Goal: Task Accomplishment & Management: Complete application form

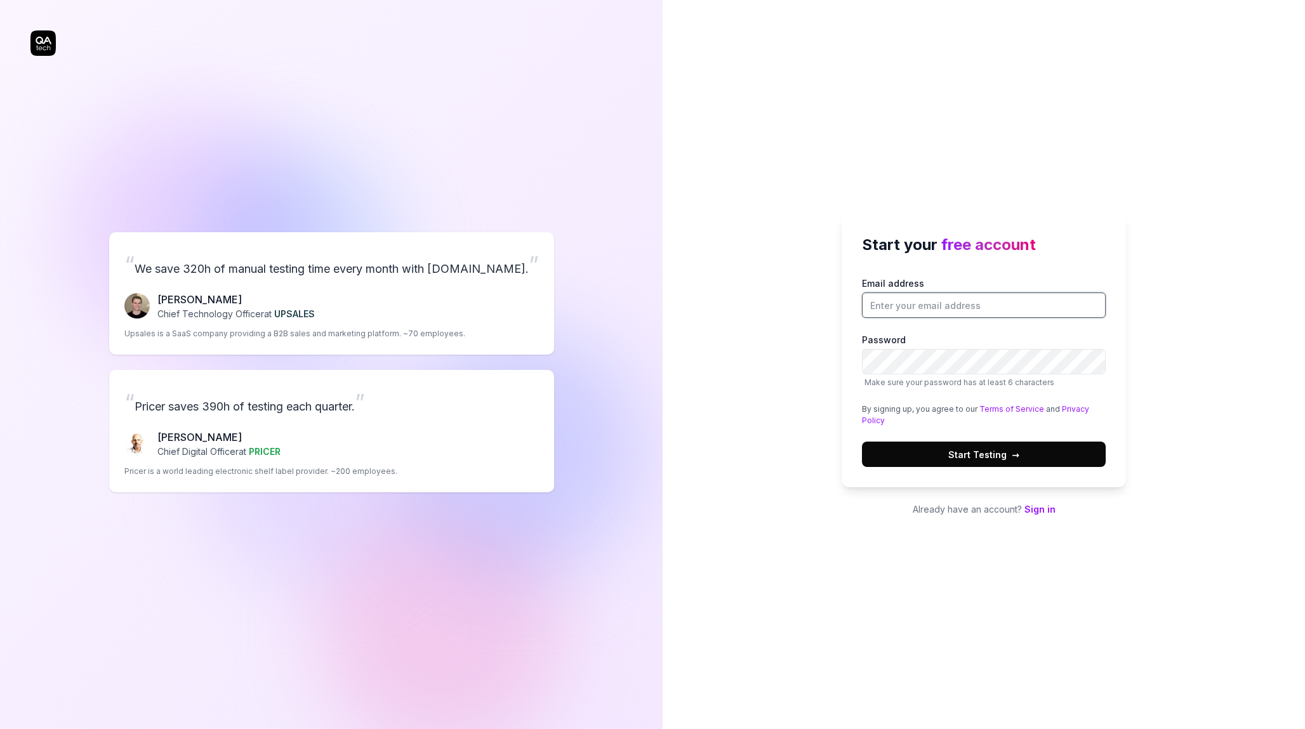
click at [895, 305] on input "Email address" at bounding box center [984, 305] width 244 height 25
type input "[PERSON_NAME][EMAIL_ADDRESS][DOMAIN_NAME]"
click at [0, 729] on com-1password-button at bounding box center [0, 729] width 0 height 0
click at [932, 447] on button "Start Testing →" at bounding box center [984, 454] width 244 height 25
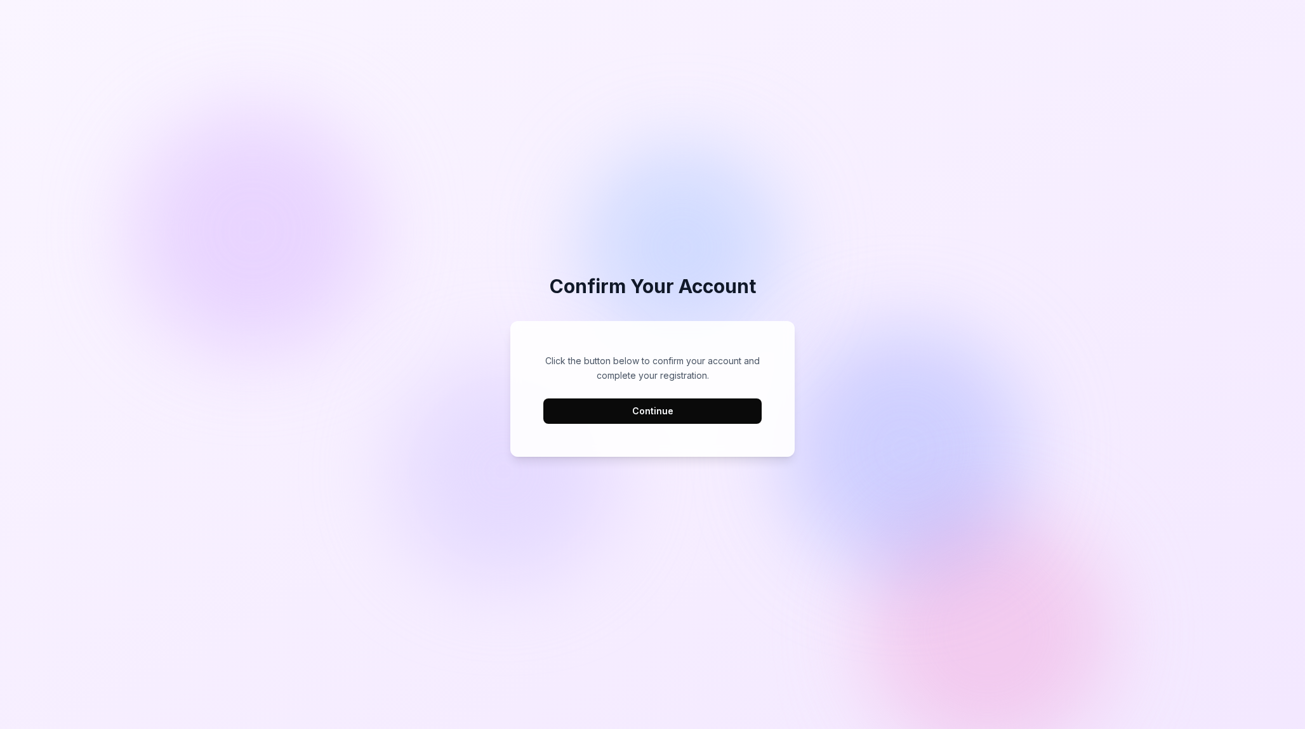
click at [724, 411] on button "Continue" at bounding box center [652, 411] width 218 height 25
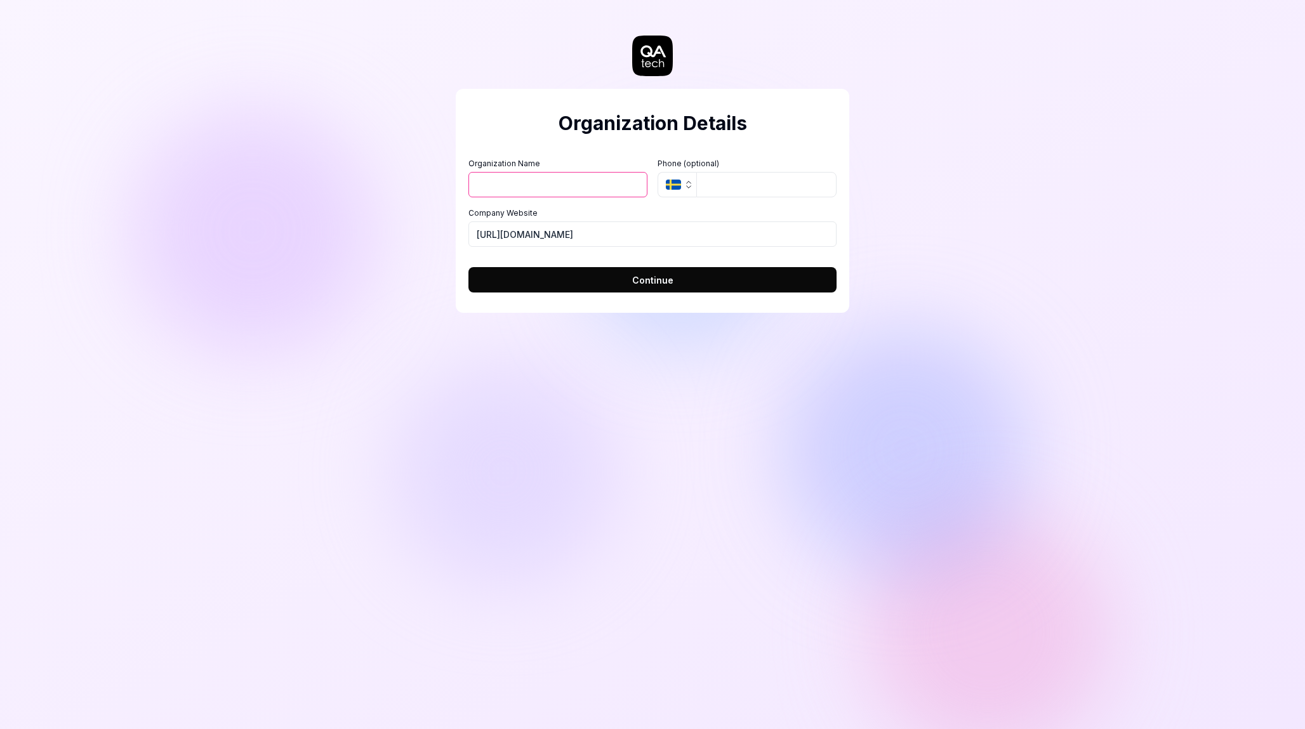
click at [575, 190] on input "Organization Name" at bounding box center [557, 184] width 179 height 25
type input "HousAp B.V."
click at [685, 182] on icon "button" at bounding box center [688, 185] width 10 height 10
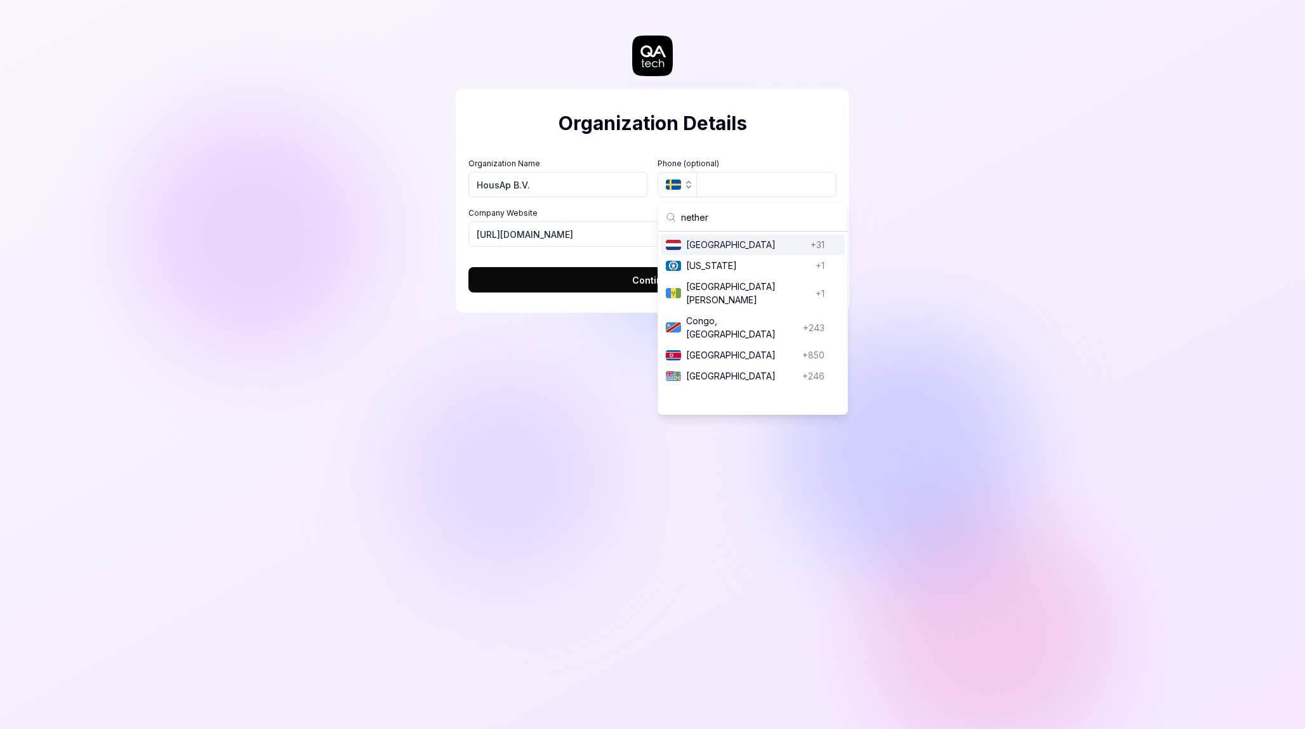
type input "nether"
click at [738, 246] on span "Netherlands" at bounding box center [745, 244] width 119 height 13
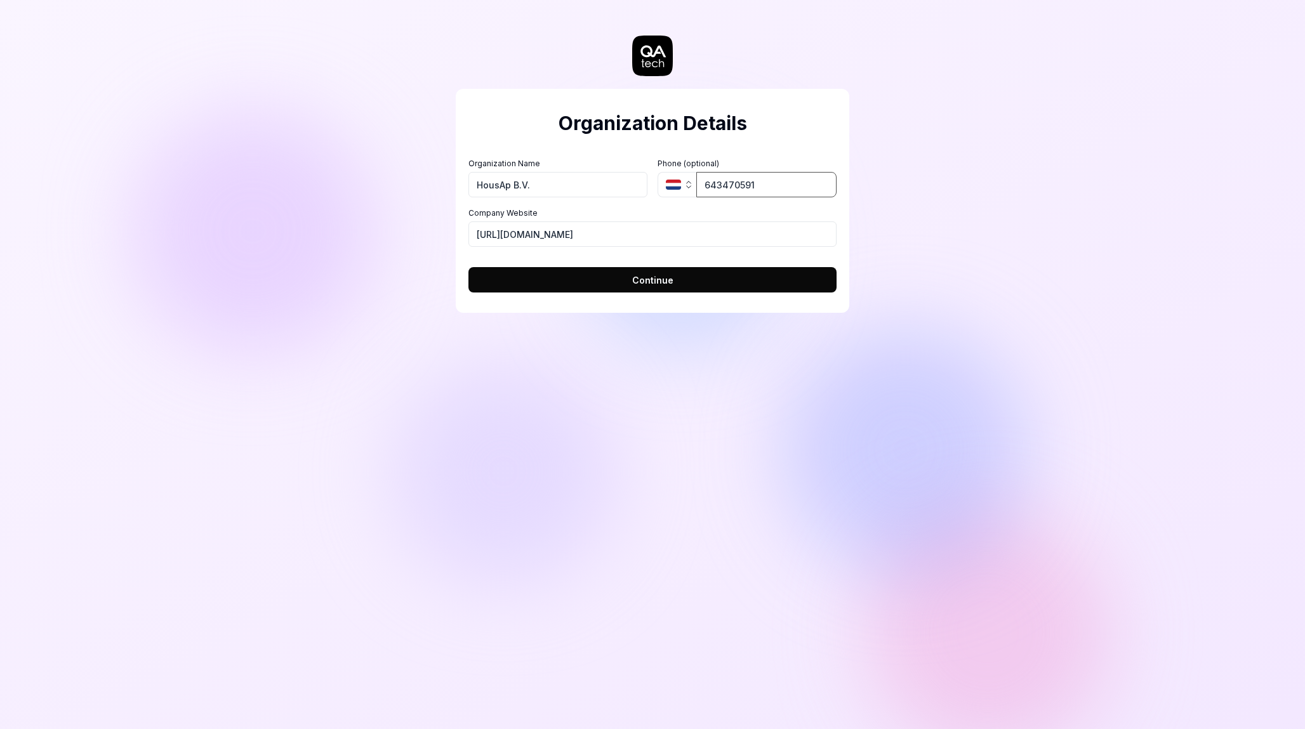
type input "643470591"
click at [655, 234] on input "[URL][DOMAIN_NAME]" at bounding box center [652, 233] width 368 height 25
click at [649, 282] on span "Continue" at bounding box center [652, 280] width 41 height 13
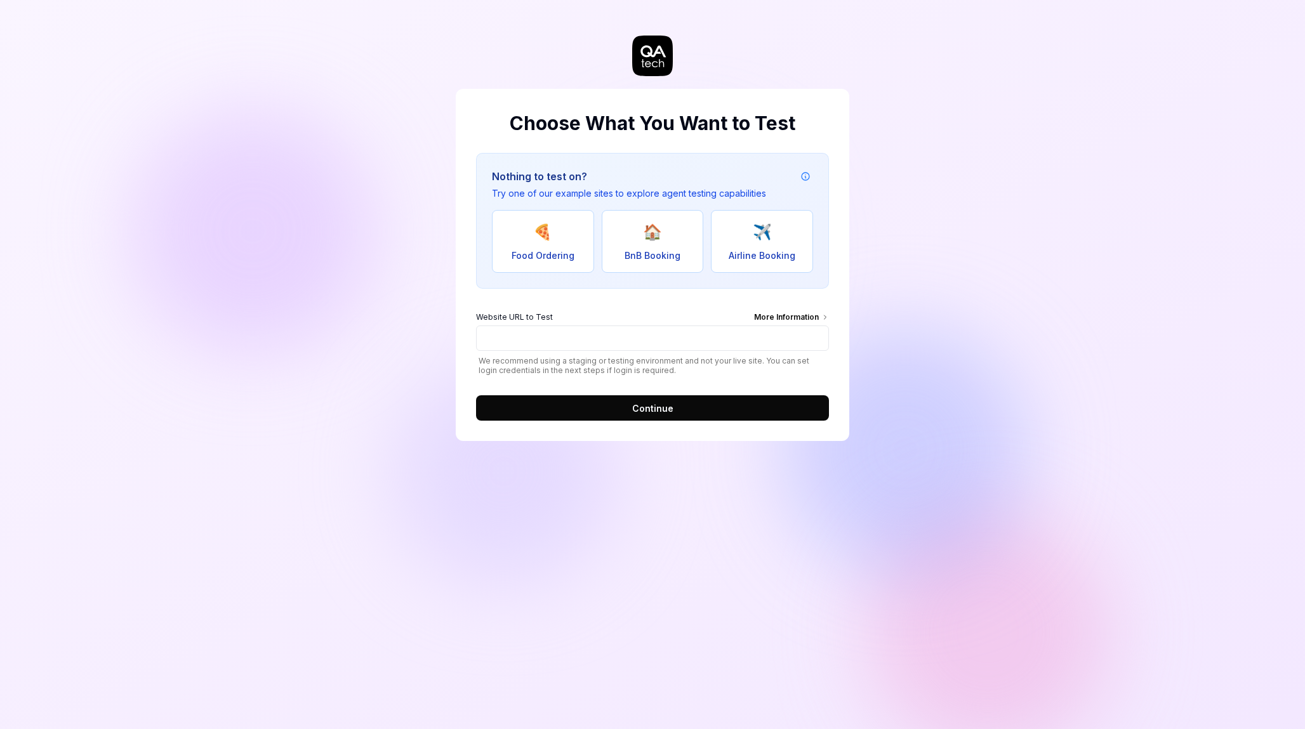
click at [803, 315] on div "More Information" at bounding box center [791, 319] width 75 height 14
click at [803, 326] on input "Website URL to Test More Information" at bounding box center [652, 338] width 353 height 25
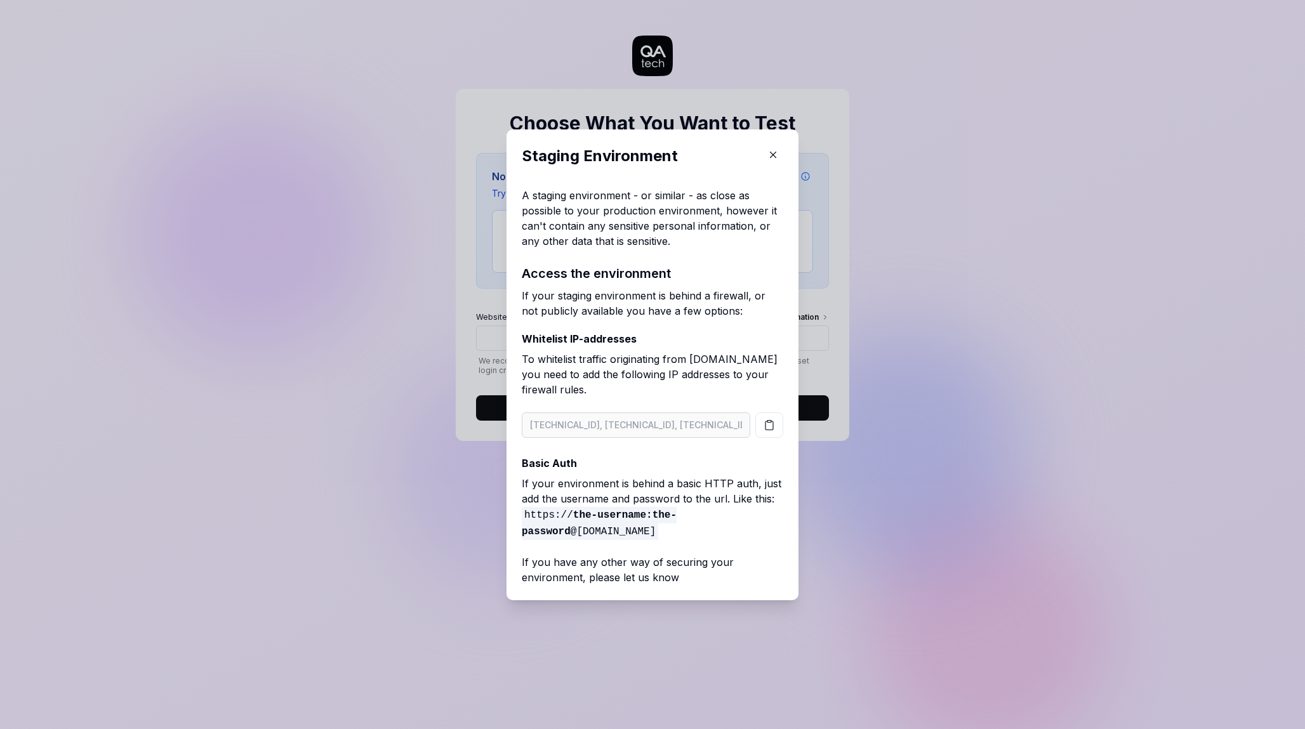
click at [772, 154] on icon "button" at bounding box center [773, 155] width 6 height 6
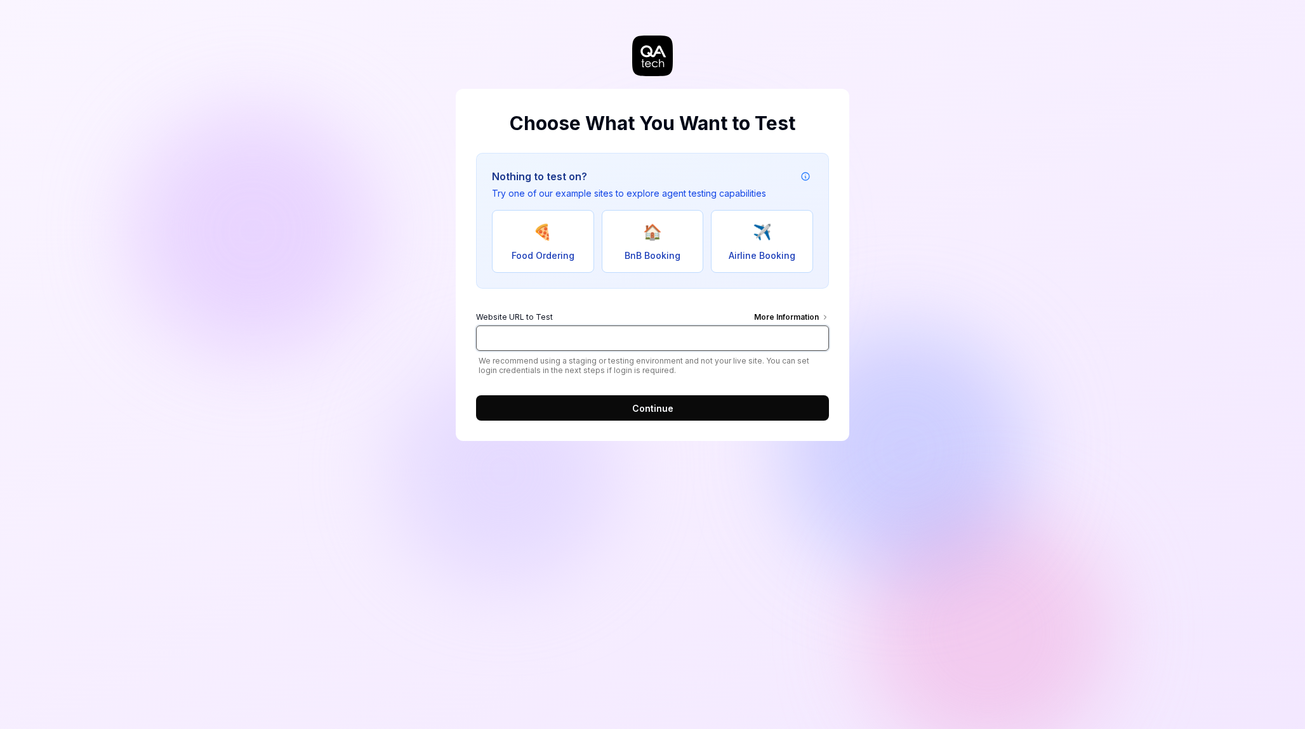
click at [572, 345] on input "Website URL to Test More Information" at bounding box center [652, 338] width 353 height 25
type input "[URL][DOMAIN_NAME]"
click at [668, 408] on span "Continue" at bounding box center [652, 408] width 41 height 13
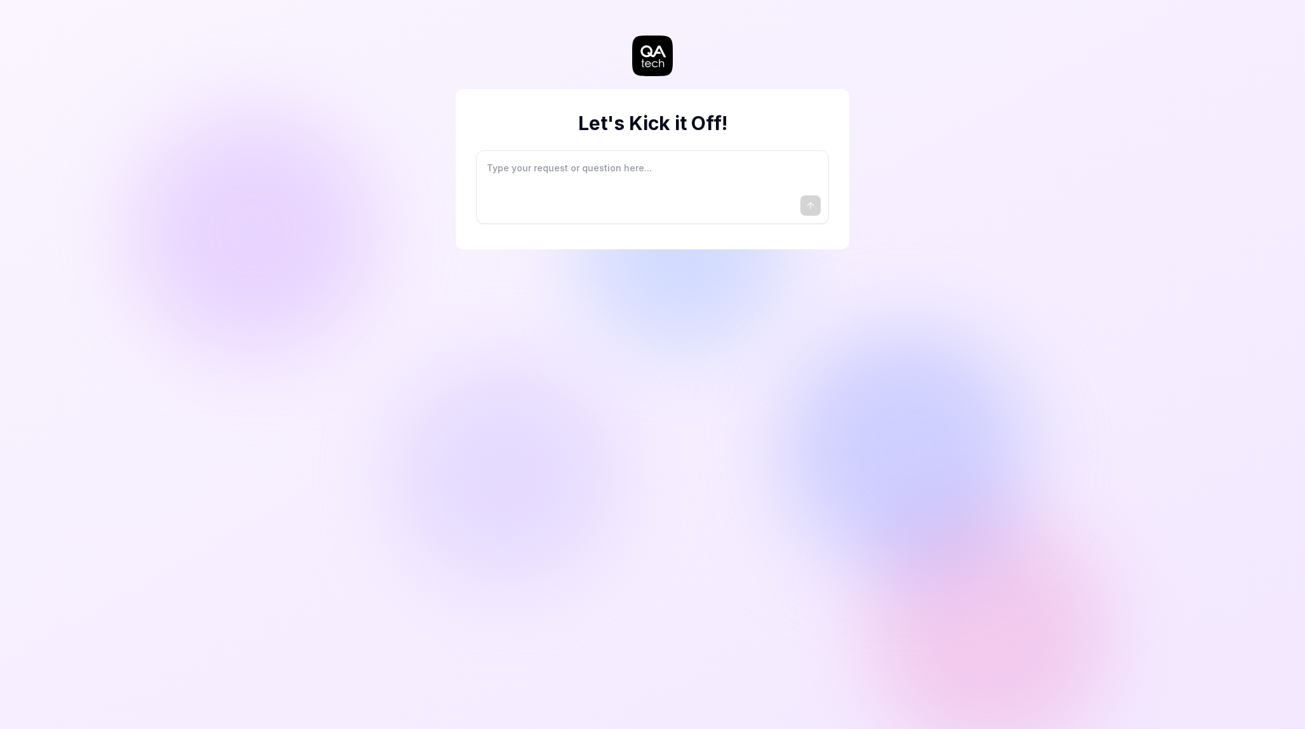
type textarea "*"
type textarea "I"
type textarea "*"
type textarea "I"
type textarea "*"
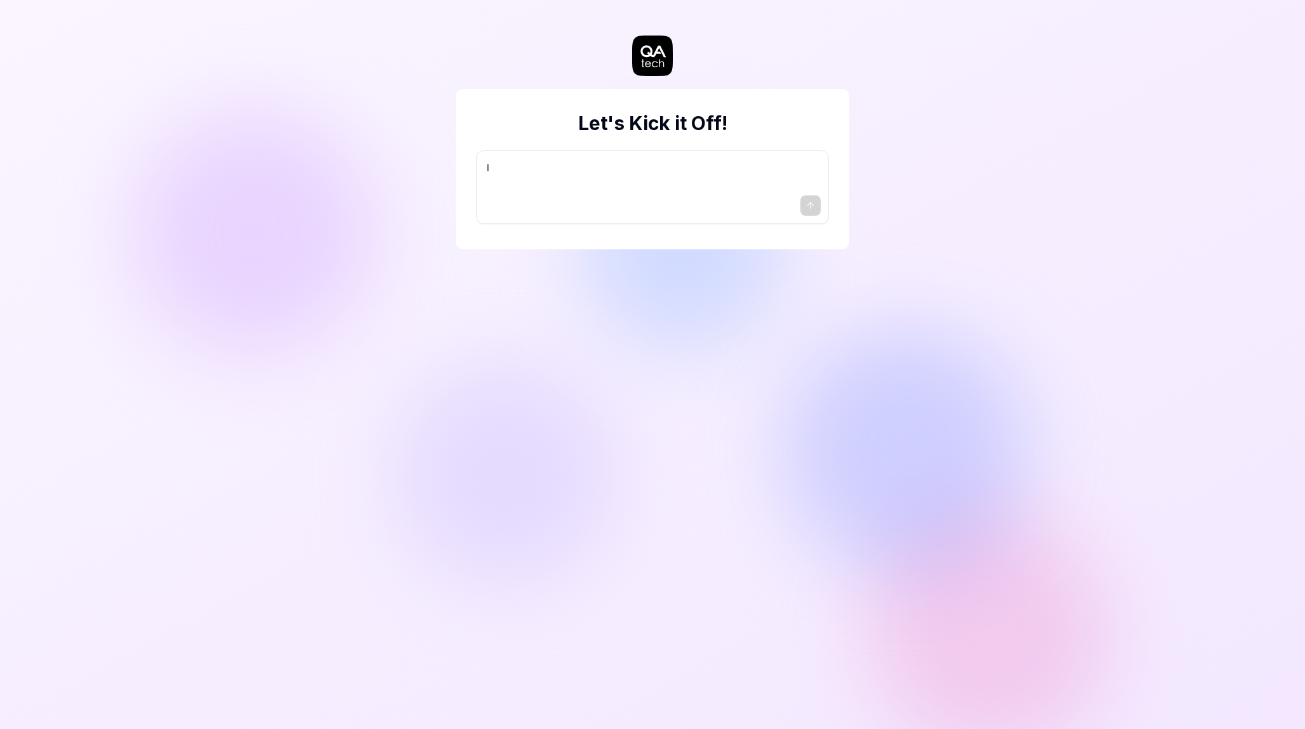
type textarea "I w"
type textarea "*"
type textarea "I wa"
type textarea "*"
type textarea "I wan"
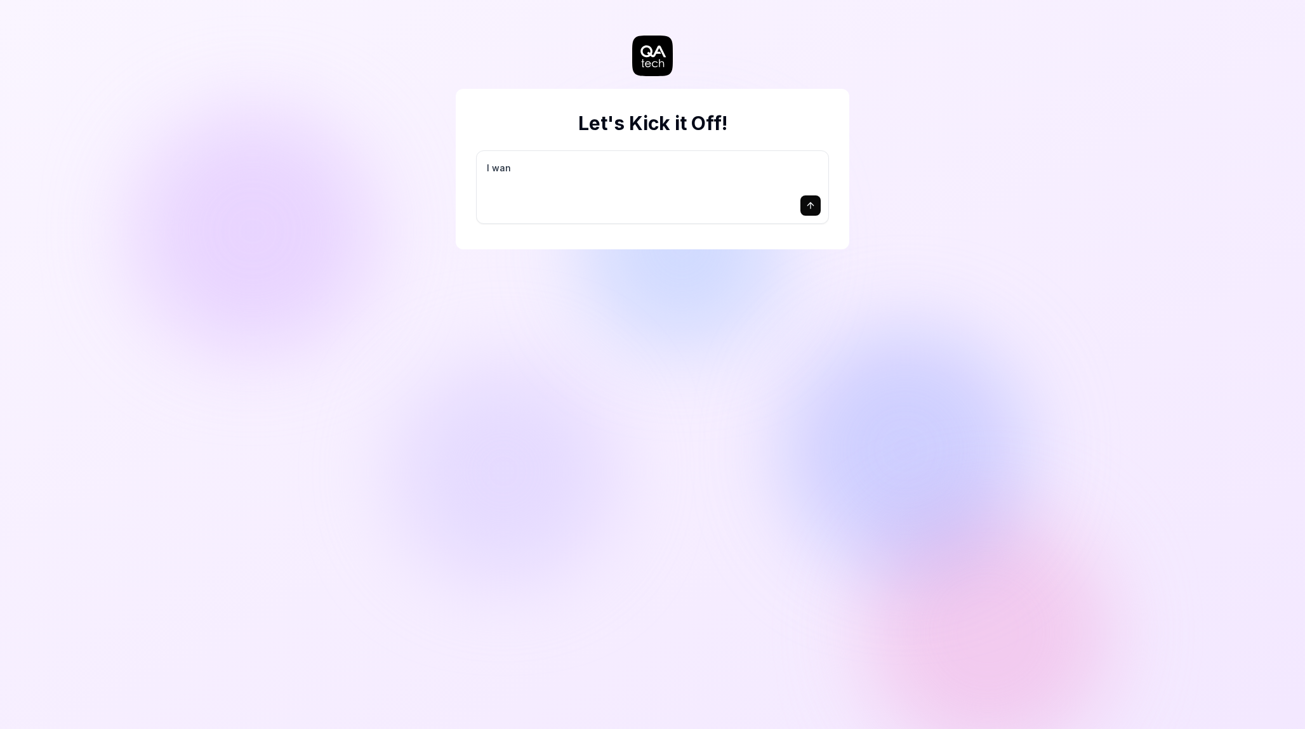
type textarea "*"
type textarea "I want"
type textarea "*"
type textarea "I want"
type textarea "*"
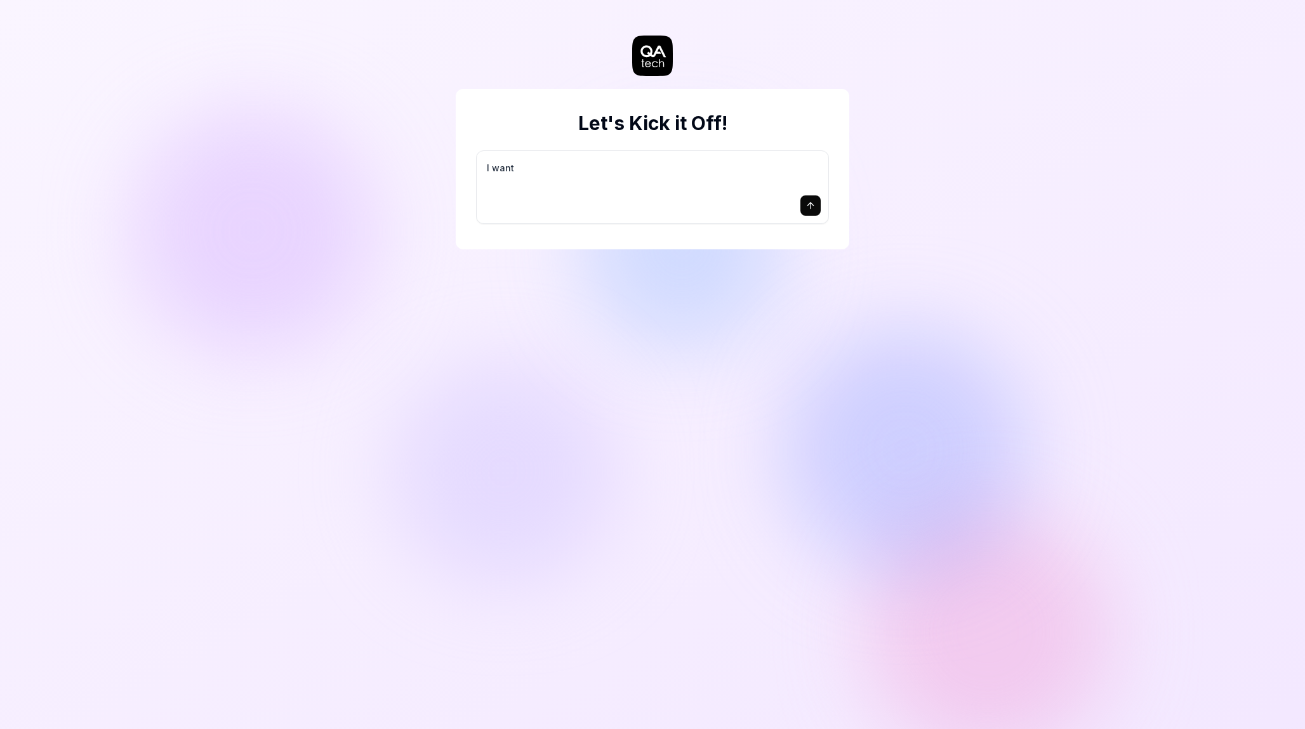
type textarea "I want a"
type textarea "*"
type textarea "I want a"
type textarea "*"
type textarea "I want a g"
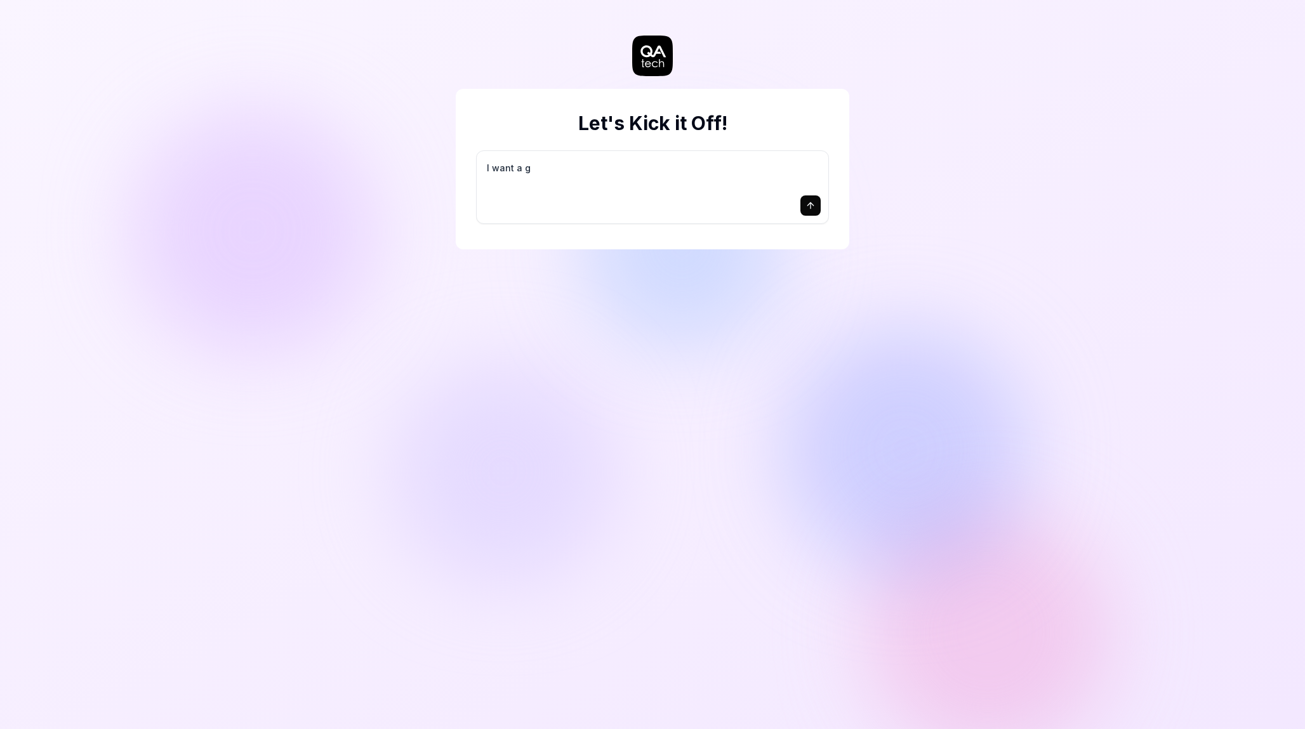
type textarea "*"
type textarea "I want a go"
type textarea "*"
type textarea "I want a goo"
type textarea "*"
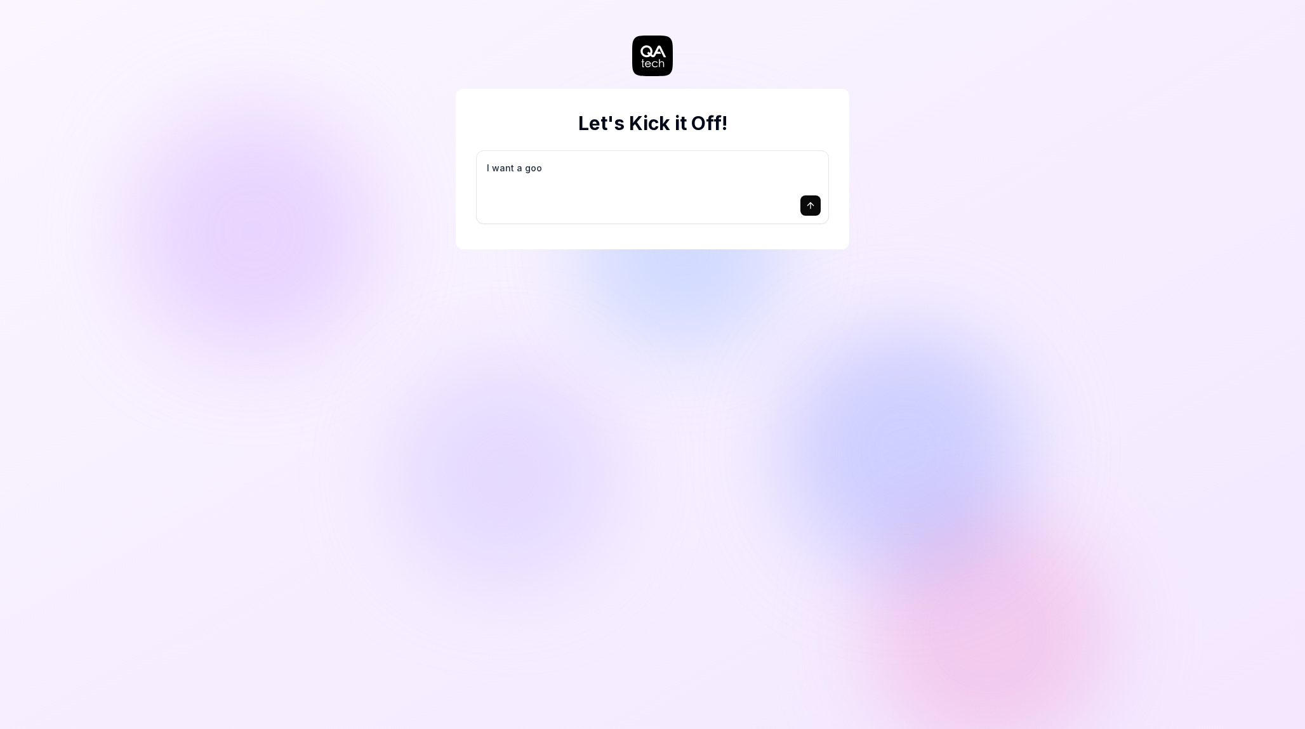
type textarea "I want a good"
type textarea "*"
type textarea "I want a good"
type textarea "*"
type textarea "I want a good t"
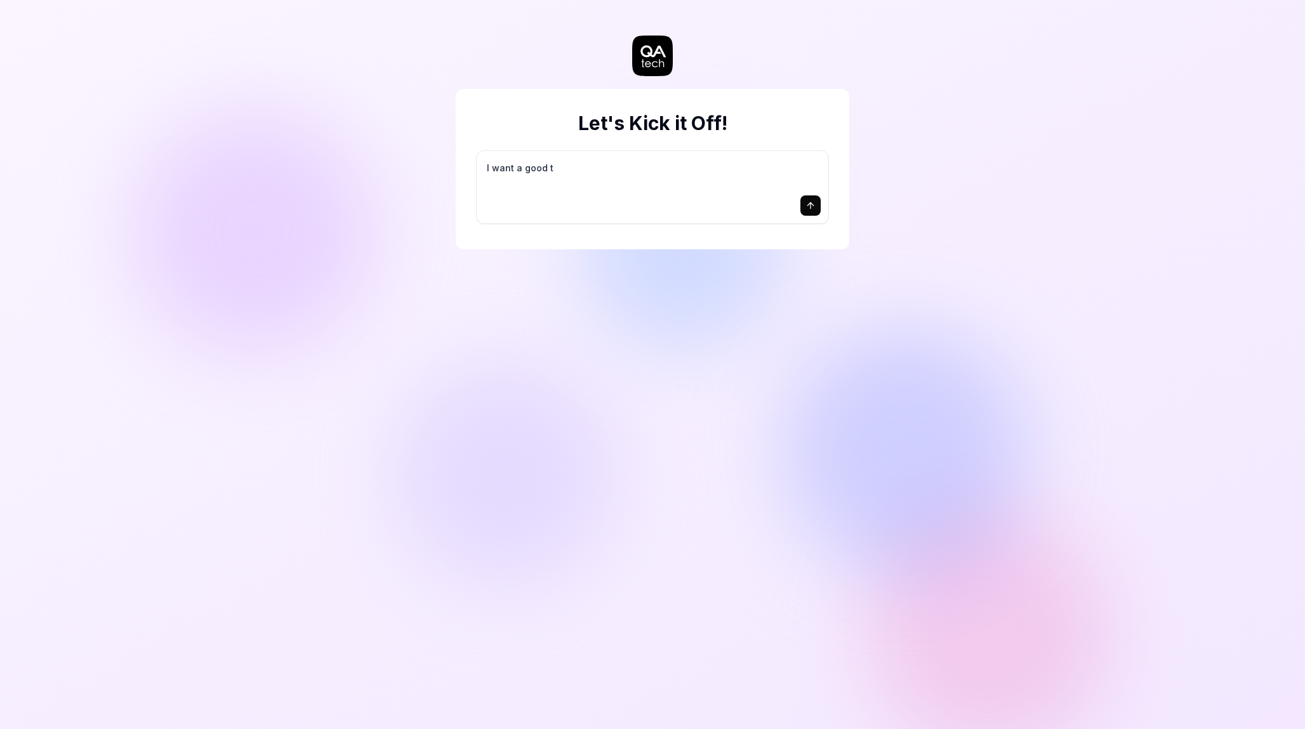
type textarea "*"
type textarea "I want a good te"
type textarea "*"
type textarea "I want a good tes"
type textarea "*"
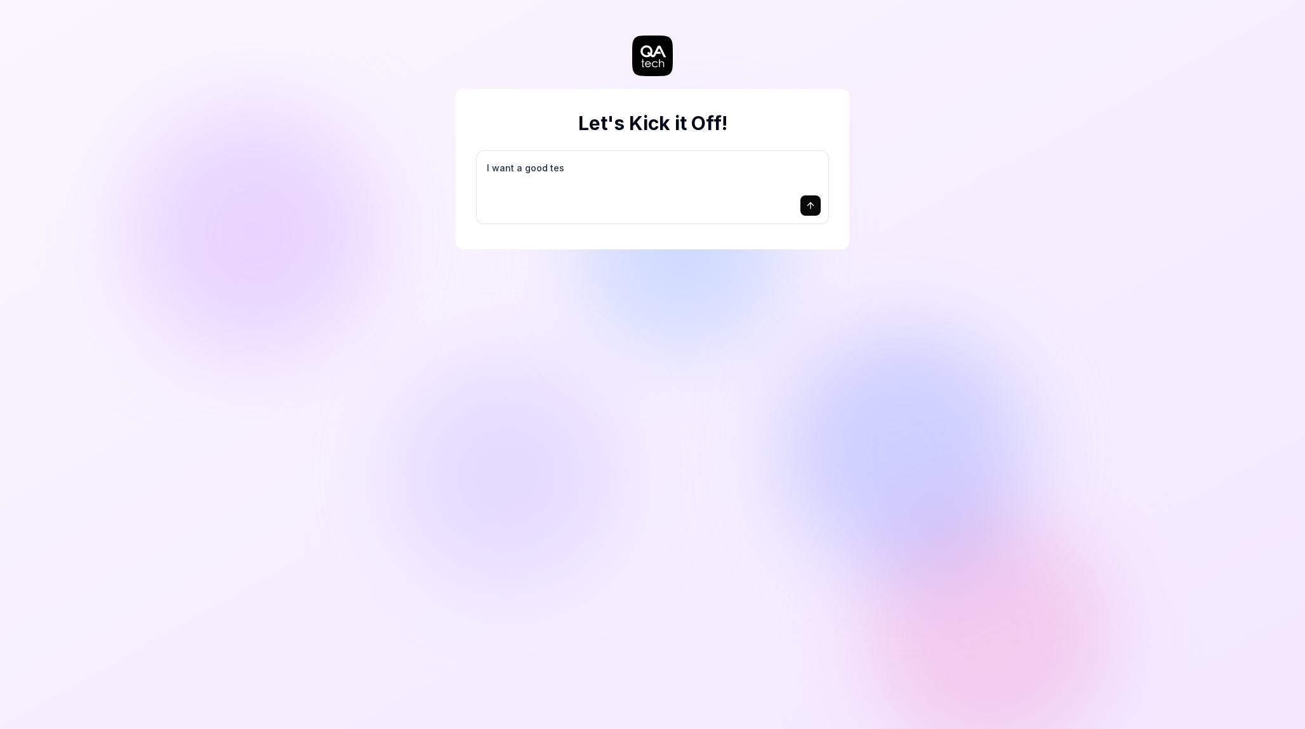
type textarea "I want a good test"
type textarea "*"
type textarea "I want a good test"
type textarea "*"
type textarea "I want a good test s"
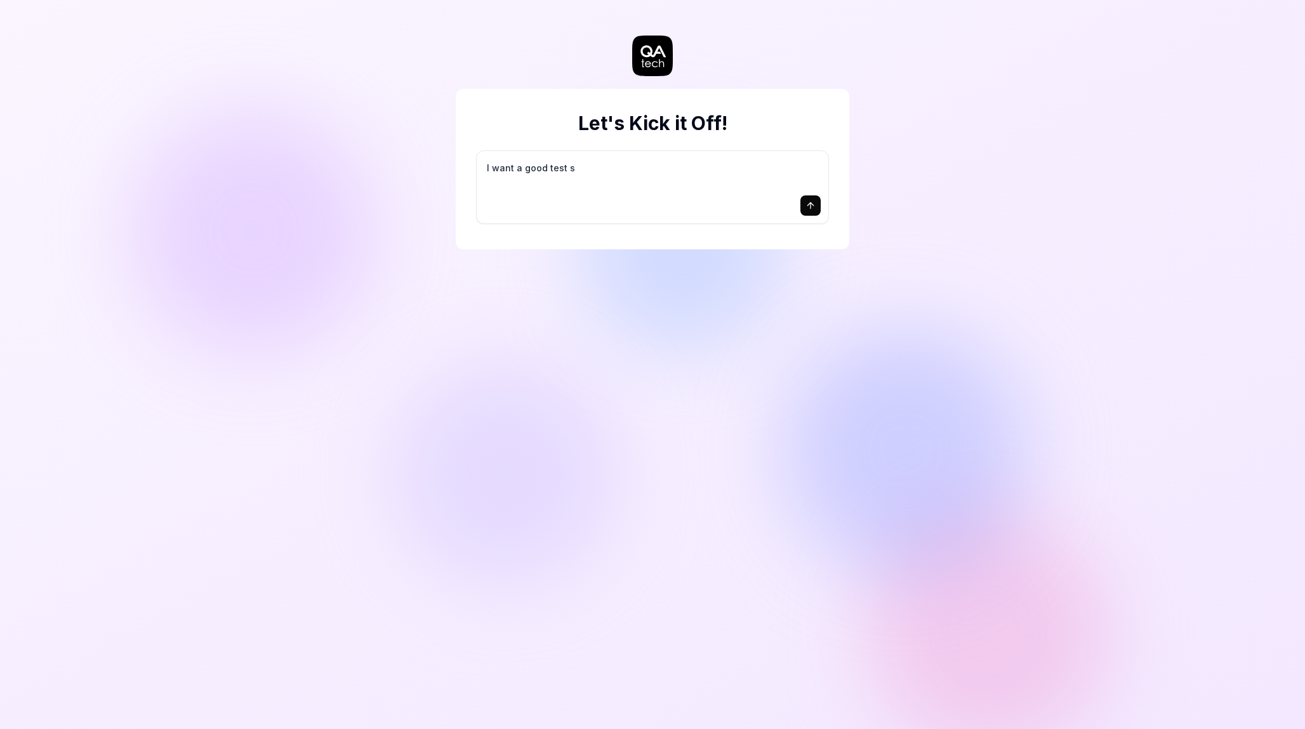
type textarea "*"
type textarea "I want a good test se"
type textarea "*"
type textarea "I want a good test set"
type textarea "*"
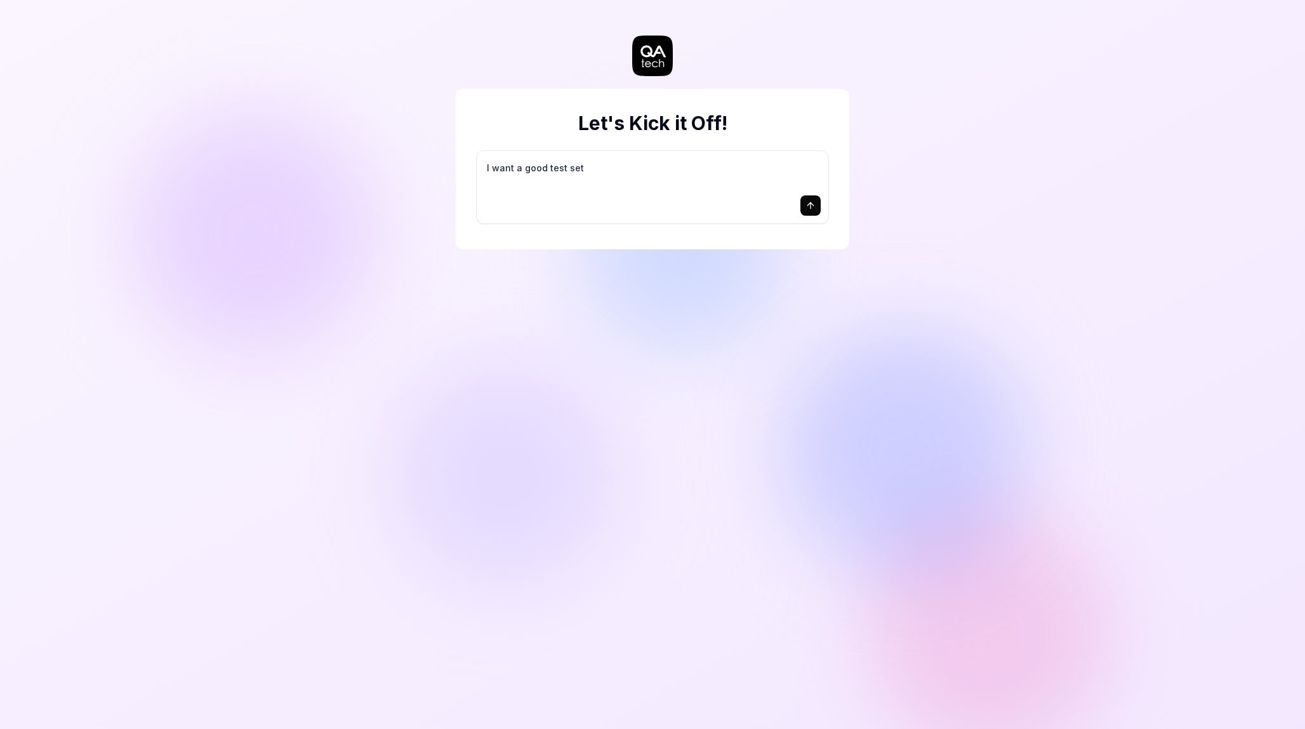
type textarea "I want a good test setu"
type textarea "*"
type textarea "I want a good test setup"
type textarea "*"
type textarea "I want a good test setup"
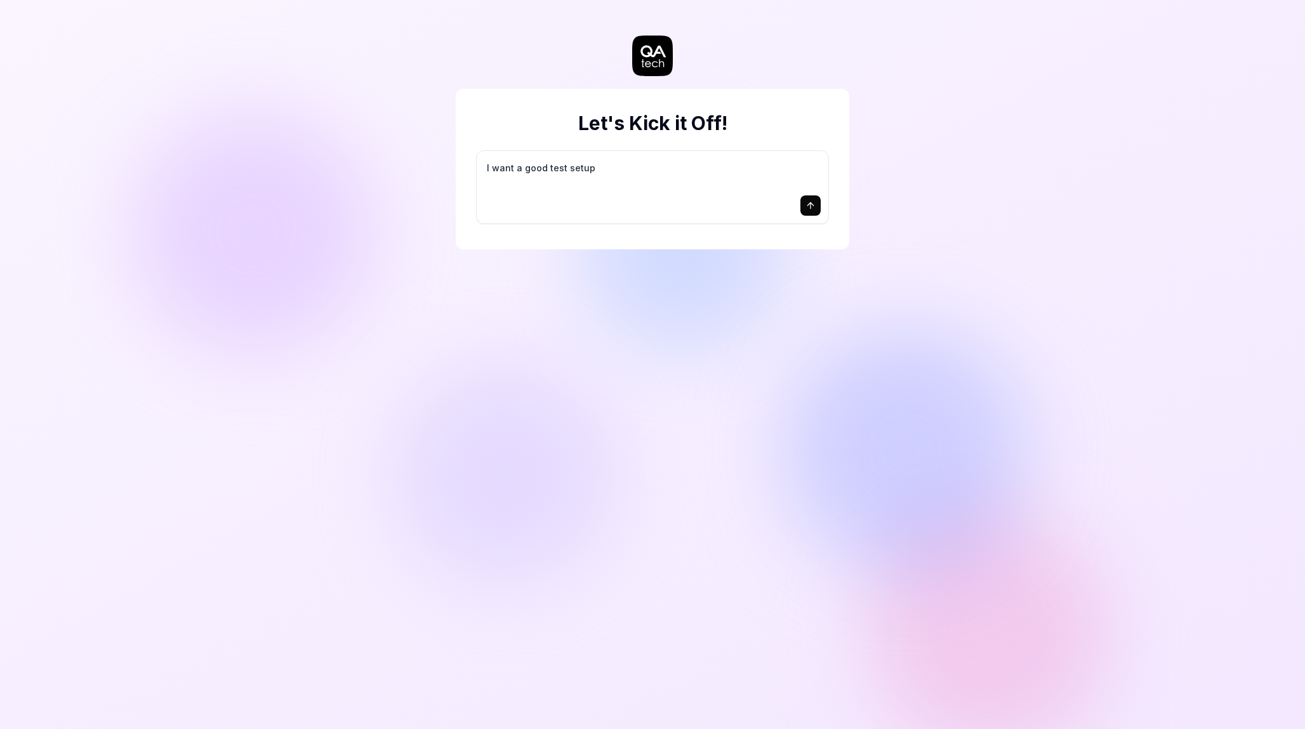
type textarea "*"
type textarea "I want a good test setup f"
type textarea "*"
type textarea "I want a good test setup fo"
type textarea "*"
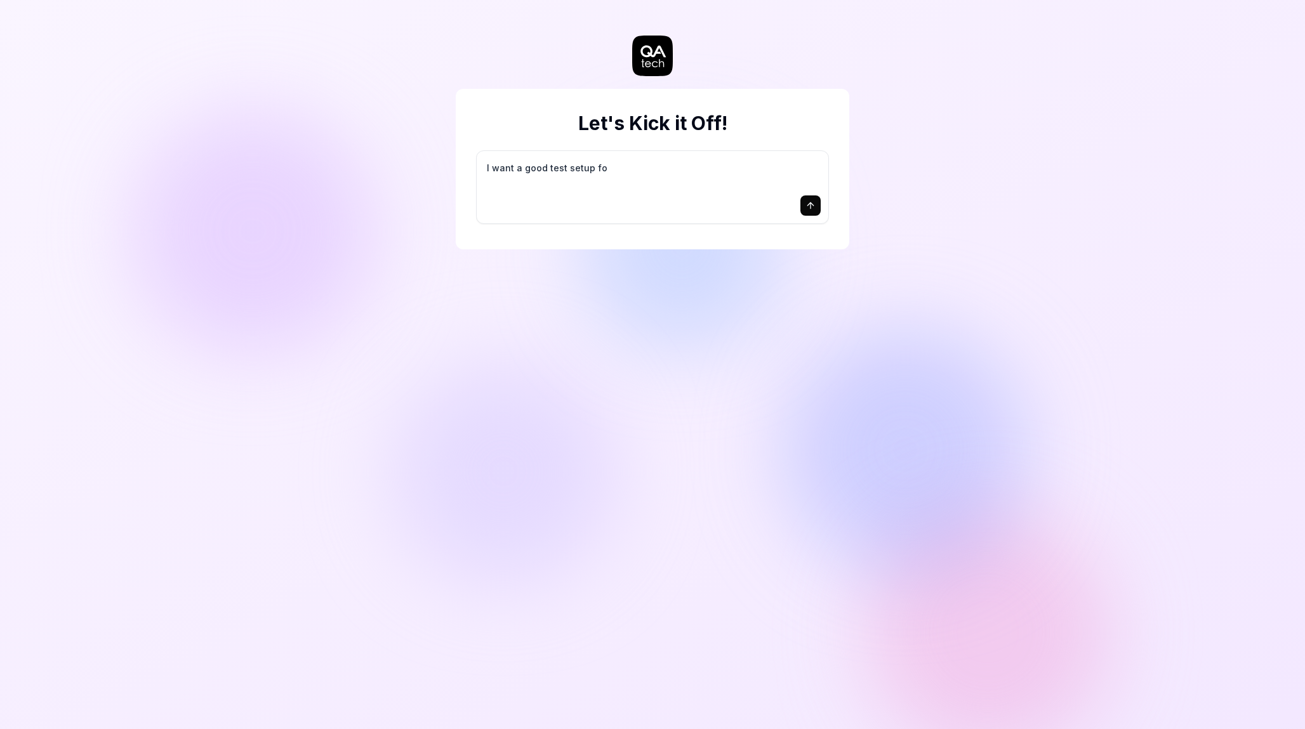
type textarea "I want a good test setup for"
type textarea "*"
type textarea "I want a good test setup for"
type textarea "*"
type textarea "I want a good test setup for m"
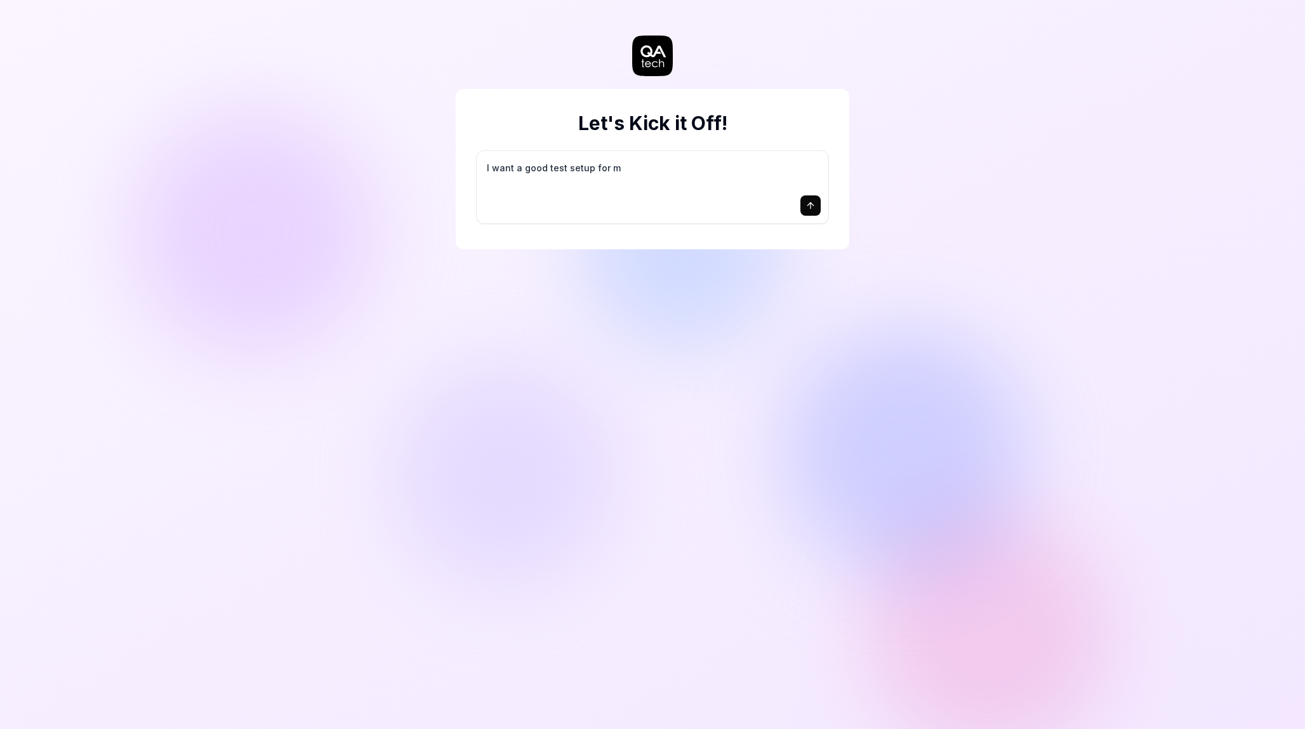
type textarea "*"
type textarea "I want a good test setup for my"
type textarea "*"
type textarea "I want a good test setup for my"
type textarea "*"
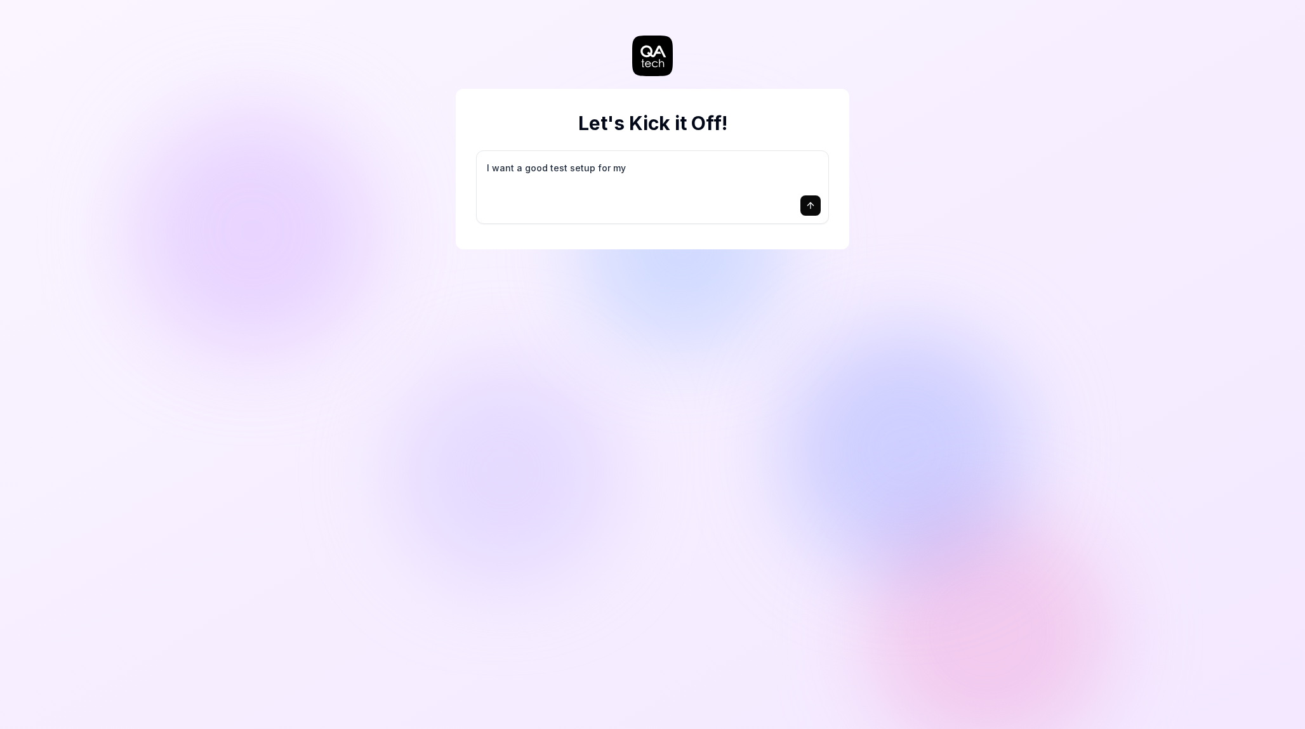
type textarea "I want a good test setup for my s"
type textarea "*"
type textarea "I want a good test setup for my si"
type textarea "*"
type textarea "I want a good test setup for my sit"
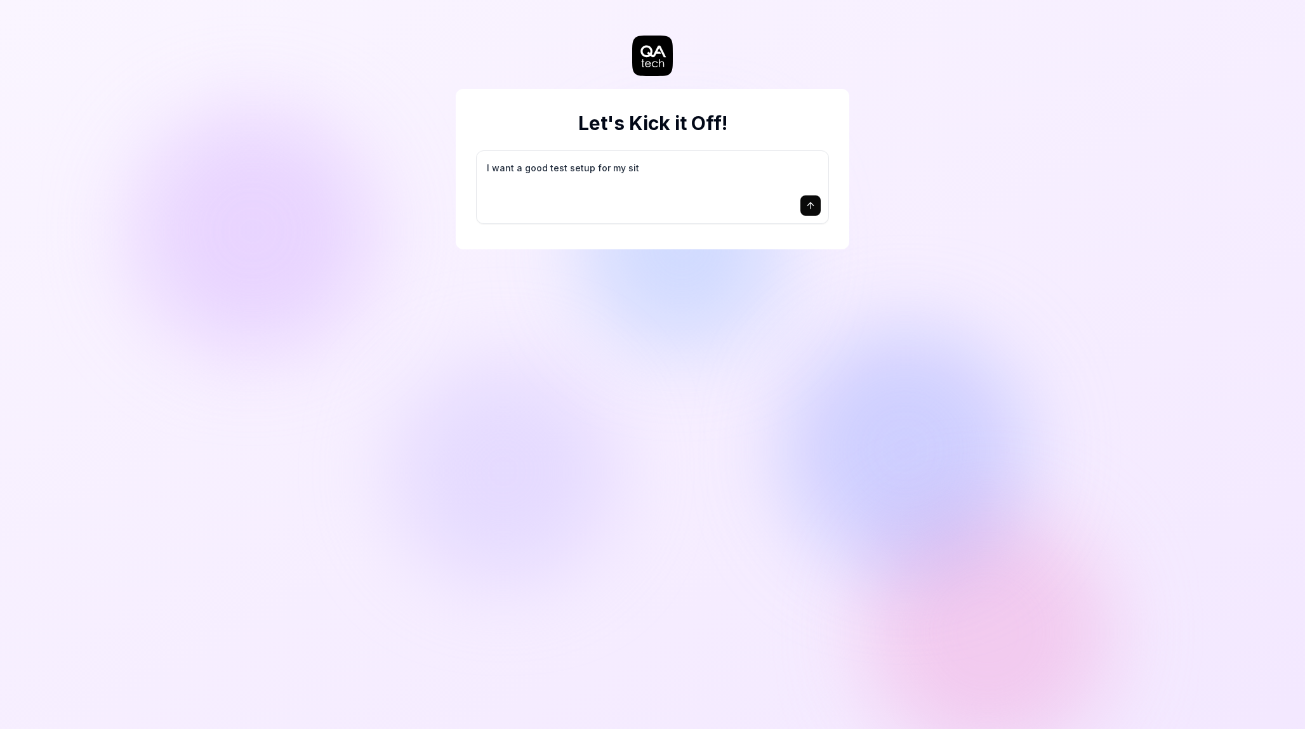
type textarea "*"
type textarea "I want a good test setup for my site"
type textarea "*"
type textarea "I want a good test setup for my site"
type textarea "*"
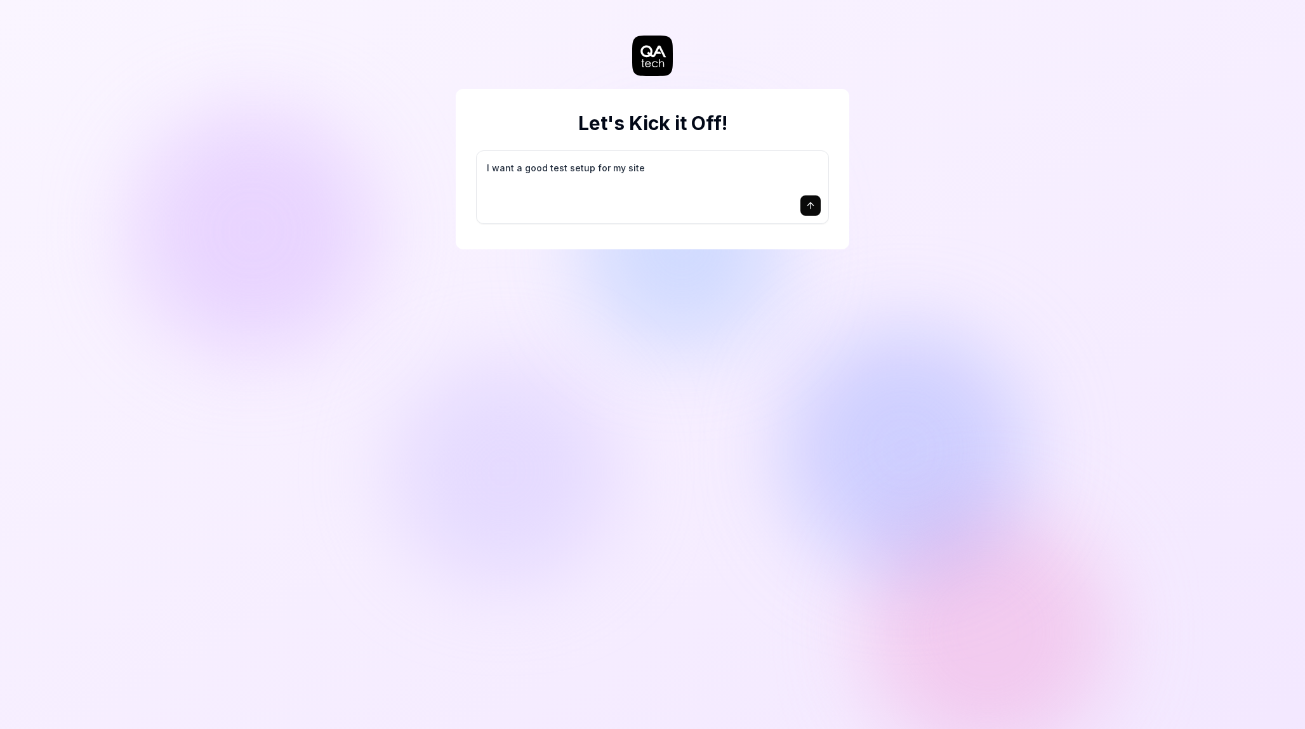
type textarea "I want a good test setup for my site -"
type textarea "*"
type textarea "I want a good test setup for my site -"
type textarea "*"
type textarea "I want a good test setup for my site - h"
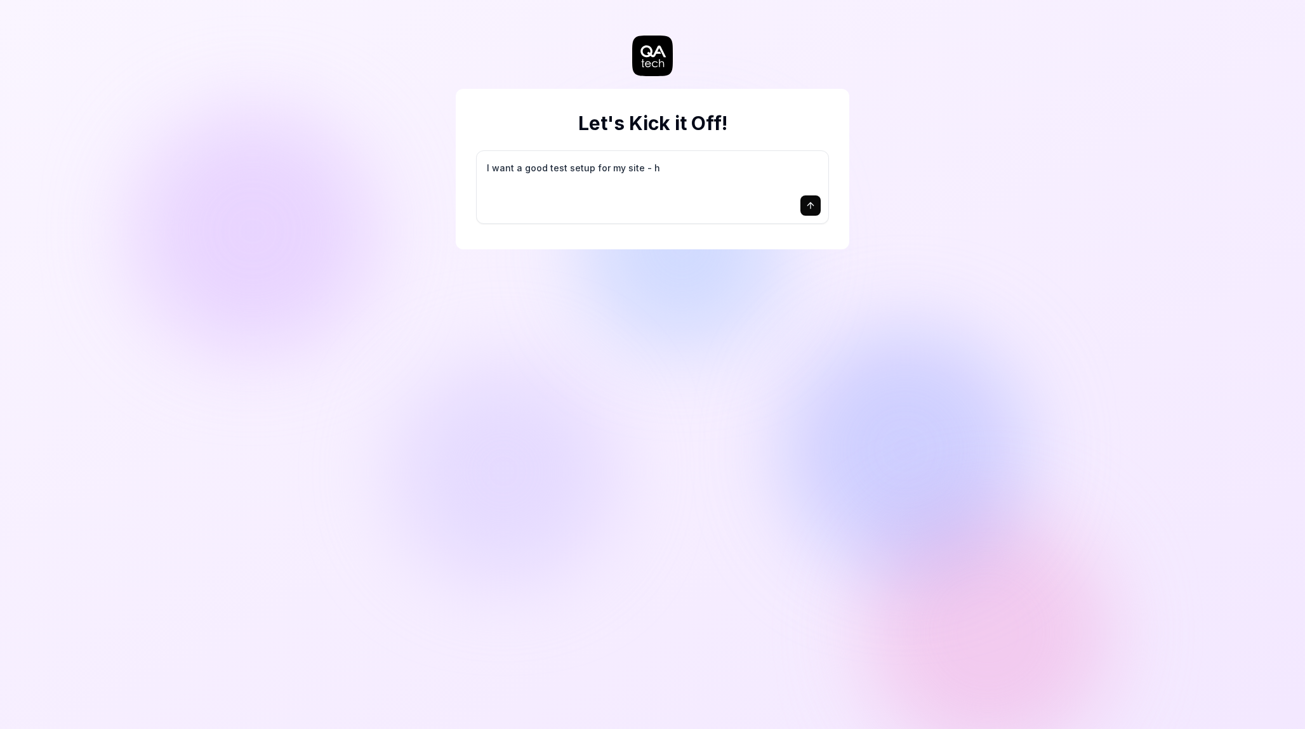
type textarea "*"
type textarea "I want a good test setup for my site - he"
type textarea "*"
type textarea "I want a good test setup for my site - hel"
type textarea "*"
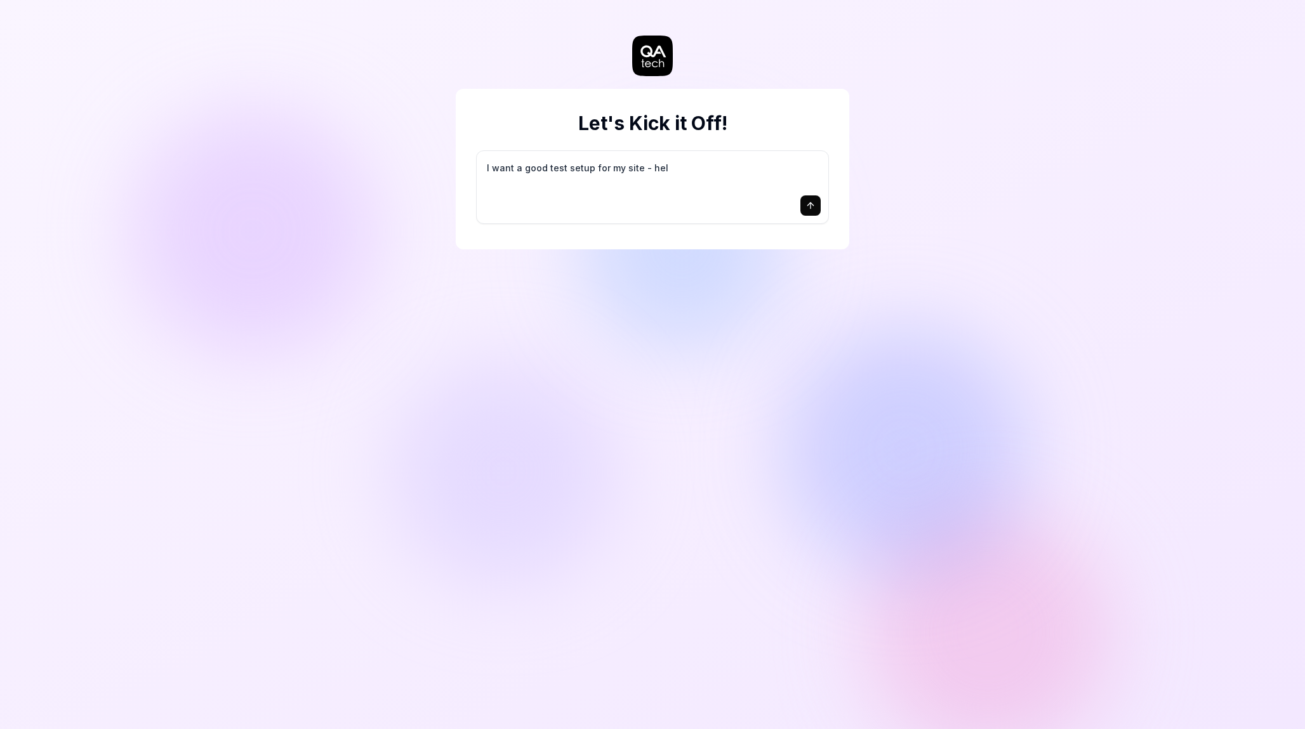
type textarea "I want a good test setup for my site - help"
type textarea "*"
type textarea "I want a good test setup for my site - help"
type textarea "*"
type textarea "I want a good test setup for my site - help m"
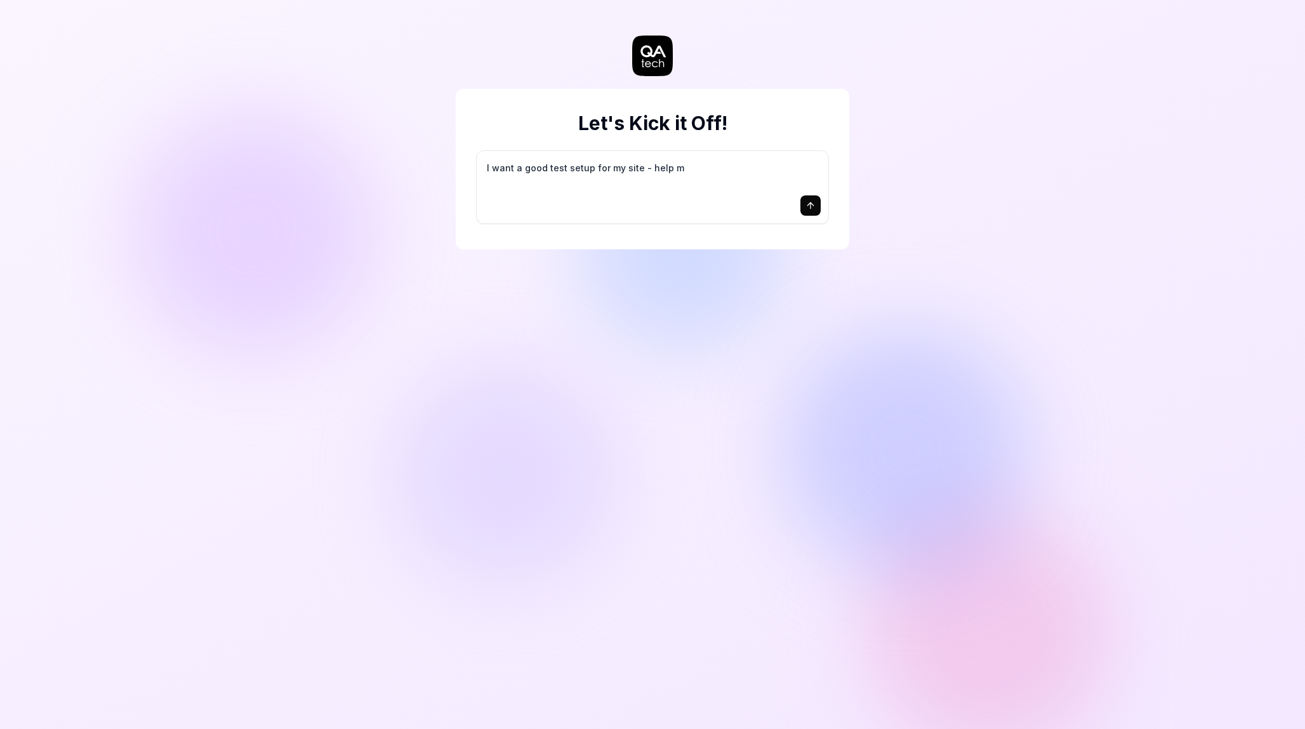
type textarea "*"
type textarea "I want a good test setup for my site - help me"
type textarea "*"
type textarea "I want a good test setup for my site - help me"
type textarea "*"
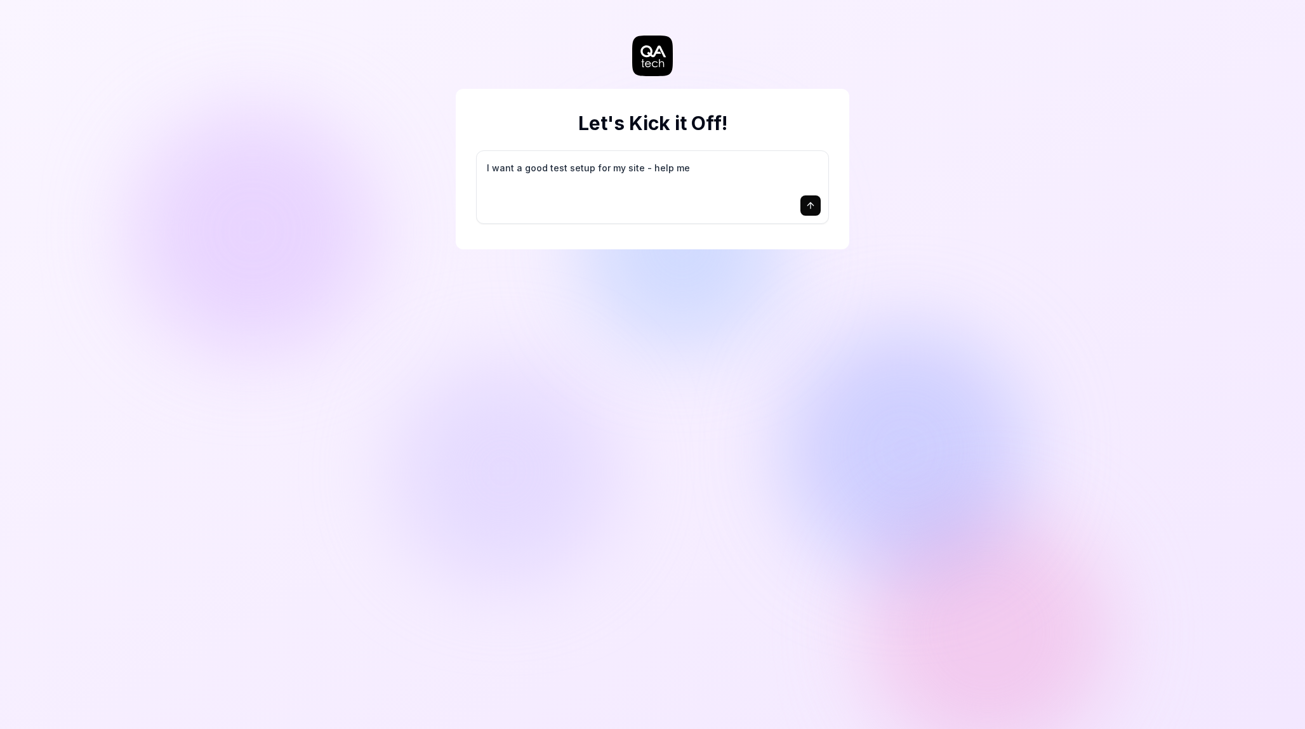
type textarea "I want a good test setup for my site - help me c"
type textarea "*"
type textarea "I want a good test setup for my site - help me cr"
type textarea "*"
type textarea "I want a good test setup for my site - help me cre"
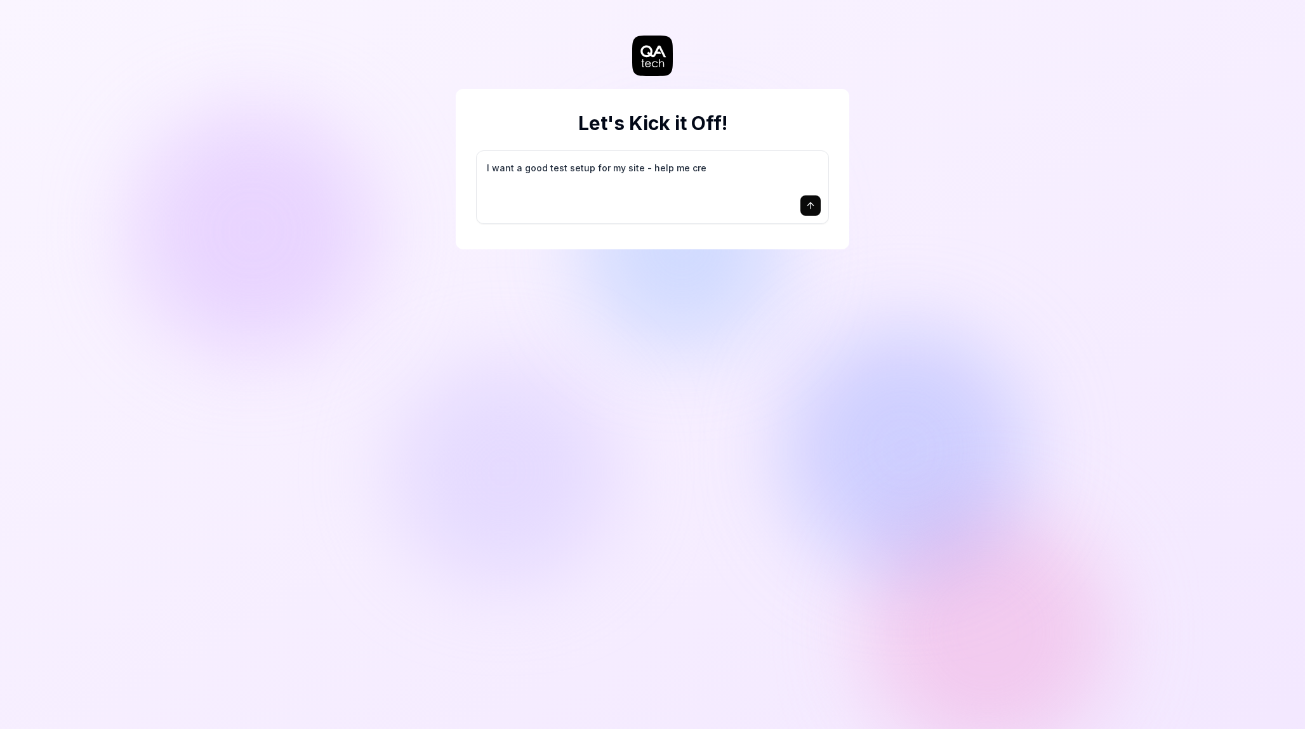
type textarea "*"
type textarea "I want a good test setup for my site - help me crea"
type textarea "*"
type textarea "I want a good test setup for my site - help me creat"
type textarea "*"
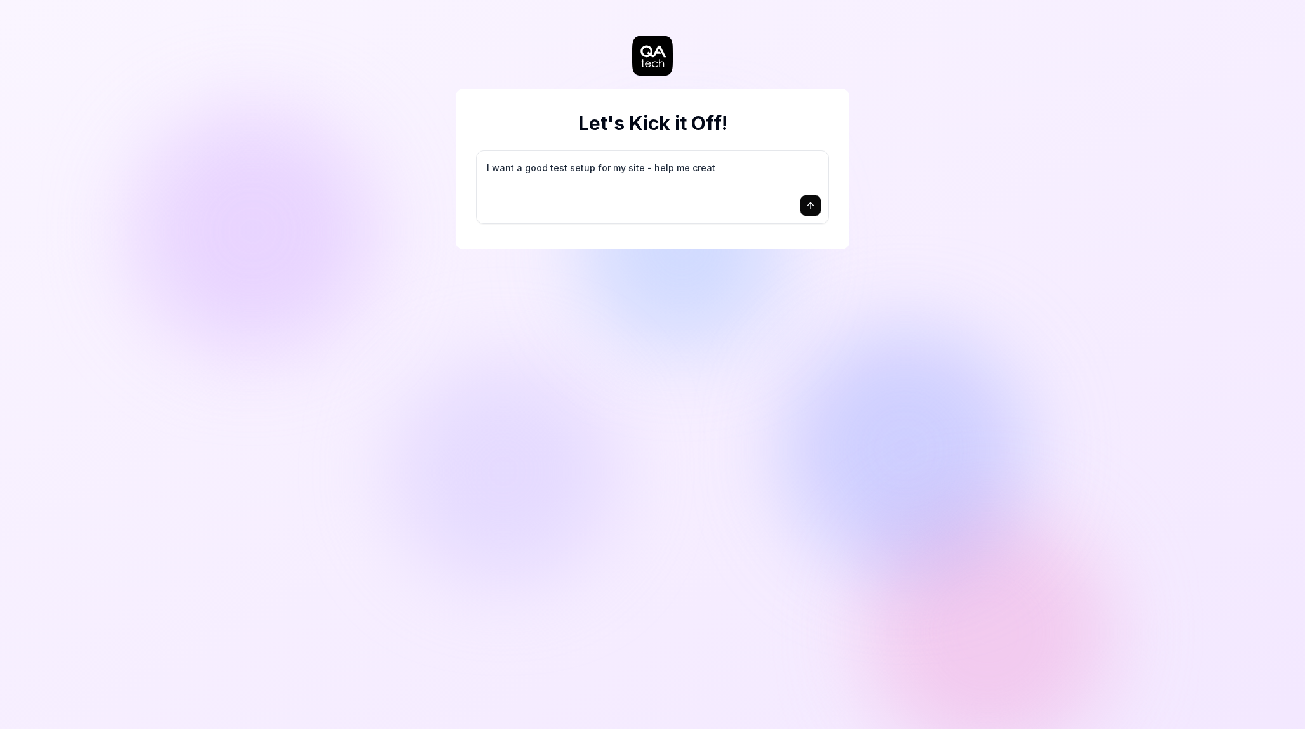
type textarea "I want a good test setup for my site - help me create"
type textarea "*"
type textarea "I want a good test setup for my site - help me create"
type textarea "*"
type textarea "I want a good test setup for my site - help me create t"
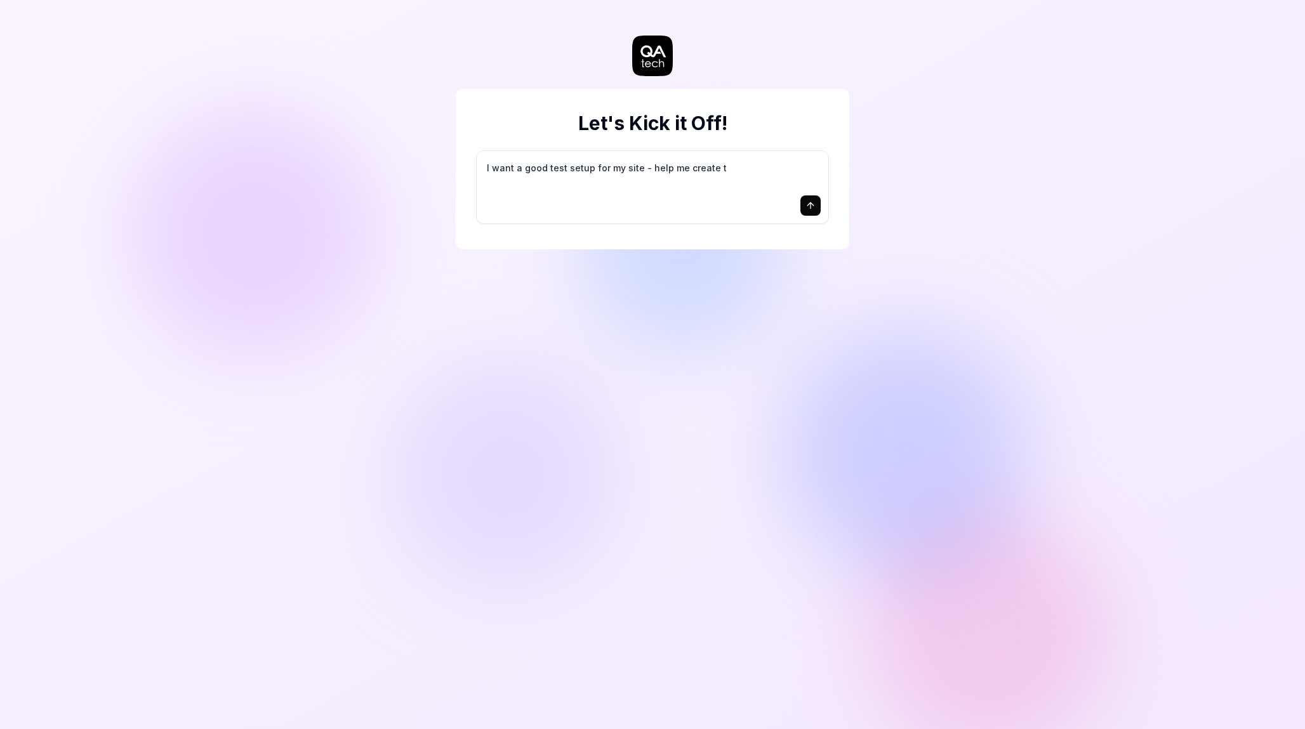
type textarea "*"
type textarea "I want a good test setup for my site - help me create th"
type textarea "*"
type textarea "I want a good test setup for my site - help me create the"
type textarea "*"
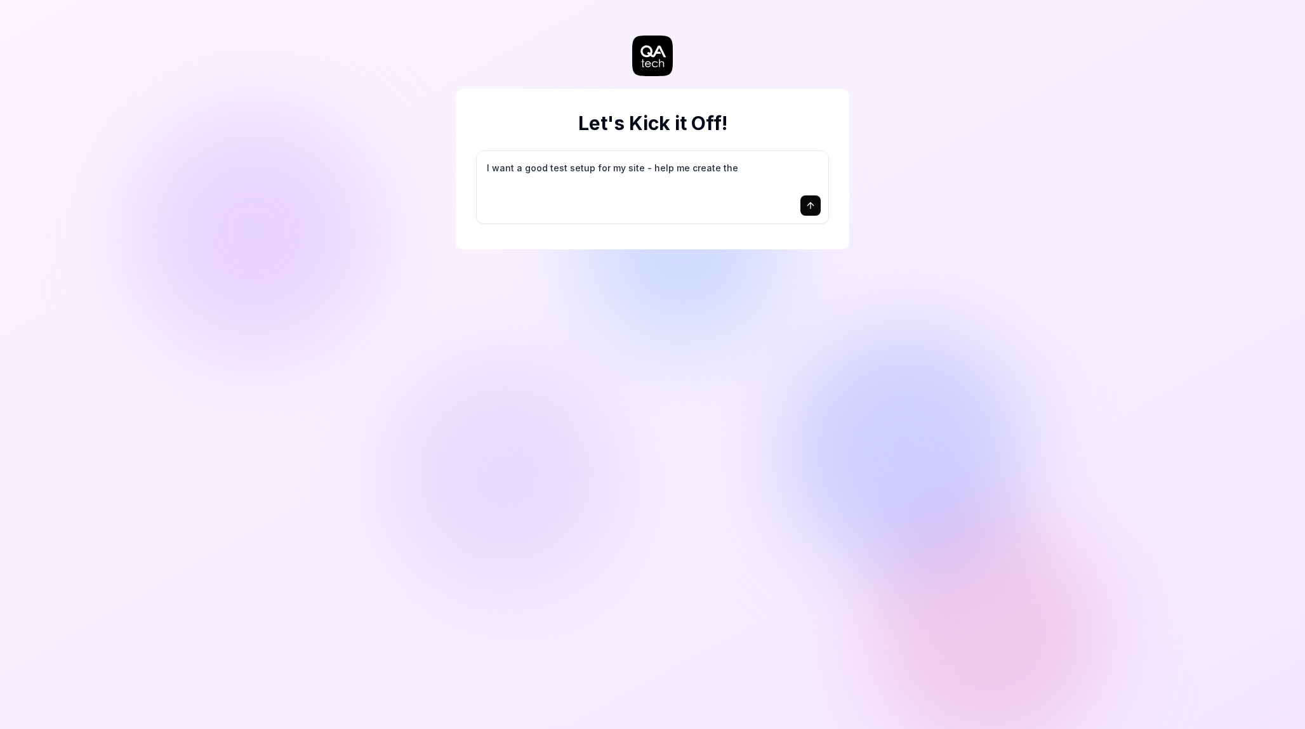
type textarea "I want a good test setup for my site - help me create the"
type textarea "*"
type textarea "I want a good test setup for my site - help me create the f"
type textarea "*"
type textarea "I want a good test setup for my site - help me create the fi"
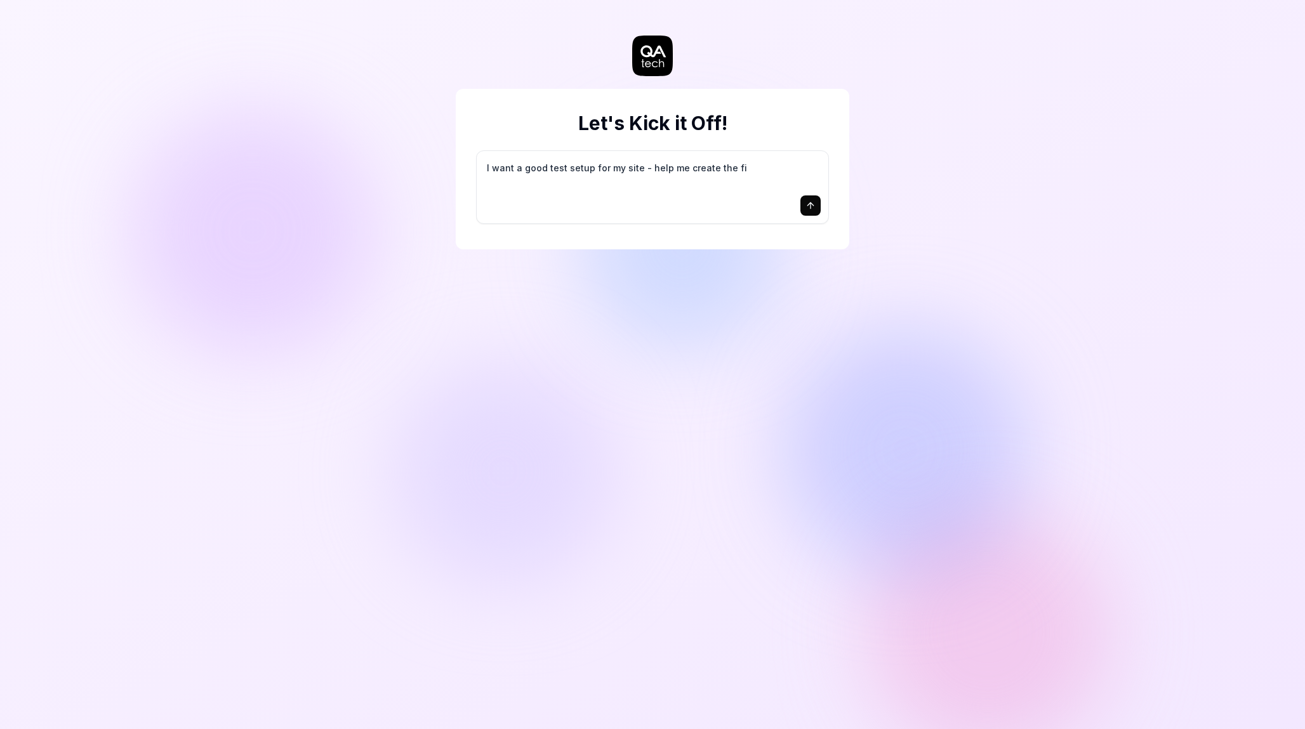
type textarea "*"
type textarea "I want a good test setup for my site - help me create the fir"
type textarea "*"
type textarea "I want a good test setup for my site - help me create the firs"
type textarea "*"
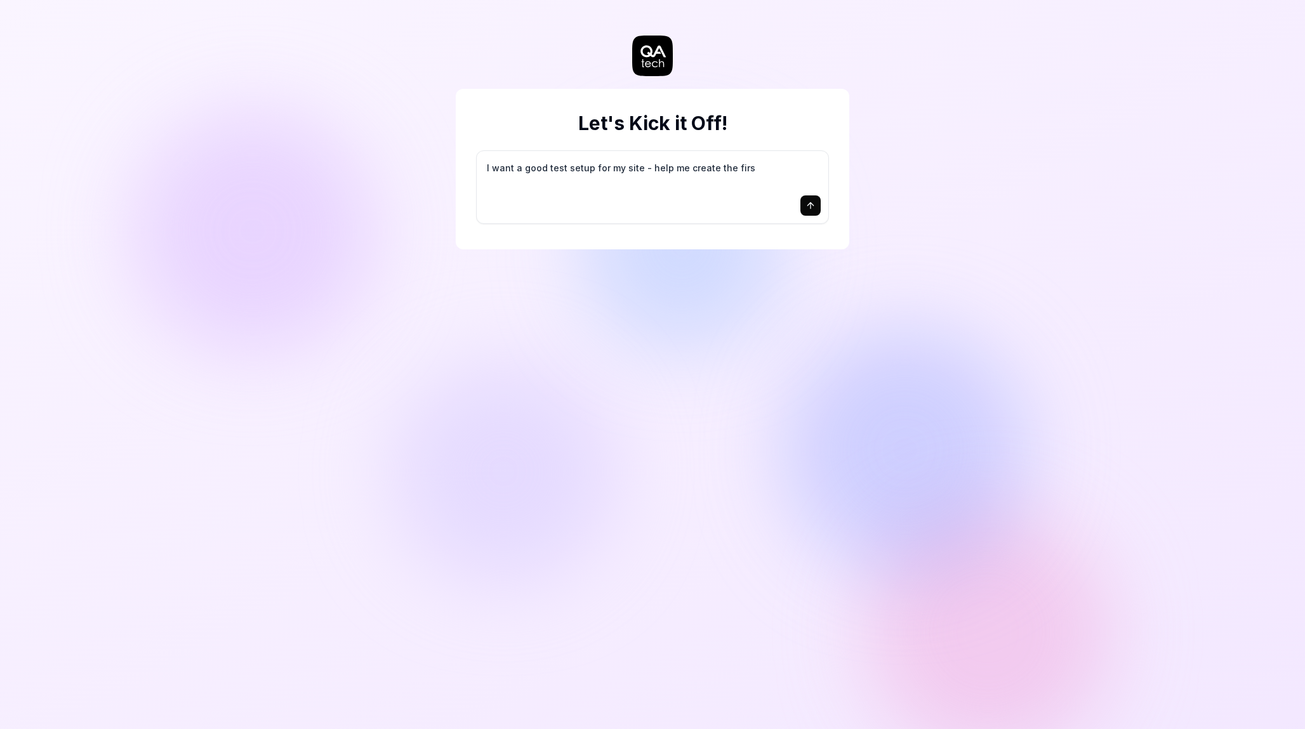
type textarea "I want a good test setup for my site - help me create the first"
type textarea "*"
type textarea "I want a good test setup for my site - help me create the first"
type textarea "*"
type textarea "I want a good test setup for my site - help me create the first 3"
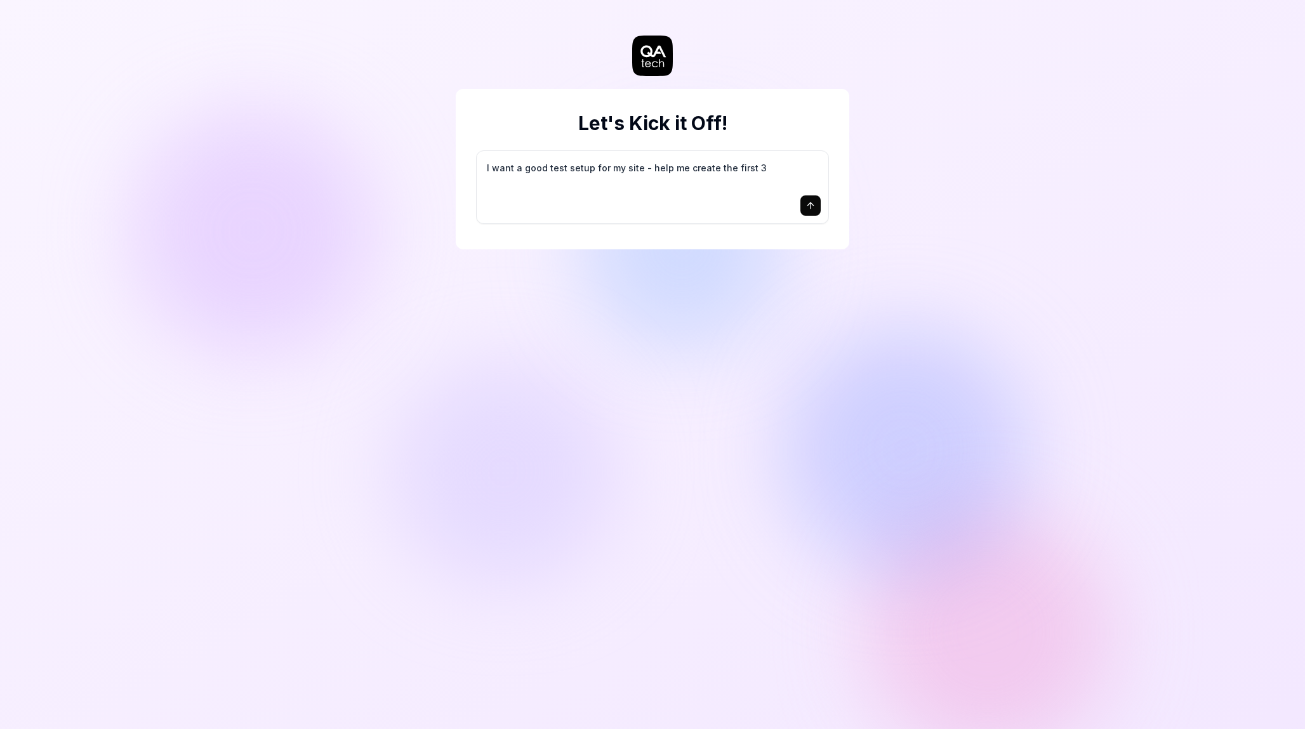
type textarea "*"
type textarea "I want a good test setup for my site - help me create the first 3-"
type textarea "*"
type textarea "I want a good test setup for my site - help me create the first 3-5"
type textarea "*"
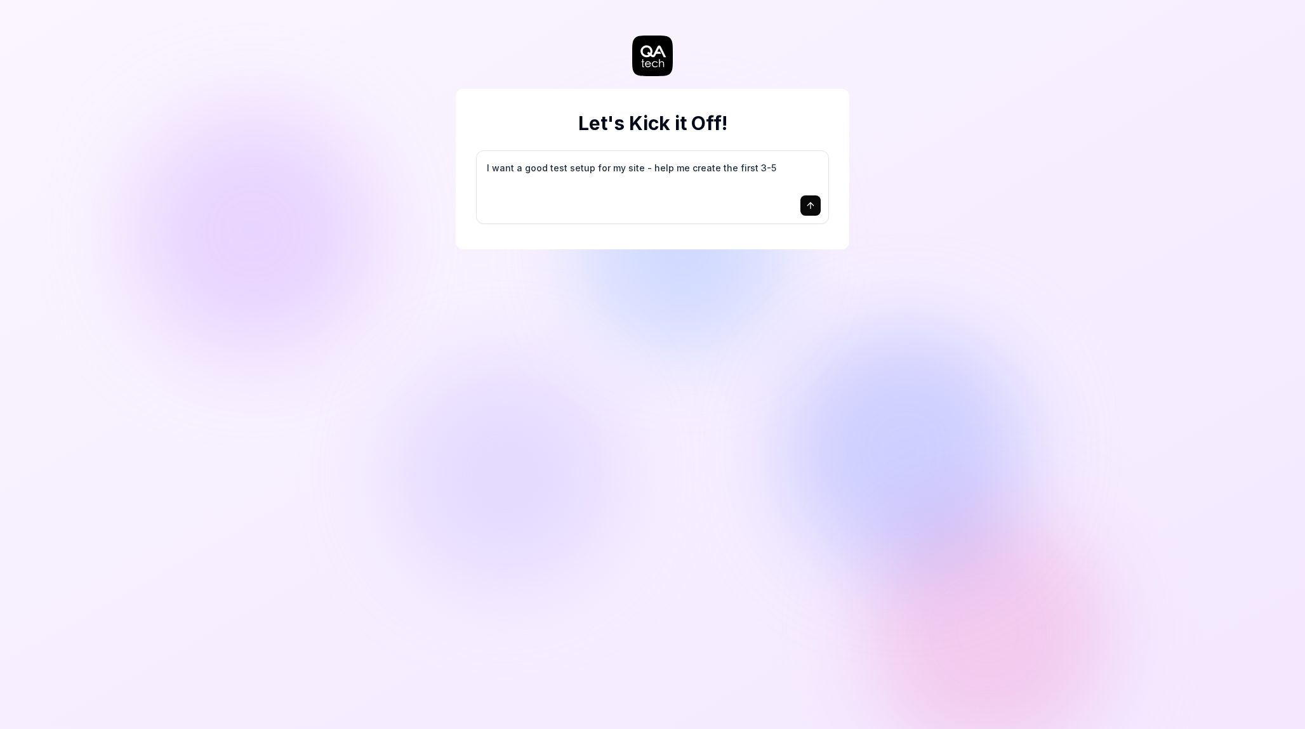
type textarea "I want a good test setup for my site - help me create the first 3-5"
type textarea "*"
type textarea "I want a good test setup for my site - help me create the first 3-5 t"
type textarea "*"
type textarea "I want a good test setup for my site - help me create the first 3-5 te"
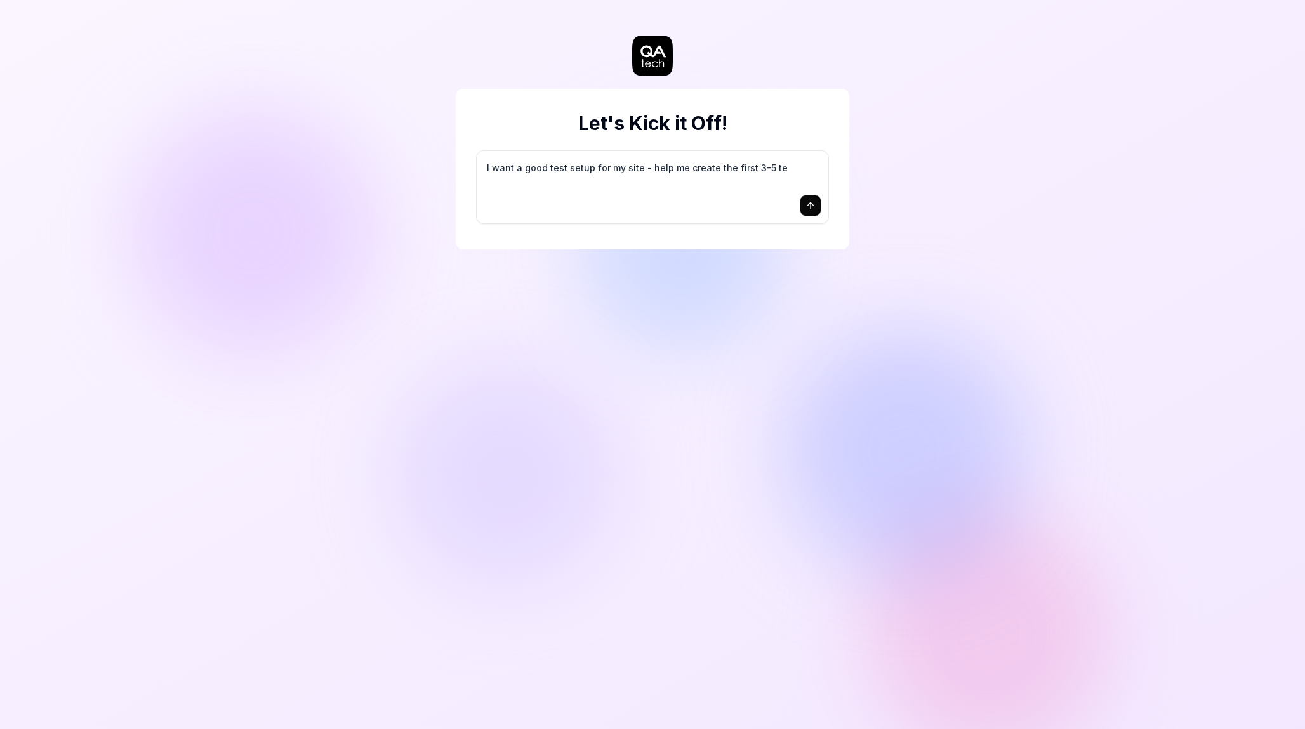
type textarea "*"
type textarea "I want a good test setup for my site - help me create the first 3-5 tes"
type textarea "*"
type textarea "I want a good test setup for my site - help me create the first 3-5 test"
type textarea "*"
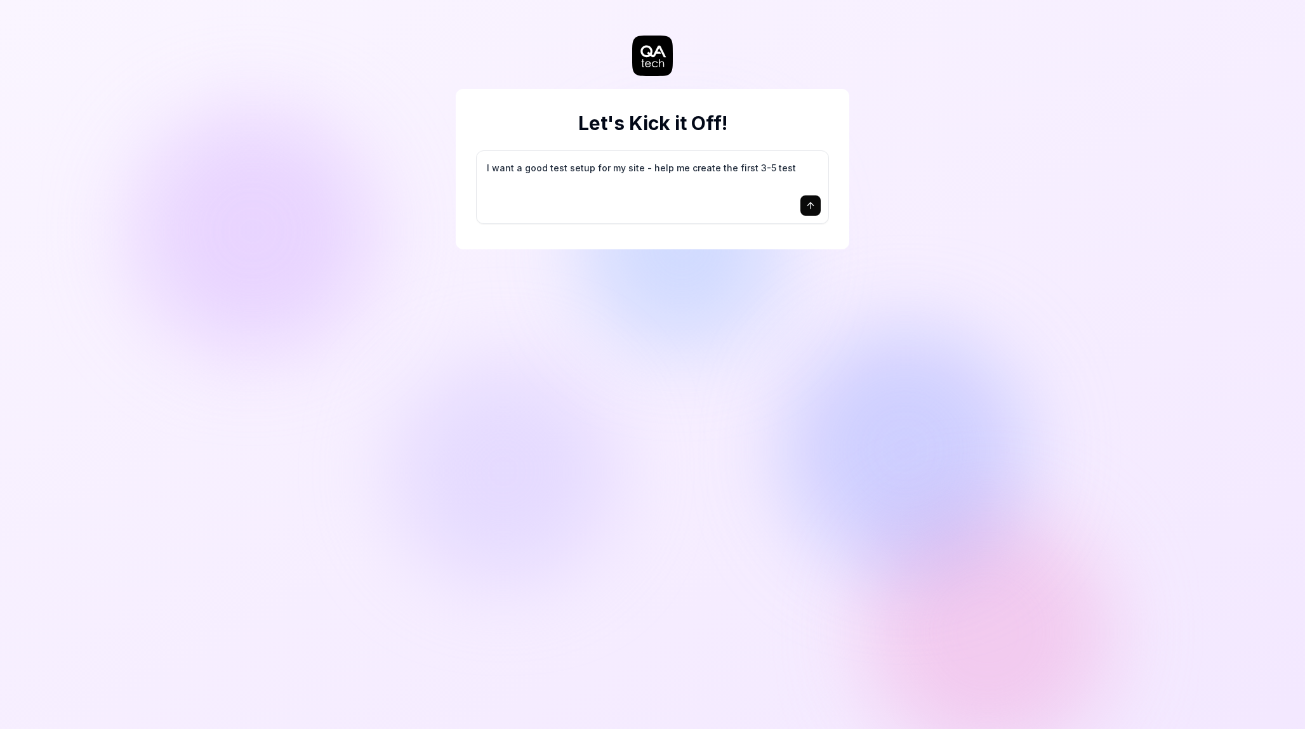
type textarea "I want a good test setup for my site - help me create the first 3-5 test"
type textarea "*"
type textarea "I want a good test setup for my site - help me create the first 3-5 test c"
type textarea "*"
type textarea "I want a good test setup for my site - help me create the first 3-5 test ca"
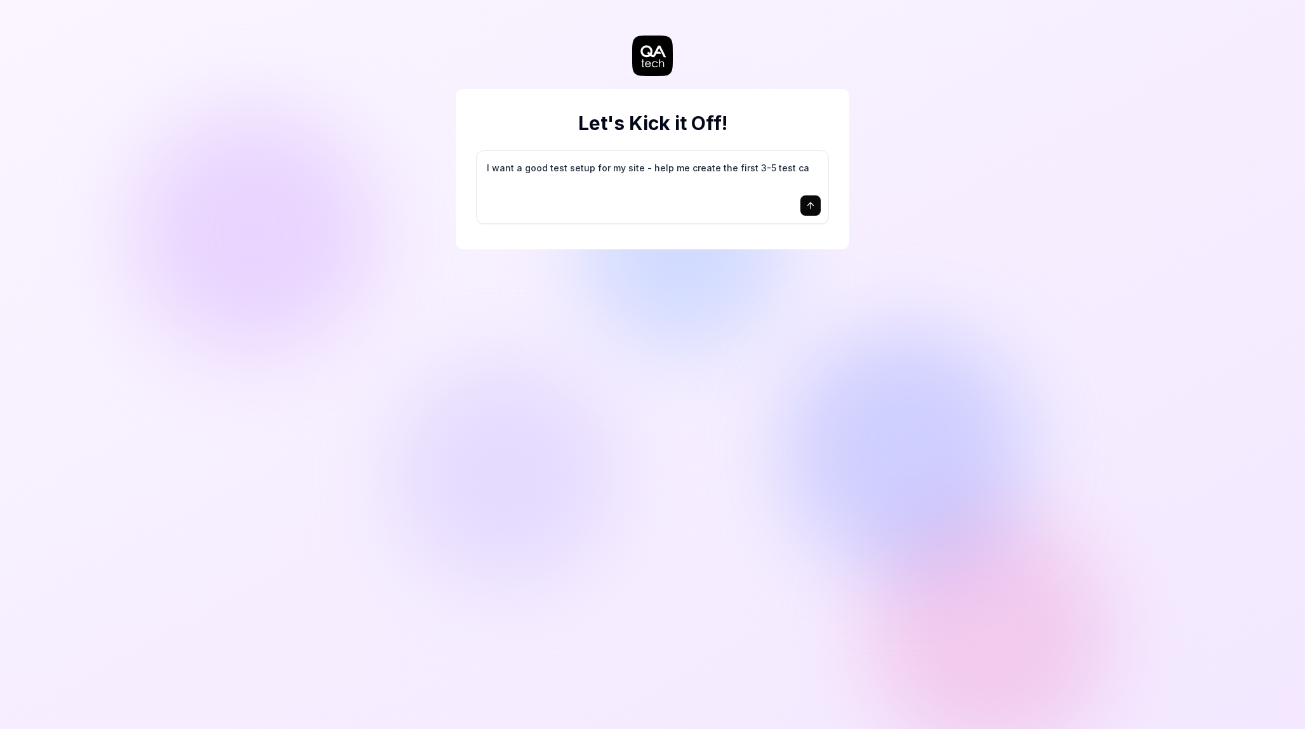
type textarea "*"
type textarea "I want a good test setup for my site - help me create the first 3-5 test cas"
type textarea "*"
type textarea "I want a good test setup for my site - help me create the first 3-5 test case"
type textarea "*"
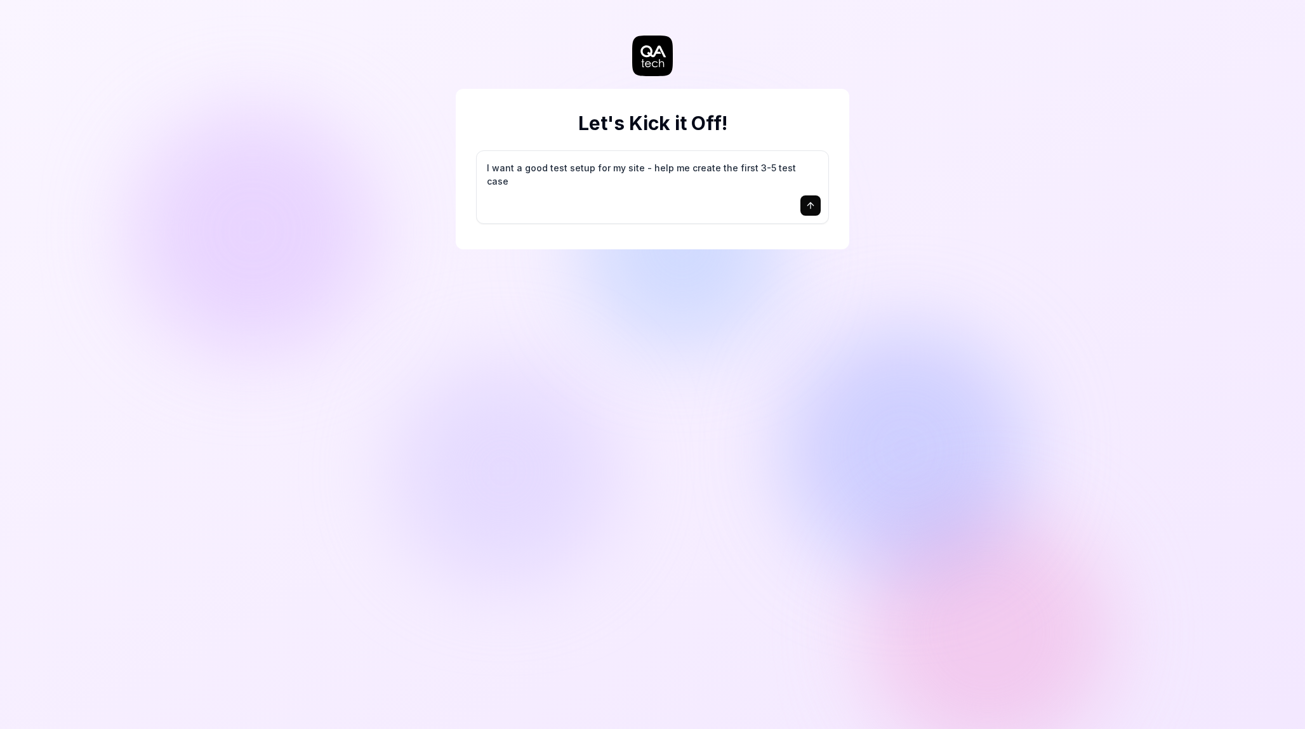
type textarea "I want a good test setup for my site - help me create the first 3-5 test cases"
click at [817, 204] on button "submit" at bounding box center [810, 205] width 20 height 20
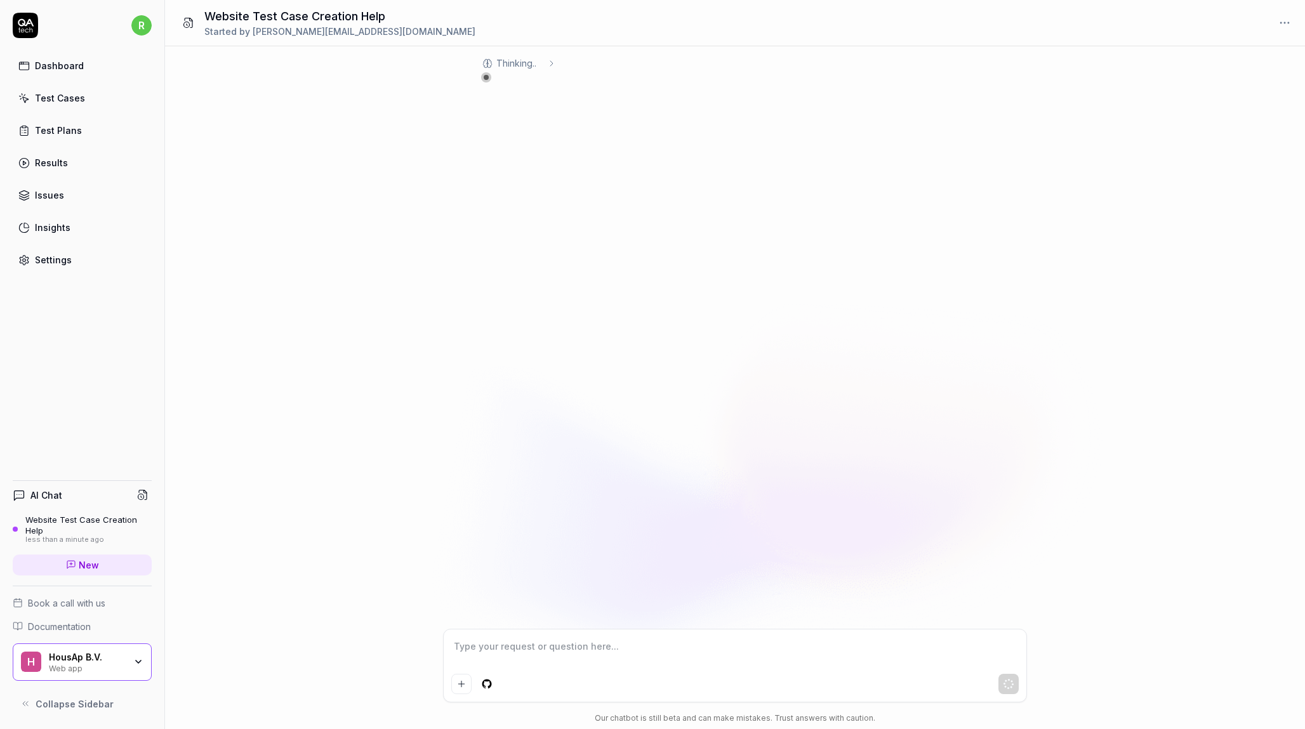
click at [139, 657] on icon "button" at bounding box center [138, 662] width 10 height 10
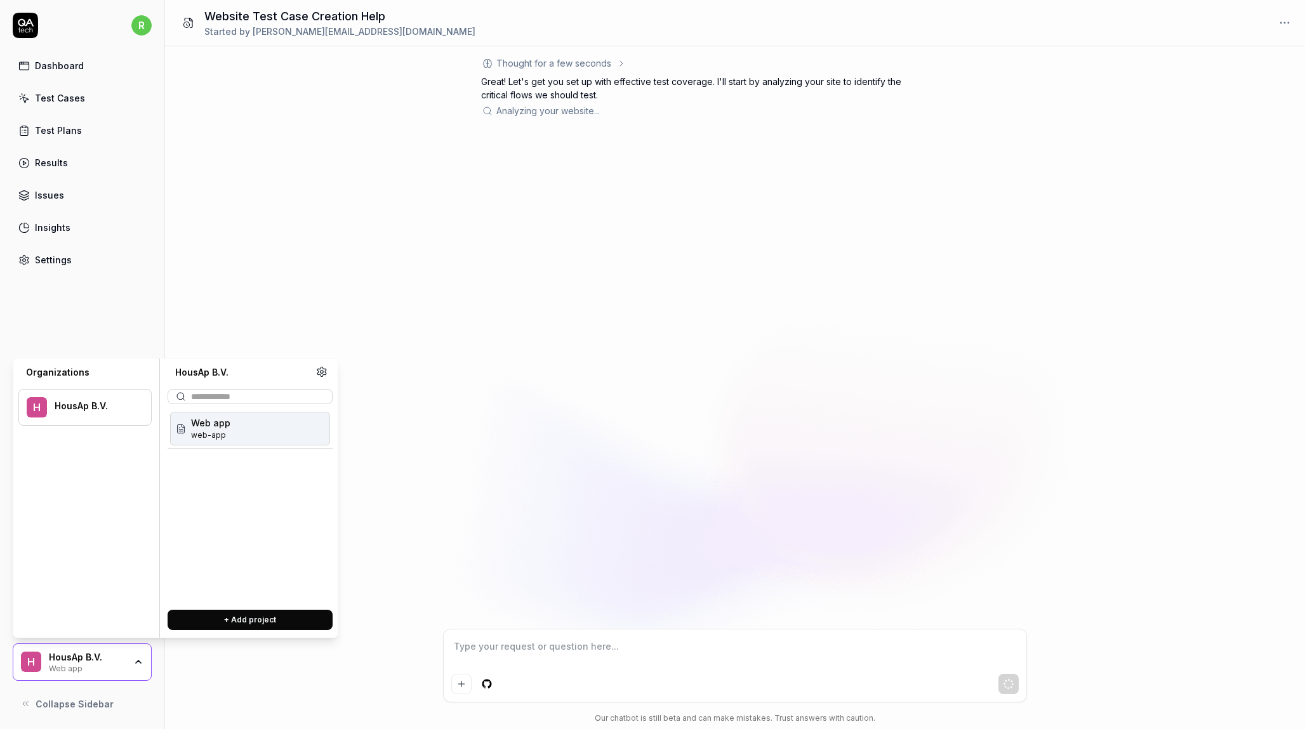
click at [248, 430] on div "Web app web-app" at bounding box center [250, 429] width 160 height 34
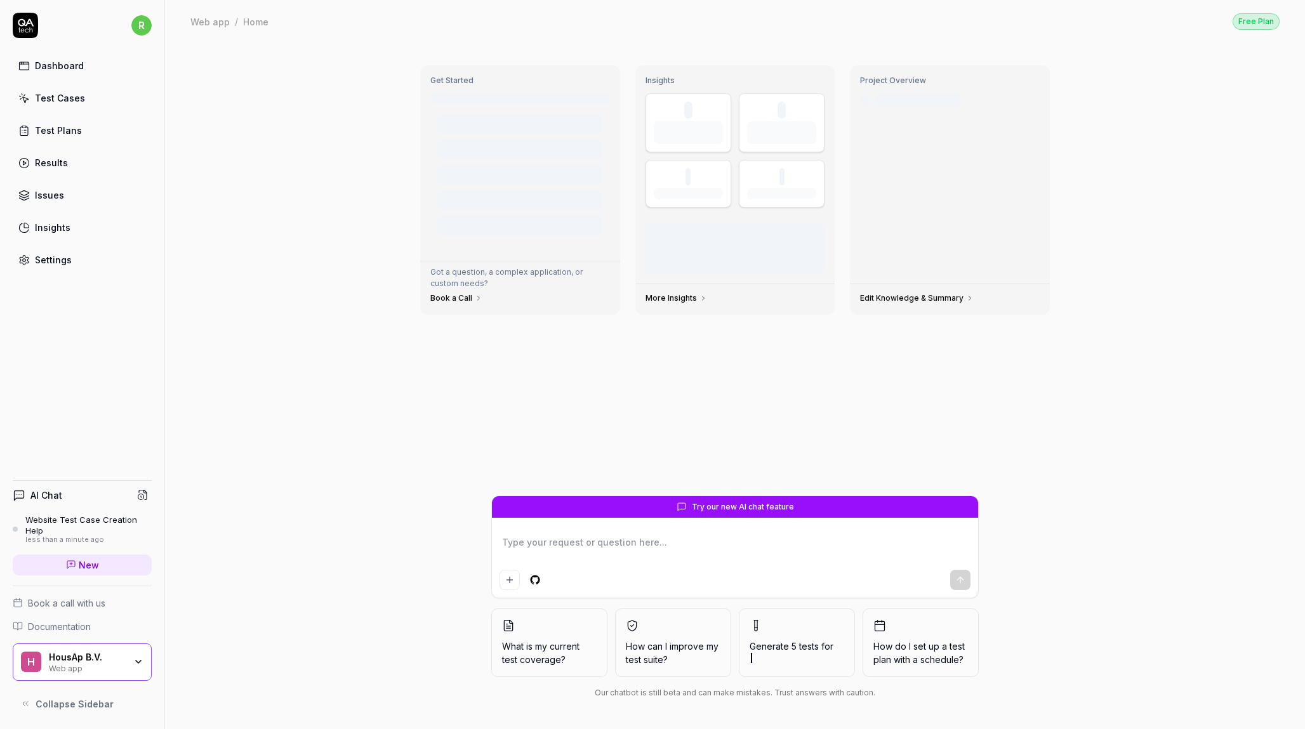
click at [137, 661] on icon "button" at bounding box center [138, 662] width 10 height 10
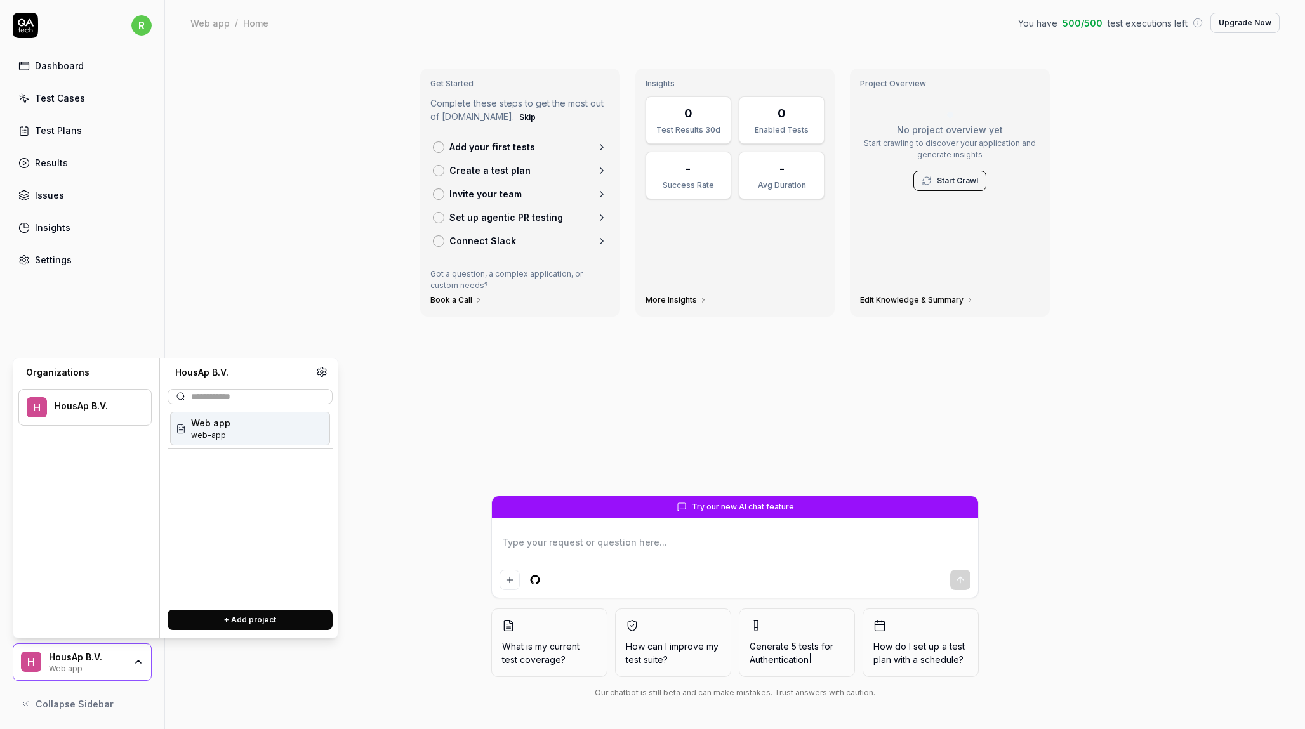
click at [444, 417] on div "Get Started Complete these steps to get the most out of QA.tech. Skip Add your …" at bounding box center [735, 276] width 650 height 437
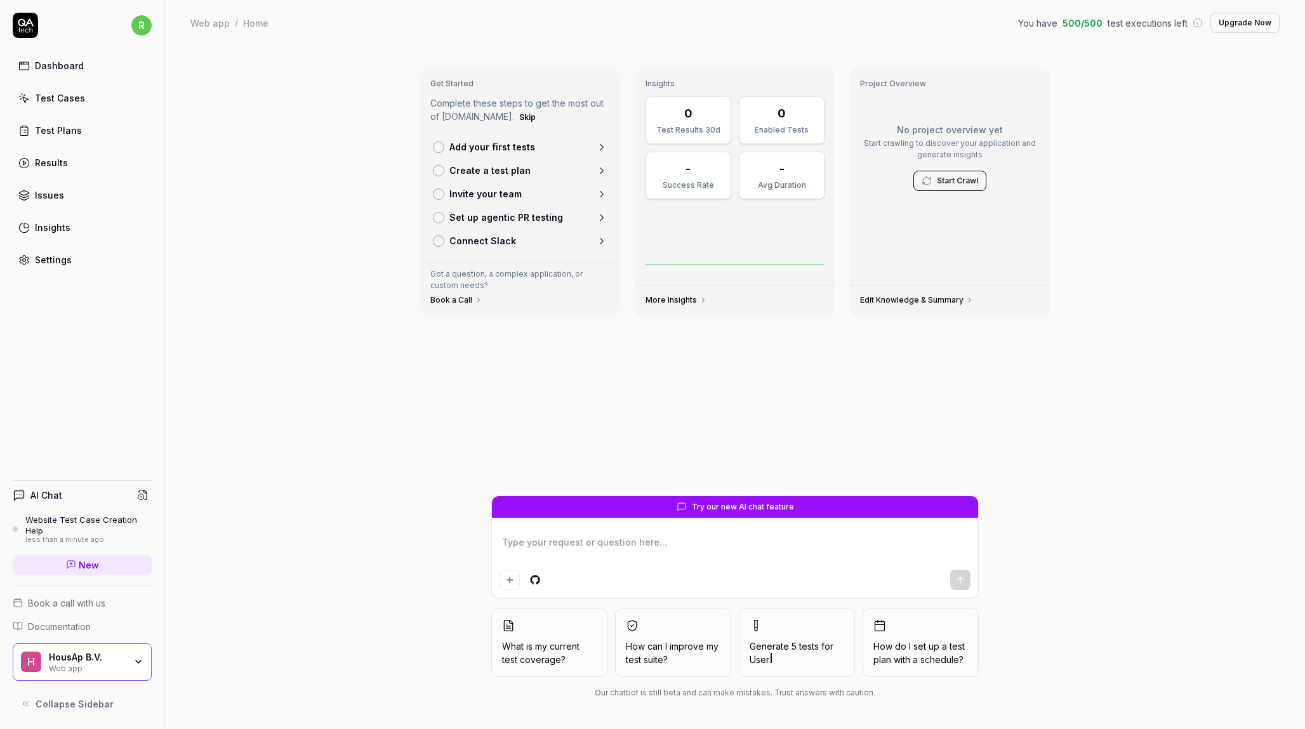
type textarea "*"
click at [58, 253] on link "Settings" at bounding box center [82, 259] width 139 height 25
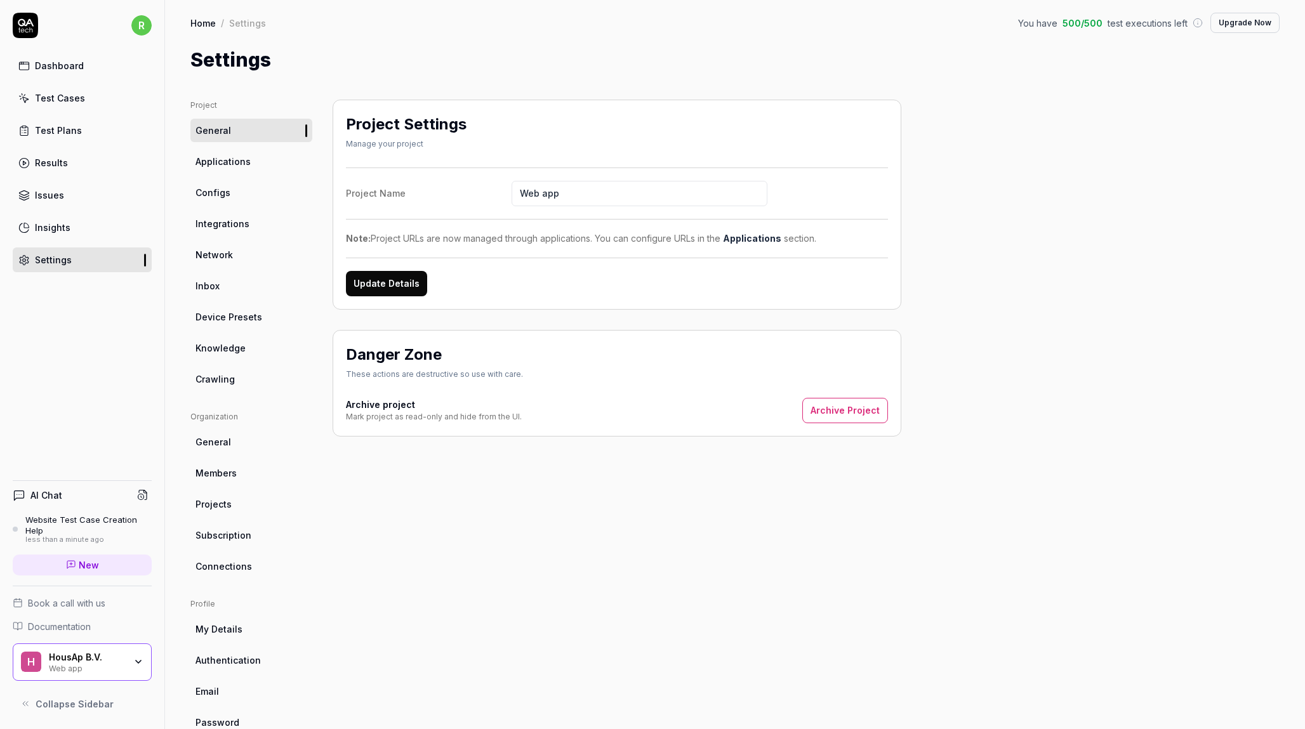
click at [552, 201] on input "Web app" at bounding box center [639, 193] width 256 height 25
type input "dashboard"
click at [604, 214] on div "Project Name dashboard Note: Project URLs are now managed through applications.…" at bounding box center [617, 232] width 542 height 129
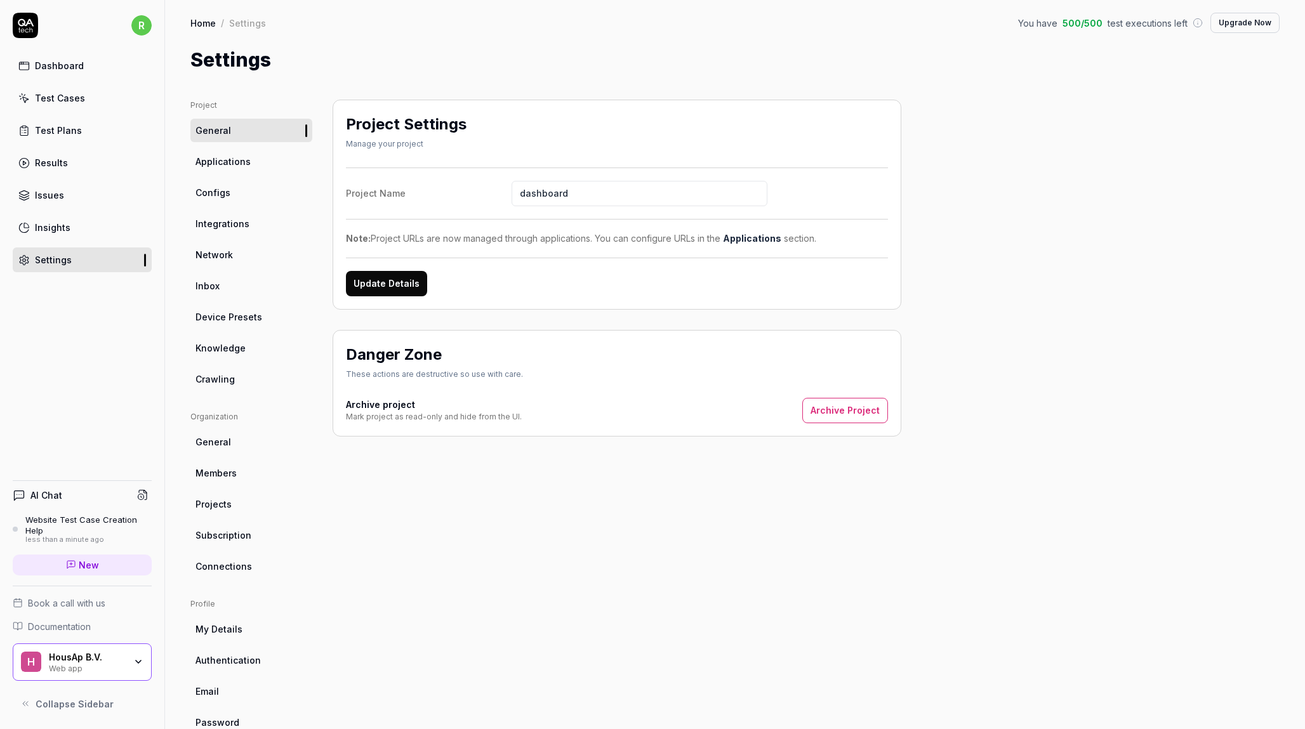
click at [404, 283] on button "Update Details" at bounding box center [386, 283] width 81 height 25
click at [230, 163] on span "Applications" at bounding box center [222, 161] width 55 height 13
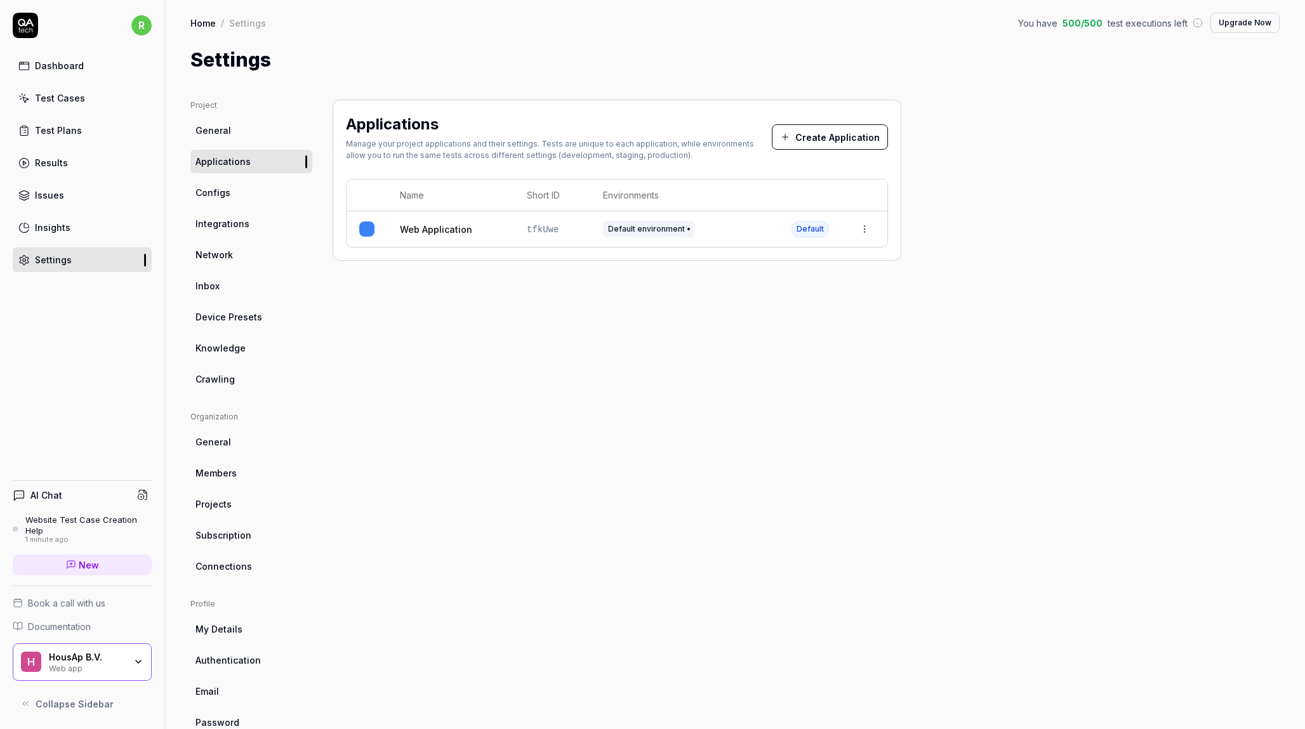
click at [658, 230] on span "Default environment" at bounding box center [649, 229] width 92 height 16
click at [860, 223] on html "r Dashboard Test Cases Test Plans Results Issues Insights Settings AI Chat Webs…" at bounding box center [652, 364] width 1305 height 729
click at [762, 309] on span "Edit" at bounding box center [763, 311] width 16 height 13
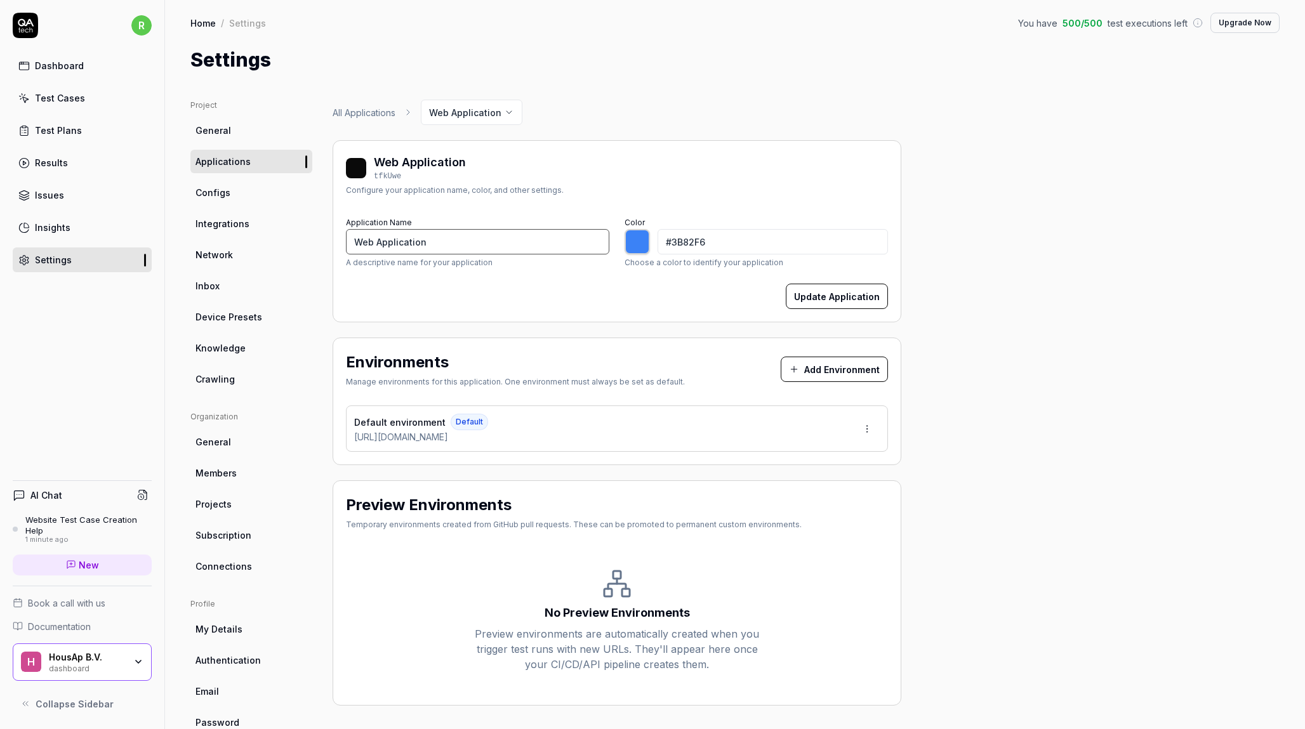
type input "*******"
click at [414, 238] on input "Web Application" at bounding box center [477, 241] width 263 height 25
type input "S"
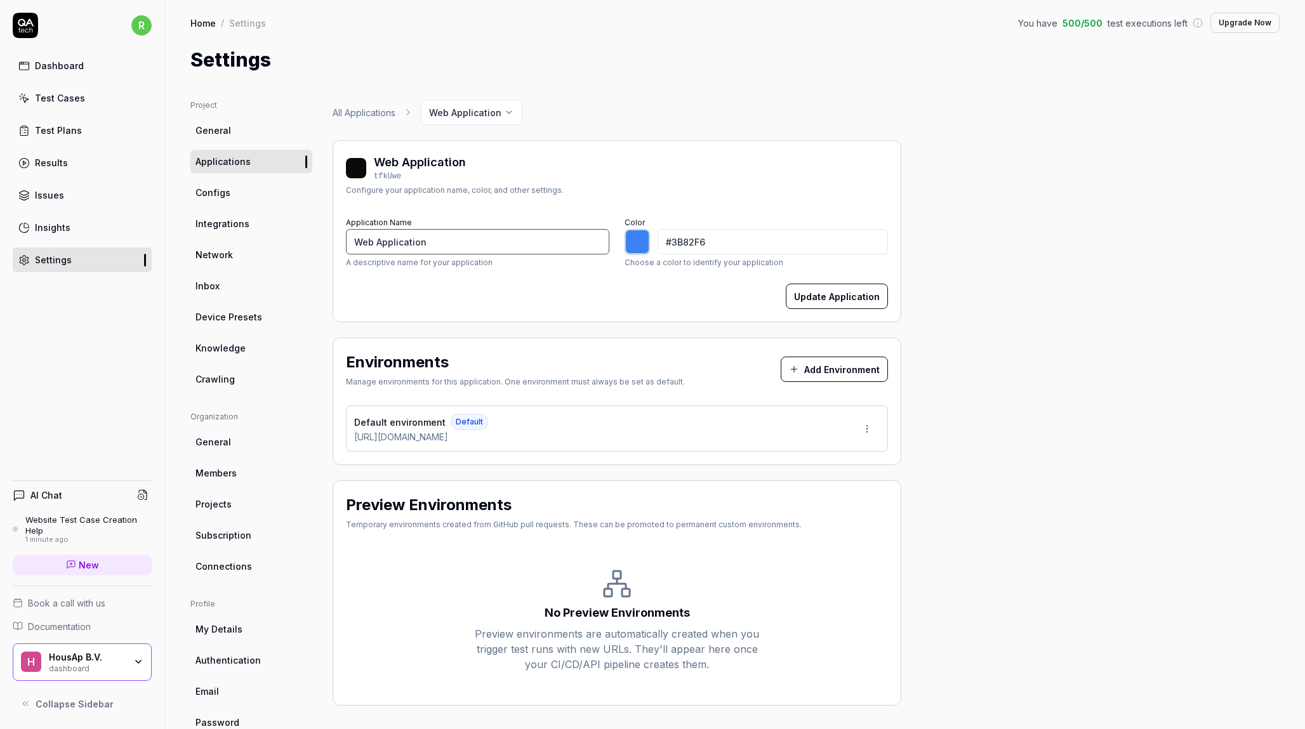
type input "*******"
type input "Dashboard"
type input "*******"
click at [578, 293] on div "Update Application" at bounding box center [617, 296] width 542 height 25
click at [358, 236] on input "Dashboard" at bounding box center [477, 241] width 263 height 25
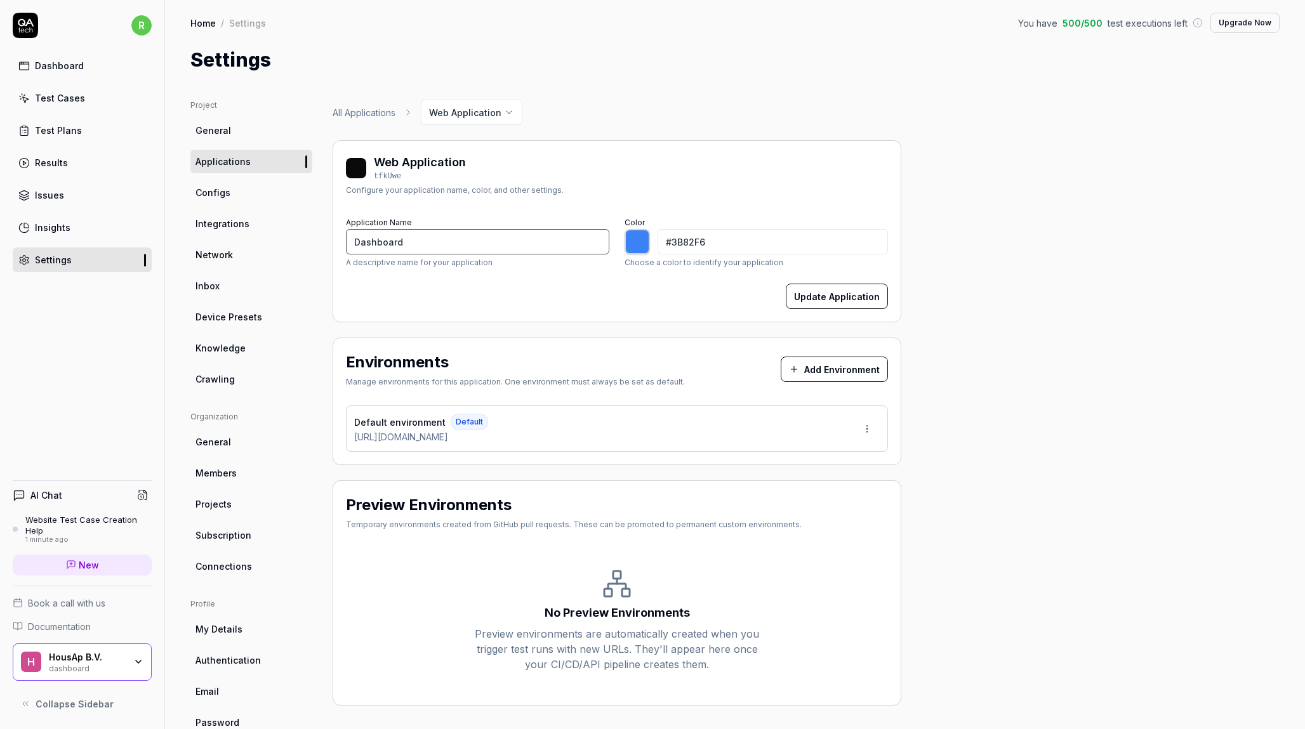
click at [358, 236] on input "Dashboard" at bounding box center [477, 241] width 263 height 25
type input "HousApp Dashboard"
click at [570, 290] on div "Update Application" at bounding box center [617, 296] width 542 height 25
click at [812, 301] on button "Update Application" at bounding box center [837, 296] width 102 height 25
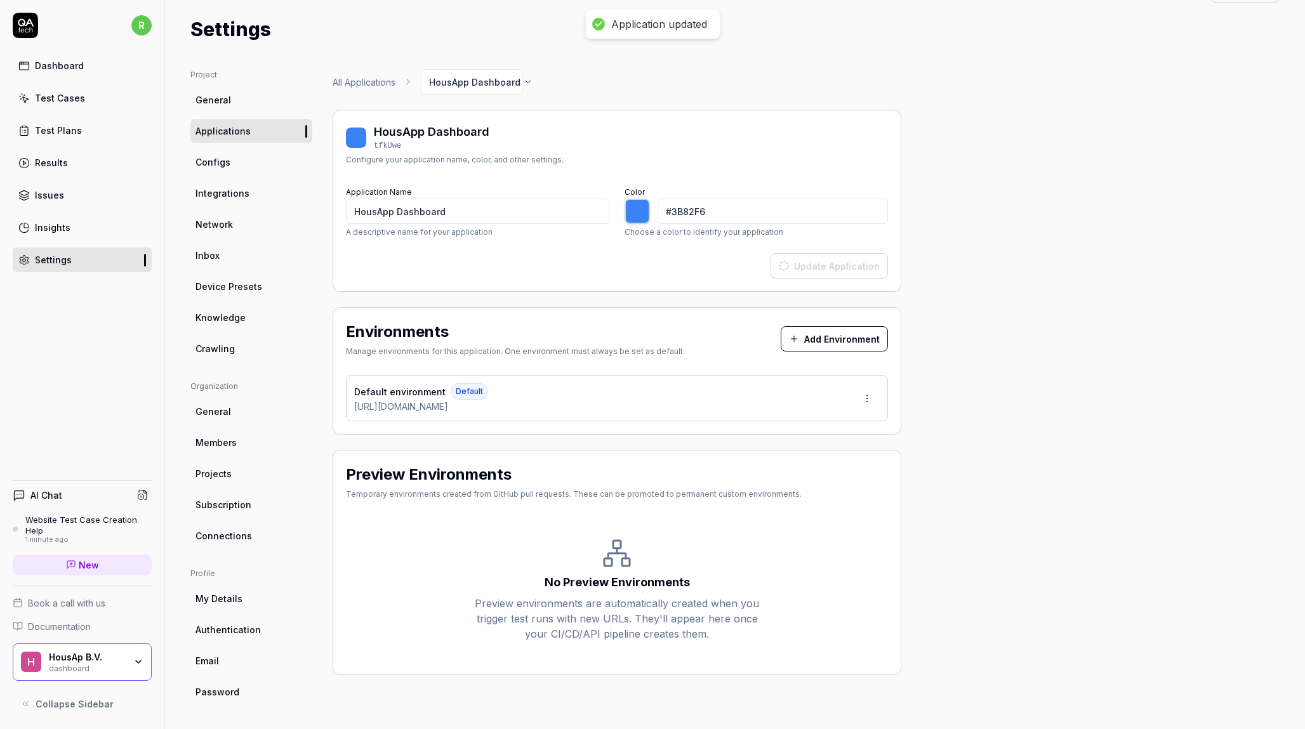
type input "*******"
click at [808, 347] on button "Add Environment" at bounding box center [834, 338] width 107 height 25
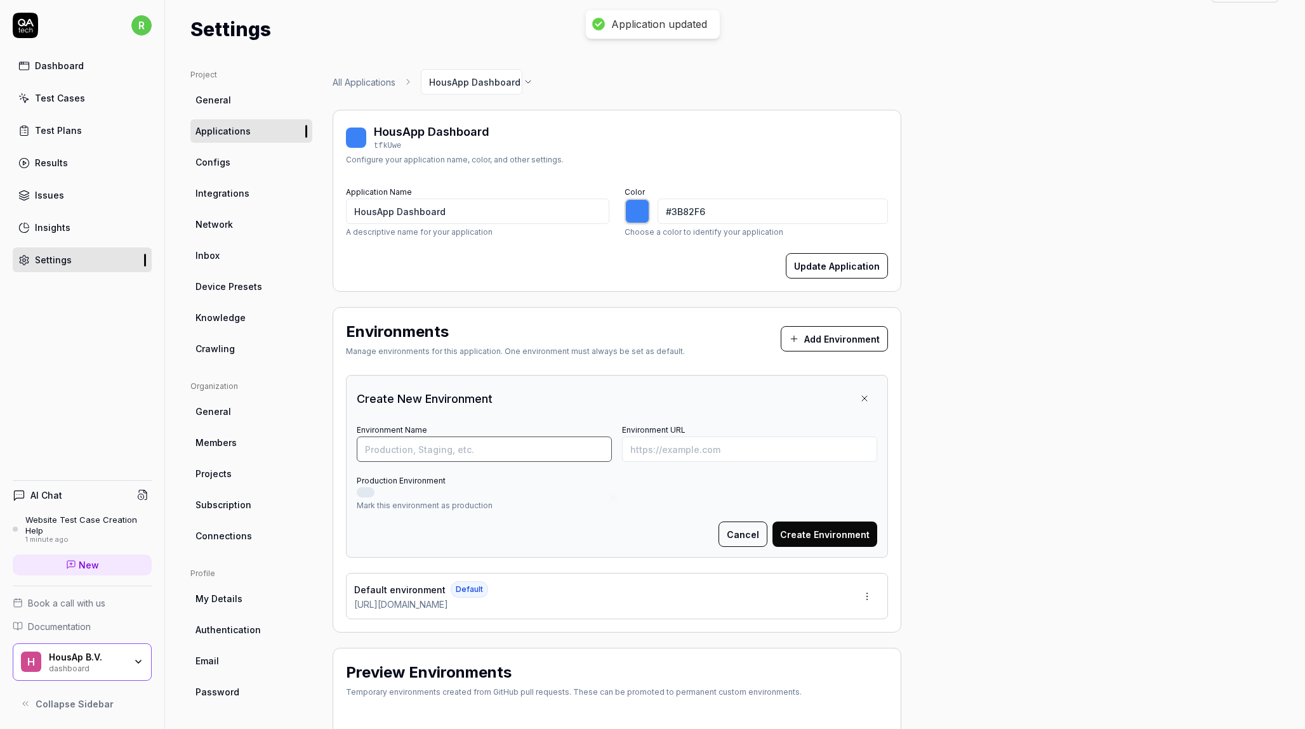
click at [508, 457] on input "Environment Name" at bounding box center [484, 449] width 255 height 25
type input "Production"
type input "a"
type input "[URL][DOMAIN_NAME]"
click at [366, 492] on button "Production Environment" at bounding box center [366, 492] width 18 height 10
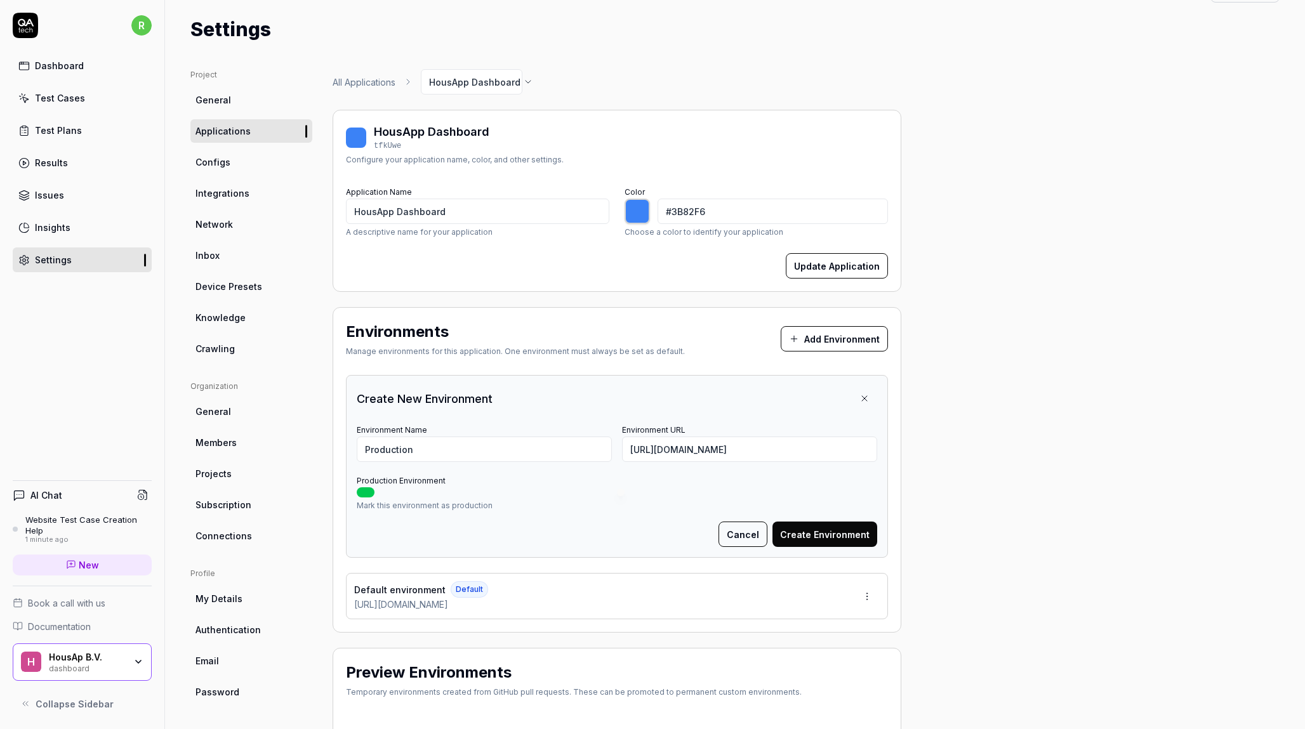
click at [812, 532] on button "Create Environment" at bounding box center [824, 534] width 105 height 25
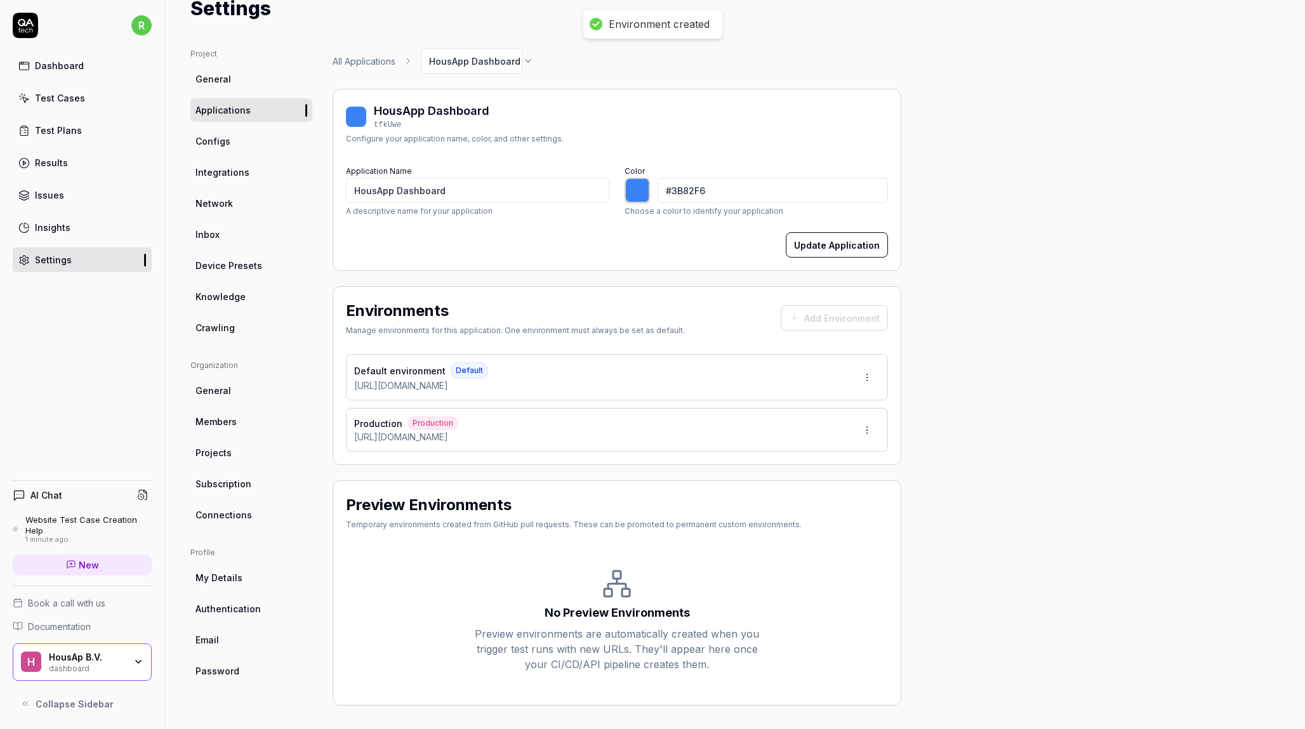
type input "*******"
click at [870, 375] on html "Environment created r Dashboard Test Cases Test Plans Results Issues Insights S…" at bounding box center [652, 364] width 1305 height 729
click at [799, 428] on div "Edit" at bounding box center [820, 435] width 129 height 28
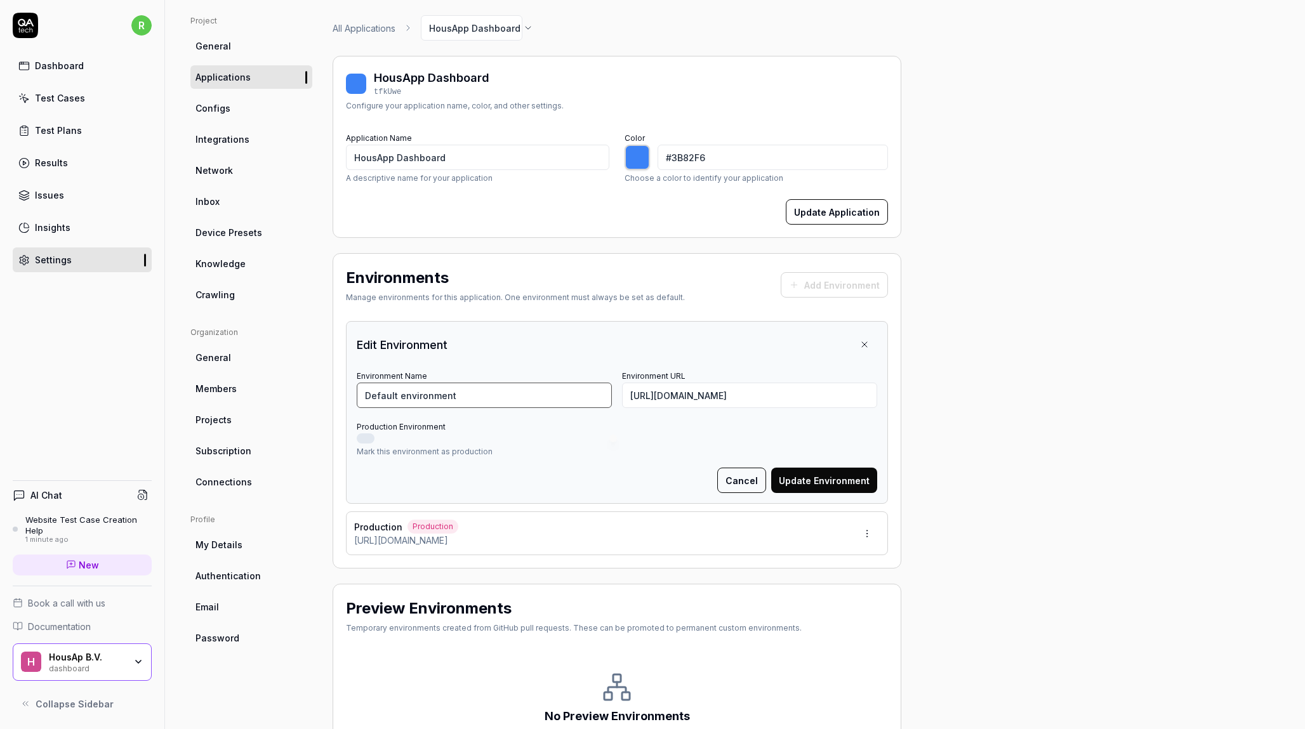
click at [428, 392] on input "Default environment" at bounding box center [484, 395] width 255 height 25
type input "Staging"
click at [622, 352] on div "Edit Environment" at bounding box center [617, 344] width 520 height 25
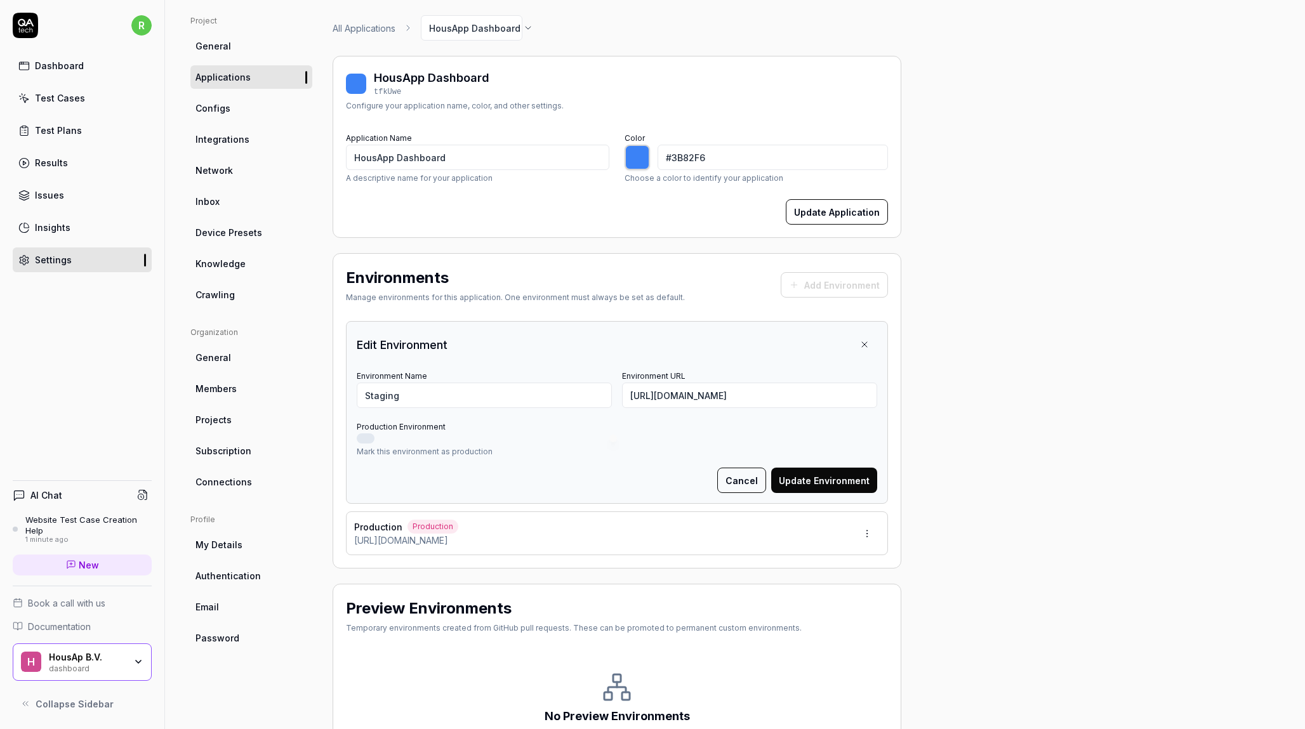
click at [810, 475] on button "Update Environment" at bounding box center [824, 480] width 106 height 25
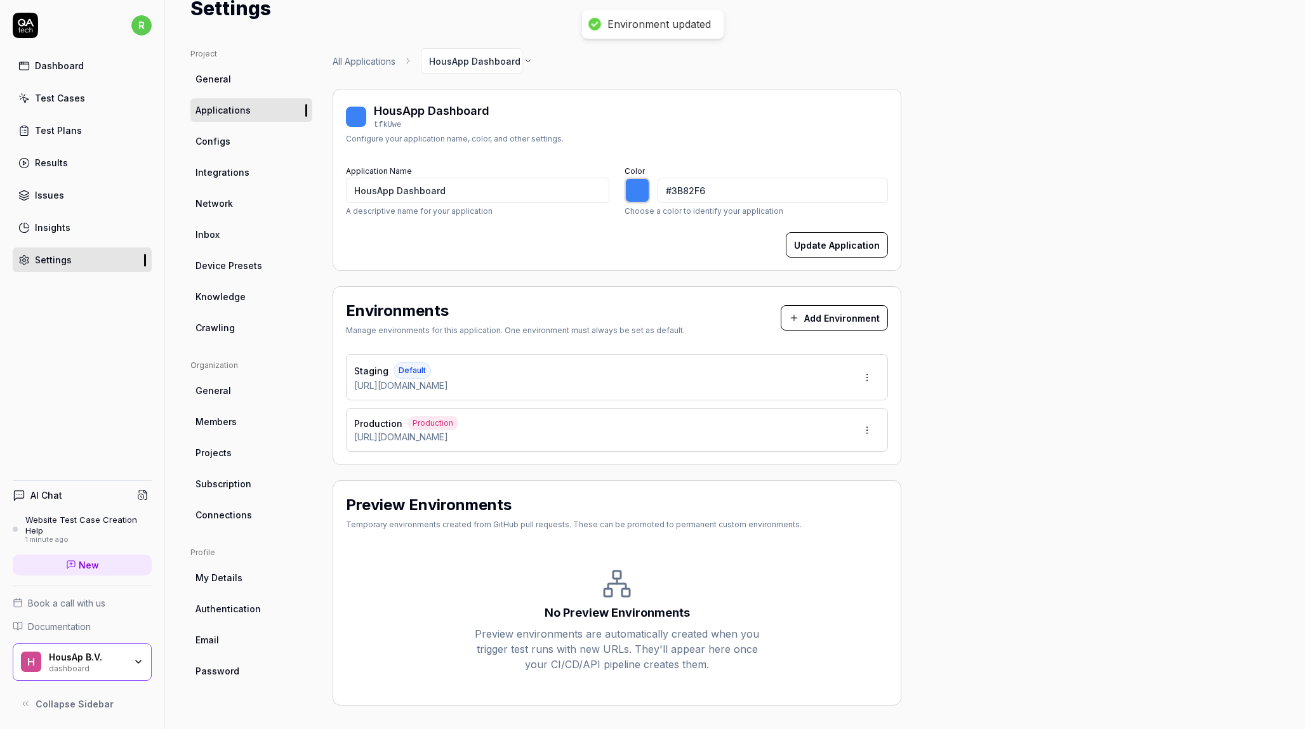
type input "*******"
click at [221, 137] on span "Configs" at bounding box center [212, 141] width 35 height 13
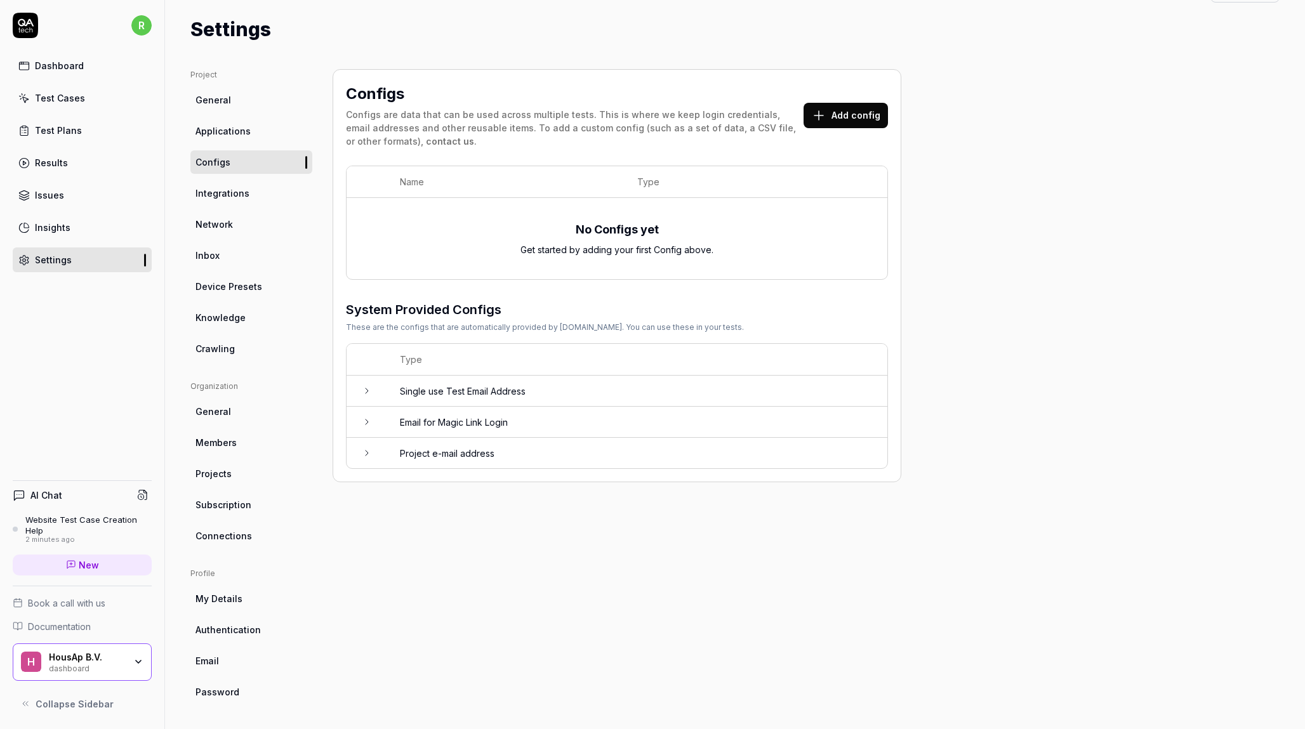
click at [833, 117] on button "Add config" at bounding box center [845, 115] width 84 height 25
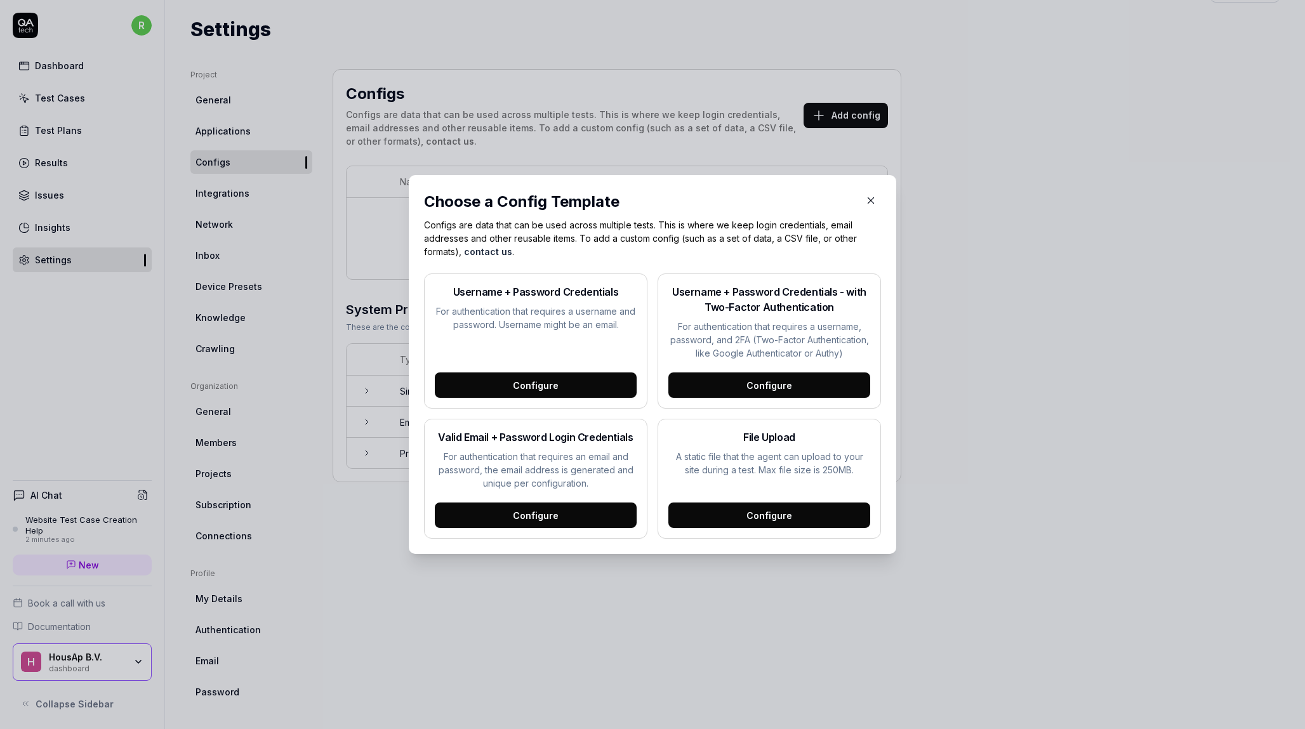
click at [874, 200] on icon "button" at bounding box center [870, 200] width 11 height 11
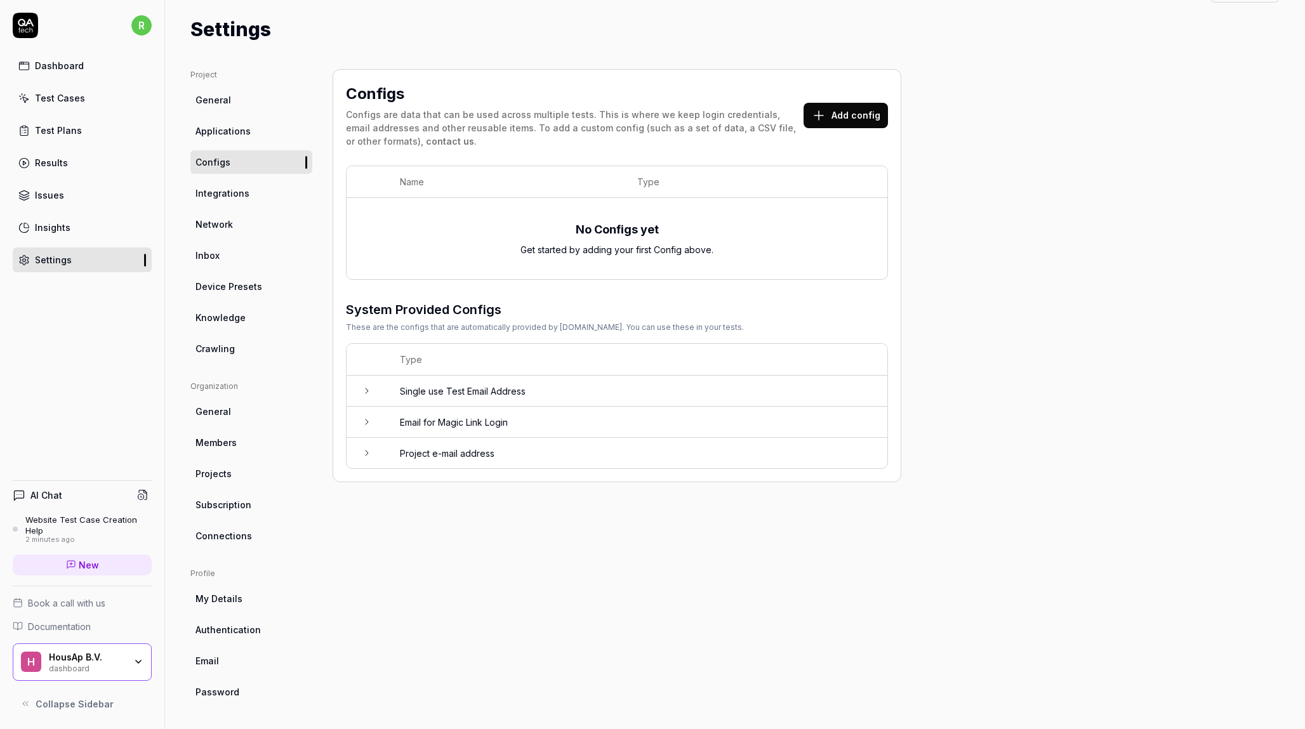
click at [366, 388] on icon at bounding box center [367, 390] width 3 height 5
click at [366, 390] on icon at bounding box center [366, 391] width 5 height 3
click at [249, 199] on link "Integrations" at bounding box center [251, 192] width 122 height 23
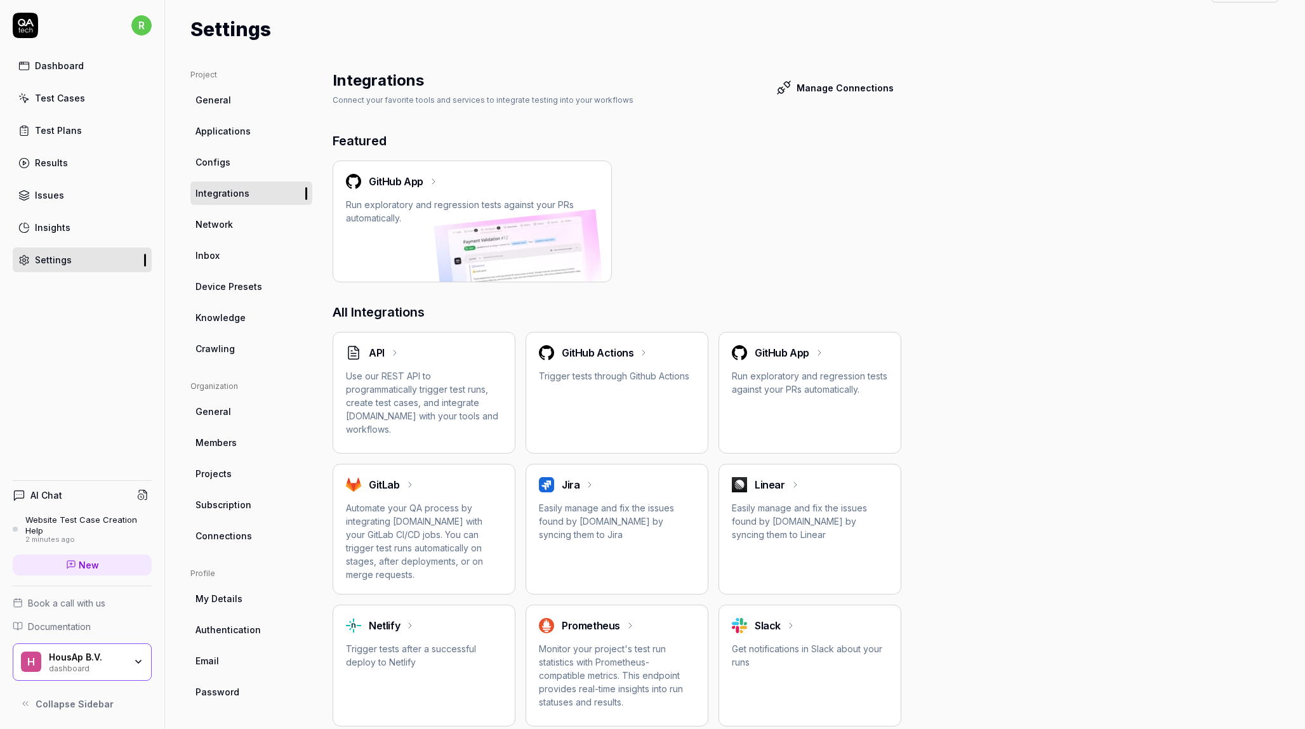
click at [428, 180] on icon at bounding box center [433, 181] width 10 height 10
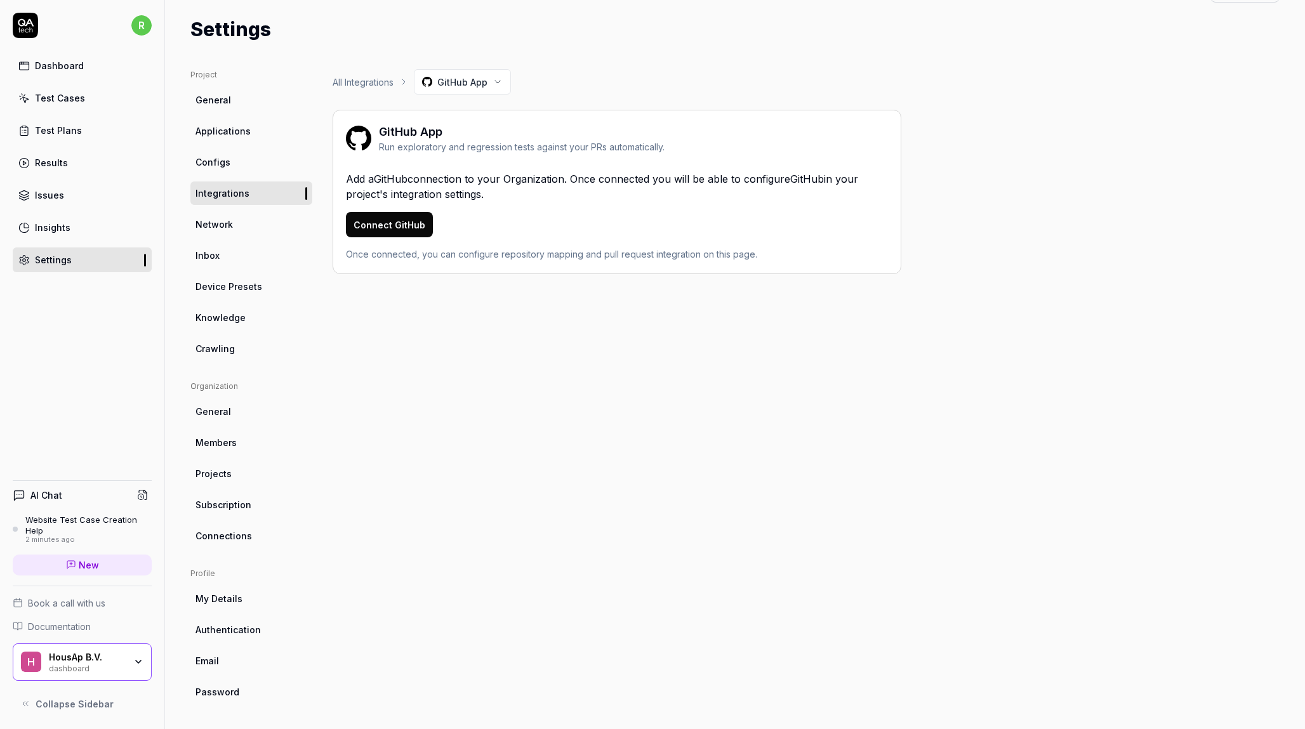
click at [412, 223] on button "Connect GitHub" at bounding box center [389, 224] width 87 height 25
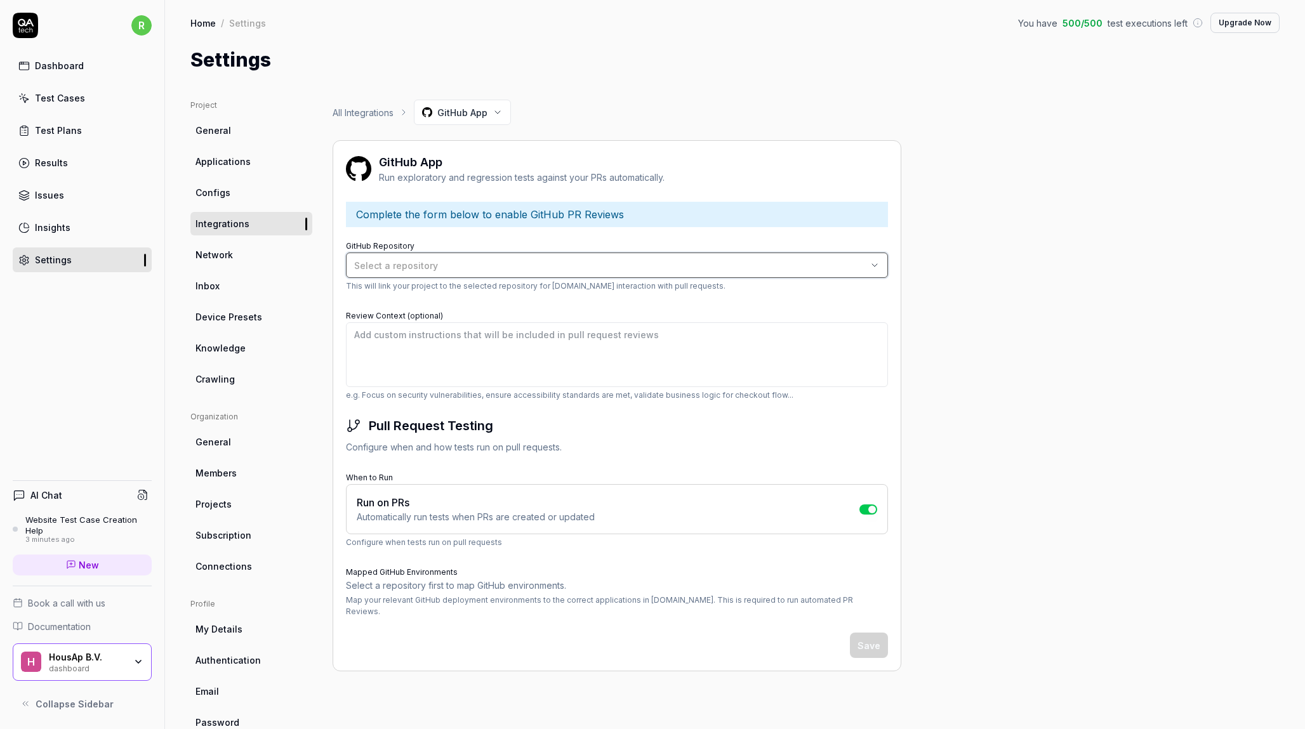
click at [557, 262] on div "Select a repository" at bounding box center [610, 265] width 513 height 13
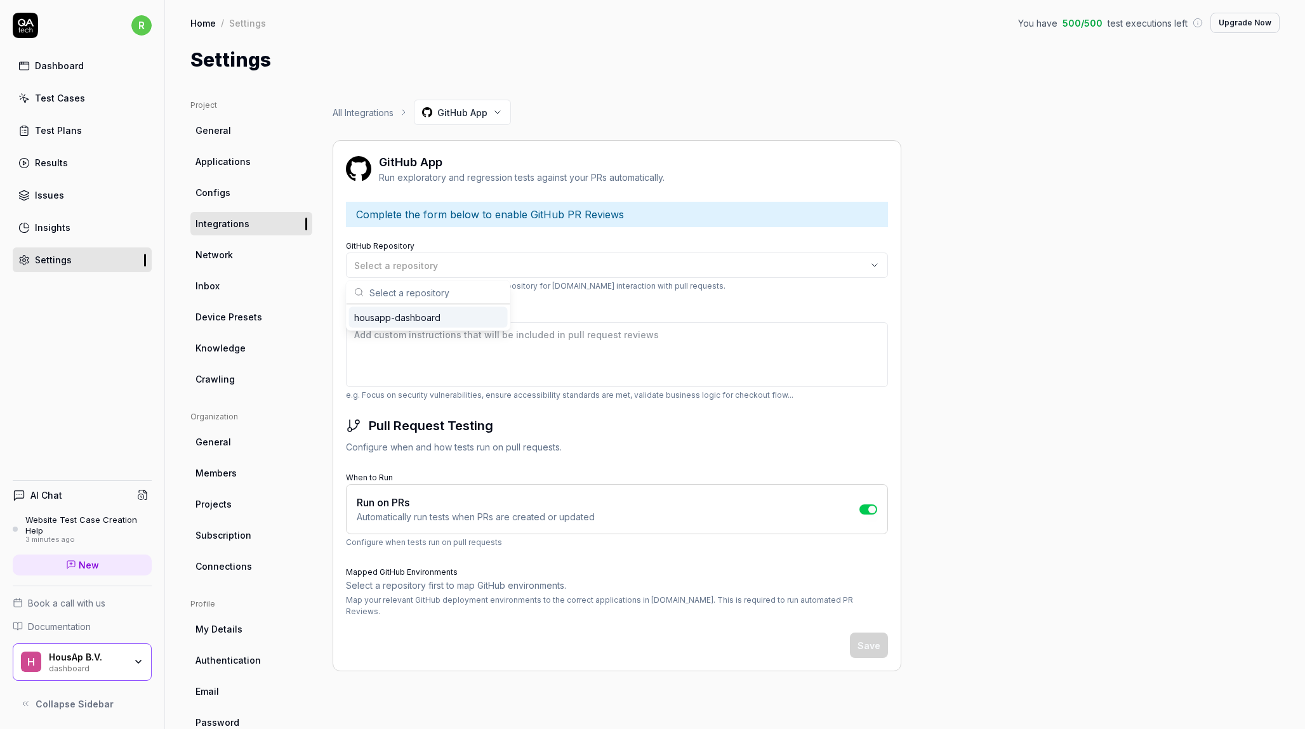
click at [434, 322] on span "housapp-dashboard" at bounding box center [397, 317] width 86 height 13
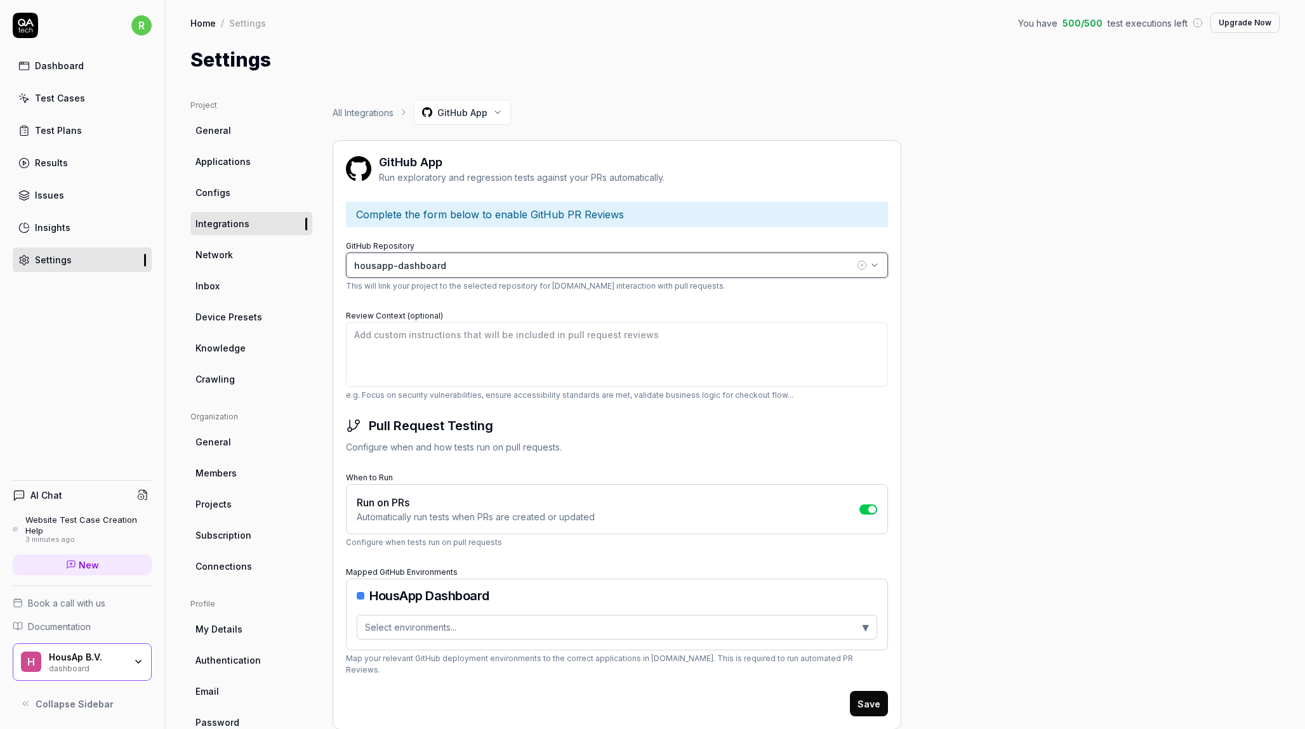
scroll to position [30, 0]
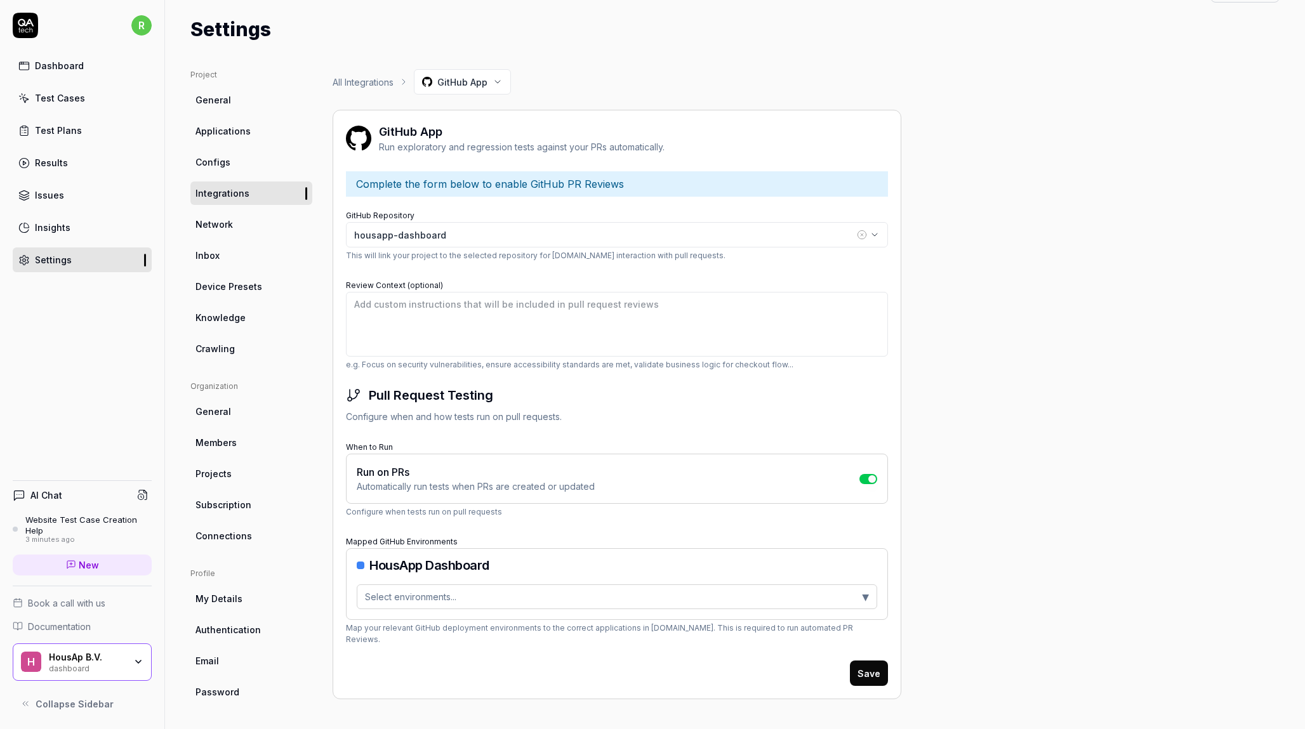
click at [520, 599] on button "Select environments... ▼" at bounding box center [617, 596] width 520 height 25
click at [416, 649] on div "Preview" at bounding box center [430, 648] width 133 height 13
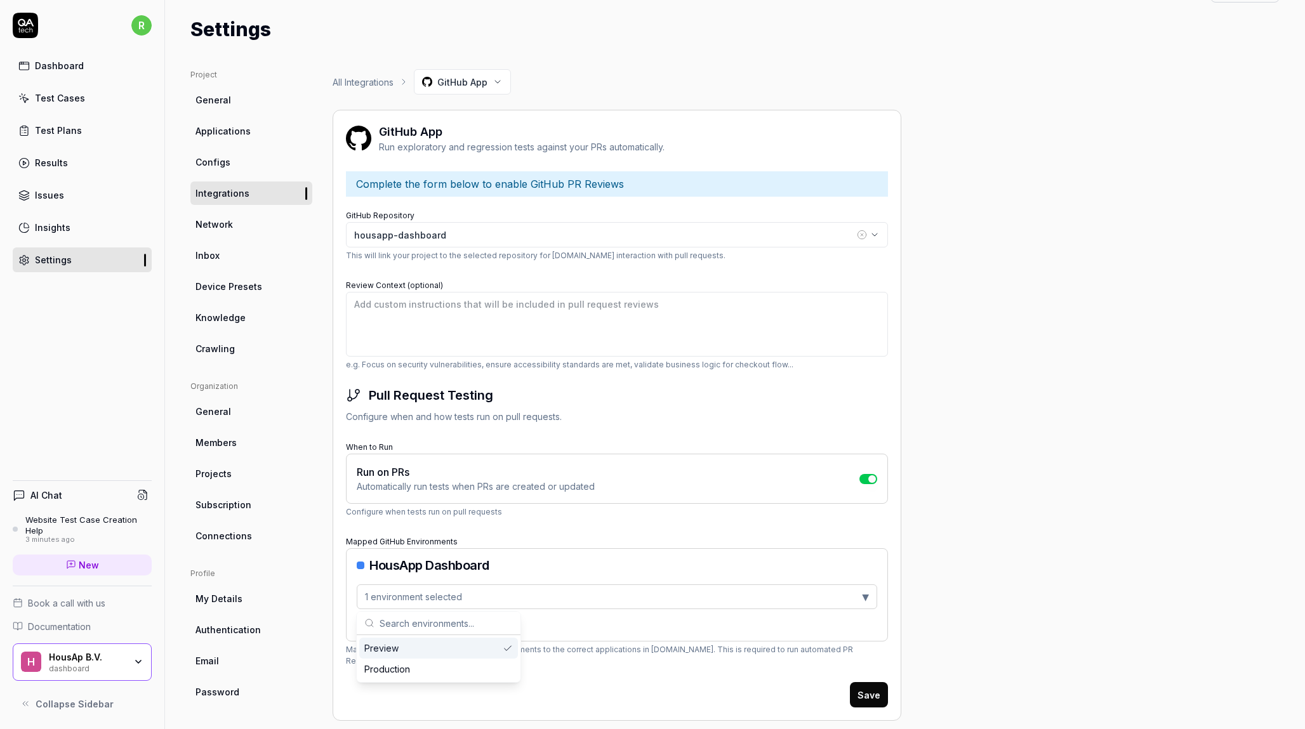
click at [577, 574] on div "HousApp Dashboard 1 environment selected ▼ Preview" at bounding box center [617, 594] width 542 height 93
click at [543, 591] on button "1 environment selected ▼" at bounding box center [617, 596] width 520 height 25
click at [434, 667] on div "Production" at bounding box center [430, 669] width 133 height 13
click at [614, 556] on div "HousApp Dashboard 2 environments selected ▼ Preview Production" at bounding box center [617, 594] width 542 height 93
click at [869, 682] on button "Save" at bounding box center [869, 694] width 38 height 25
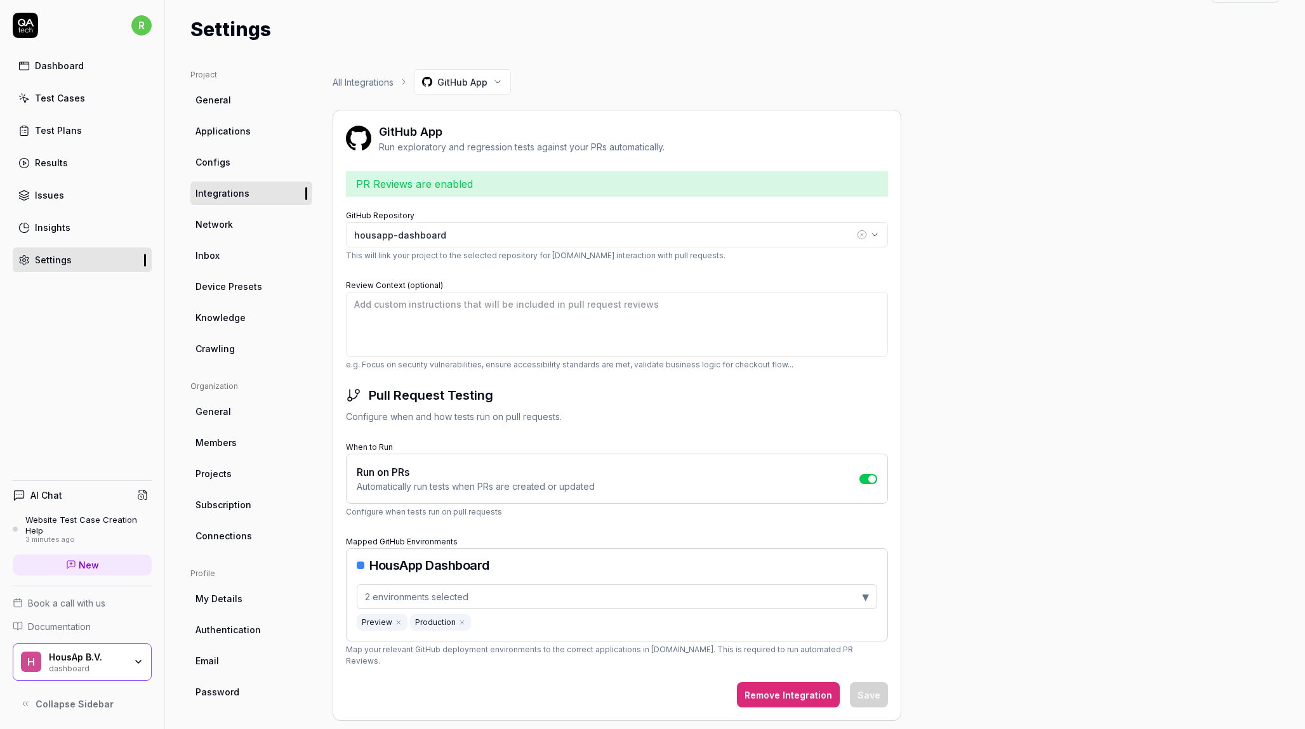
scroll to position [35, 0]
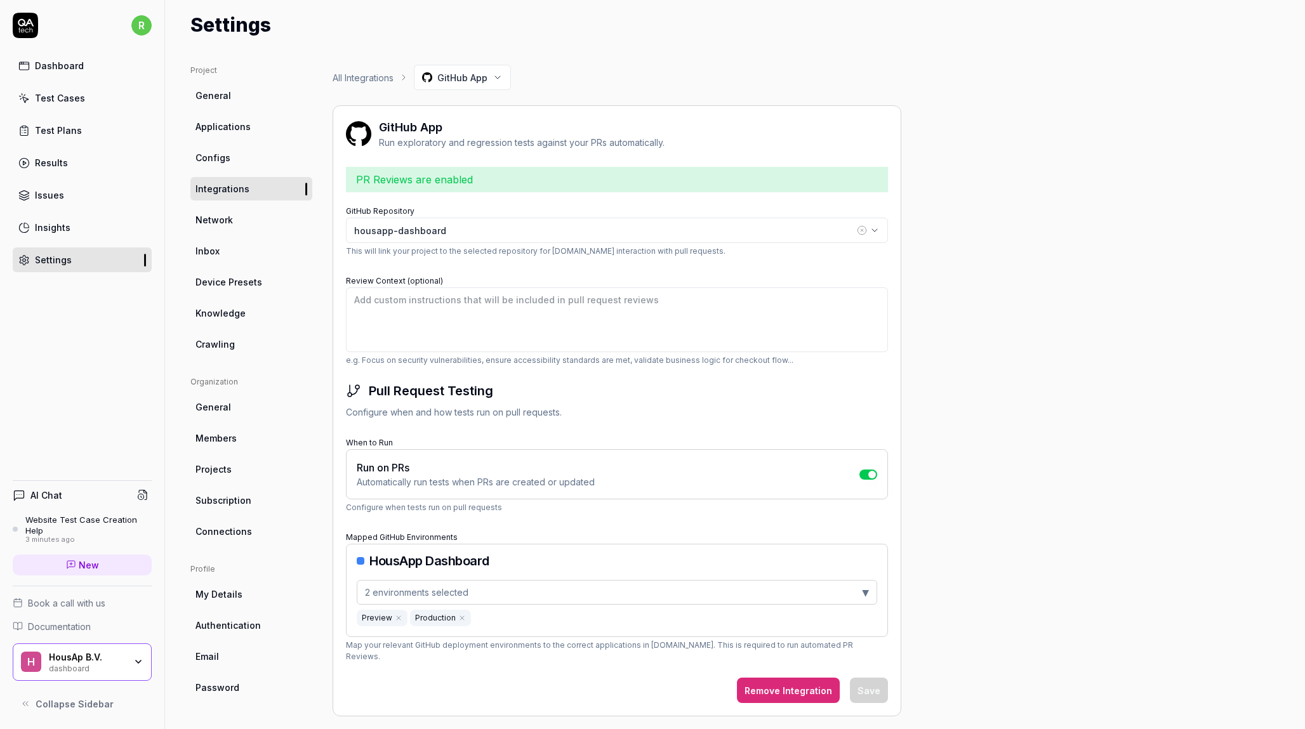
click at [248, 220] on link "Network" at bounding box center [251, 219] width 122 height 23
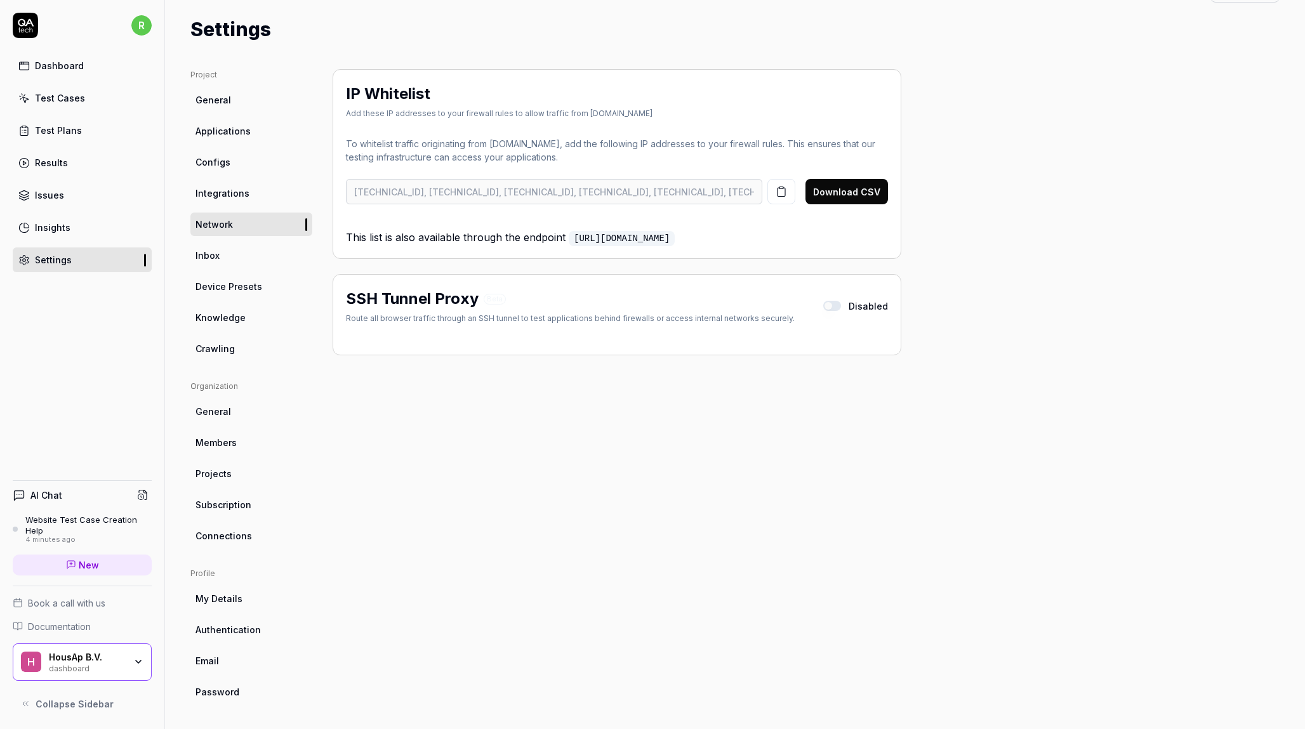
click at [252, 257] on link "Inbox" at bounding box center [251, 255] width 122 height 23
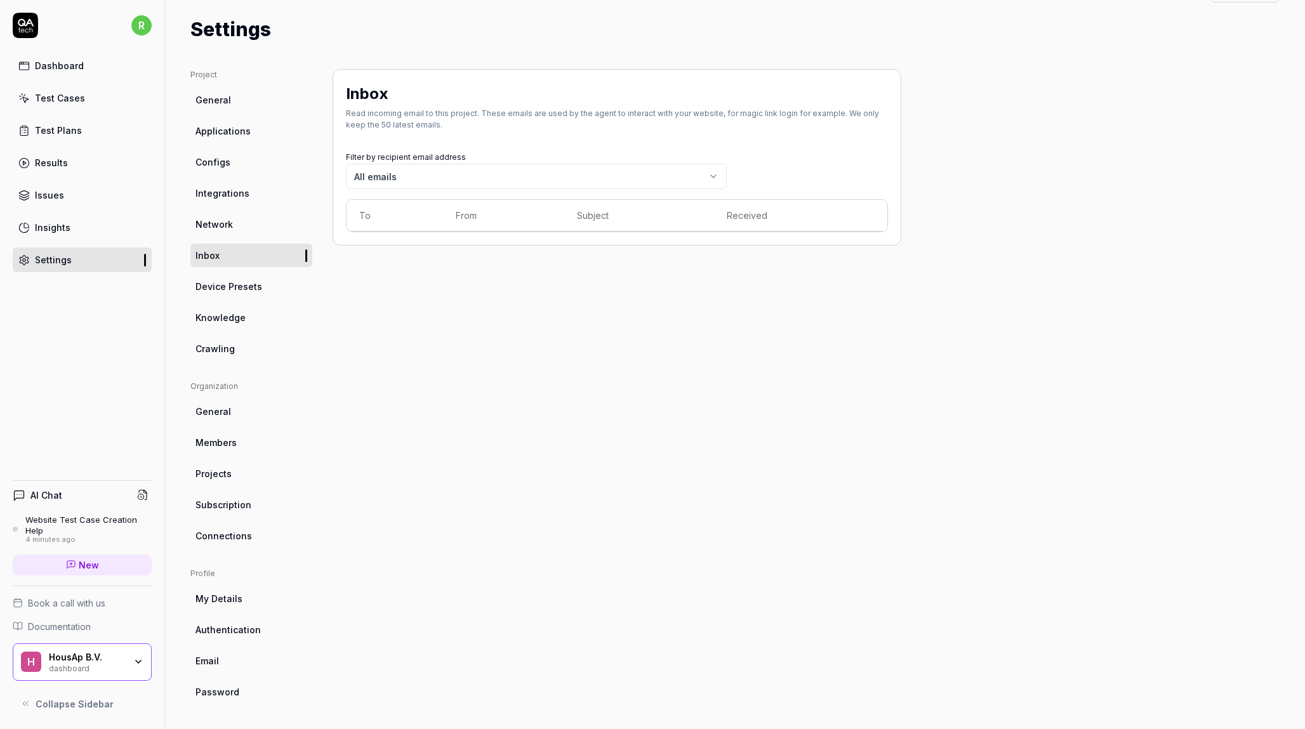
click at [257, 290] on span "Device Presets" at bounding box center [228, 286] width 67 height 13
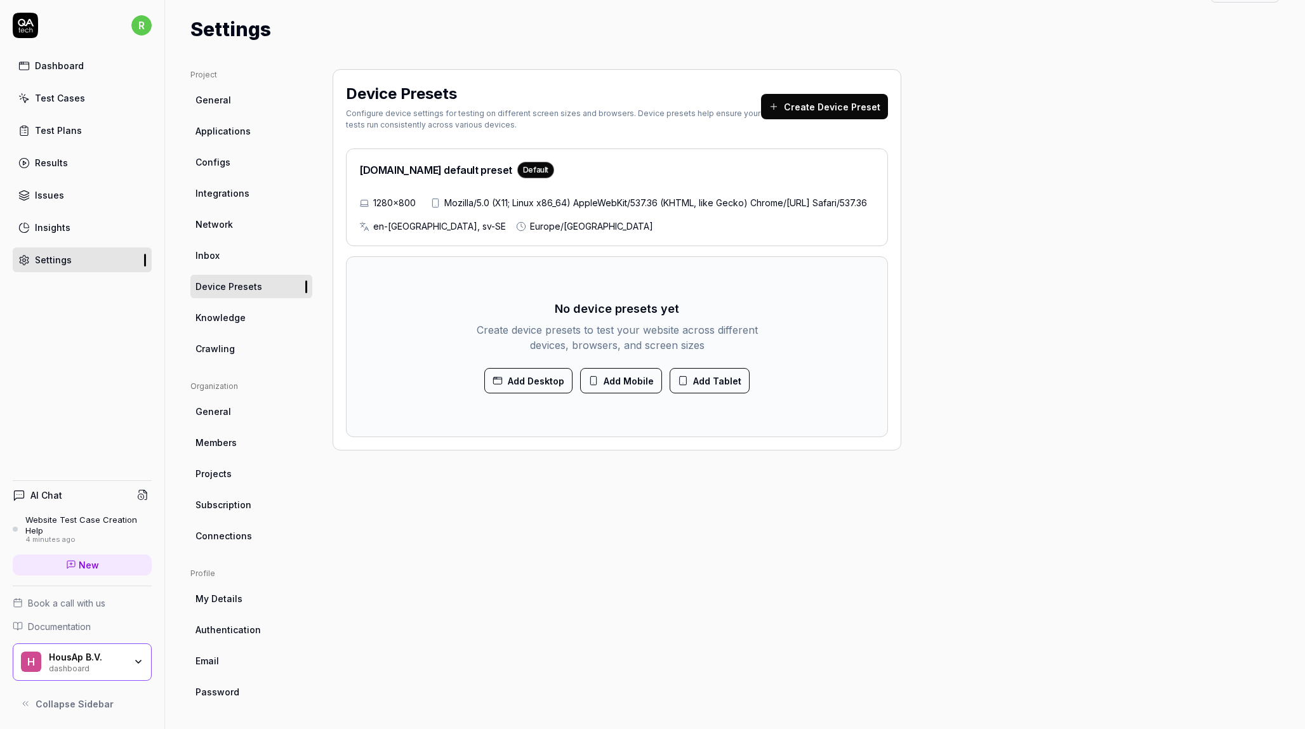
click at [239, 324] on link "Knowledge" at bounding box center [251, 317] width 122 height 23
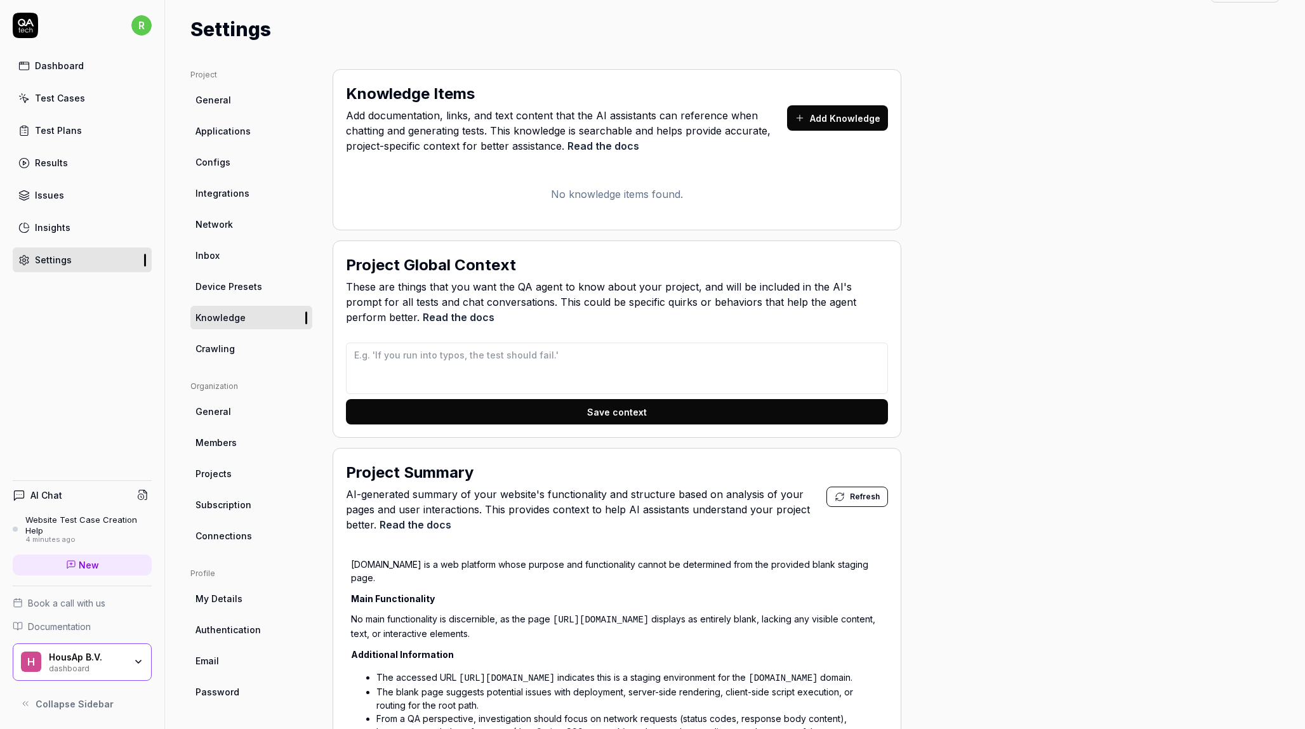
click at [233, 350] on link "Crawling" at bounding box center [251, 348] width 122 height 23
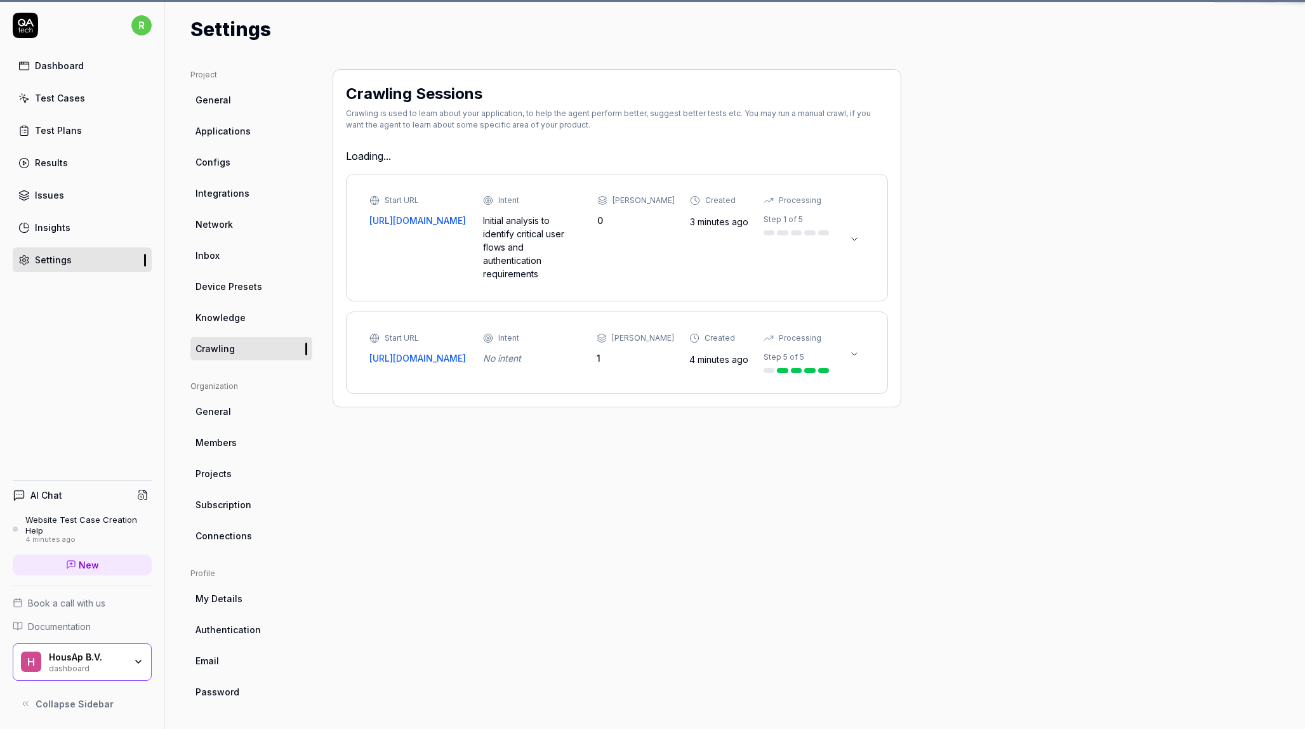
type textarea "*"
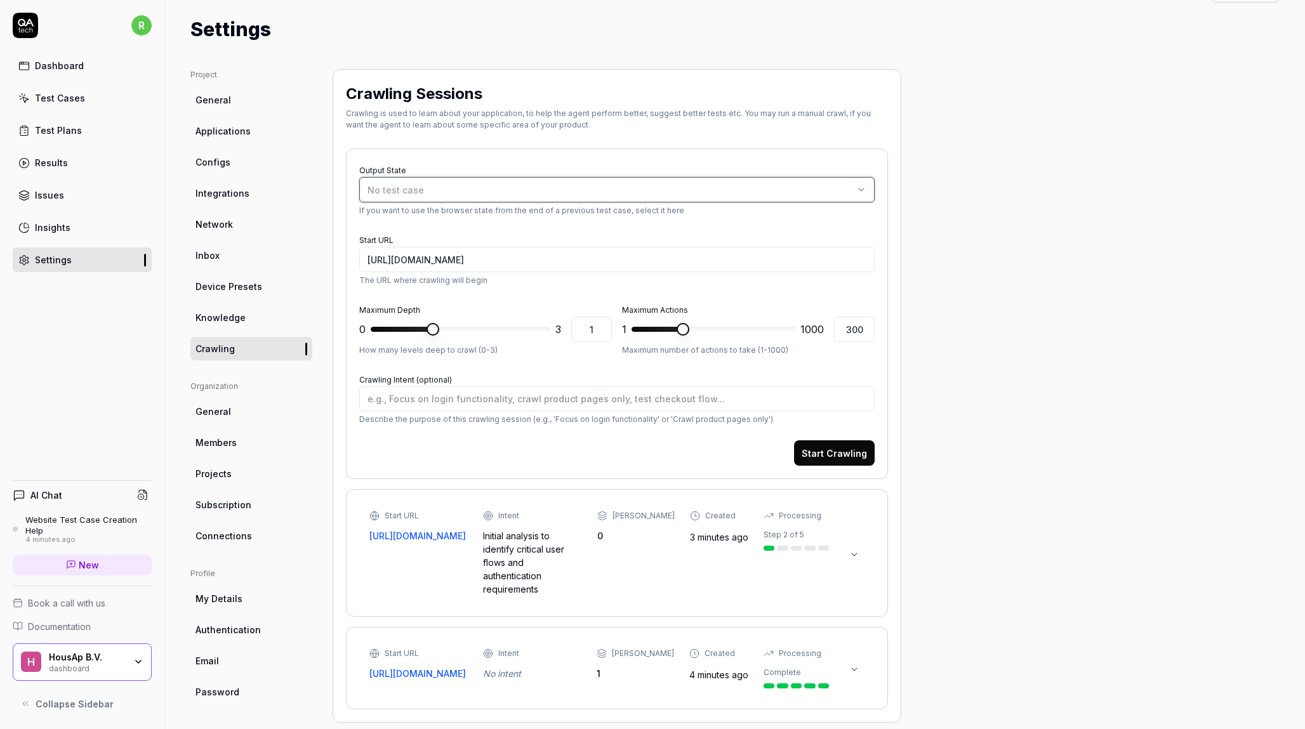
click at [414, 189] on span "No test case" at bounding box center [395, 190] width 56 height 11
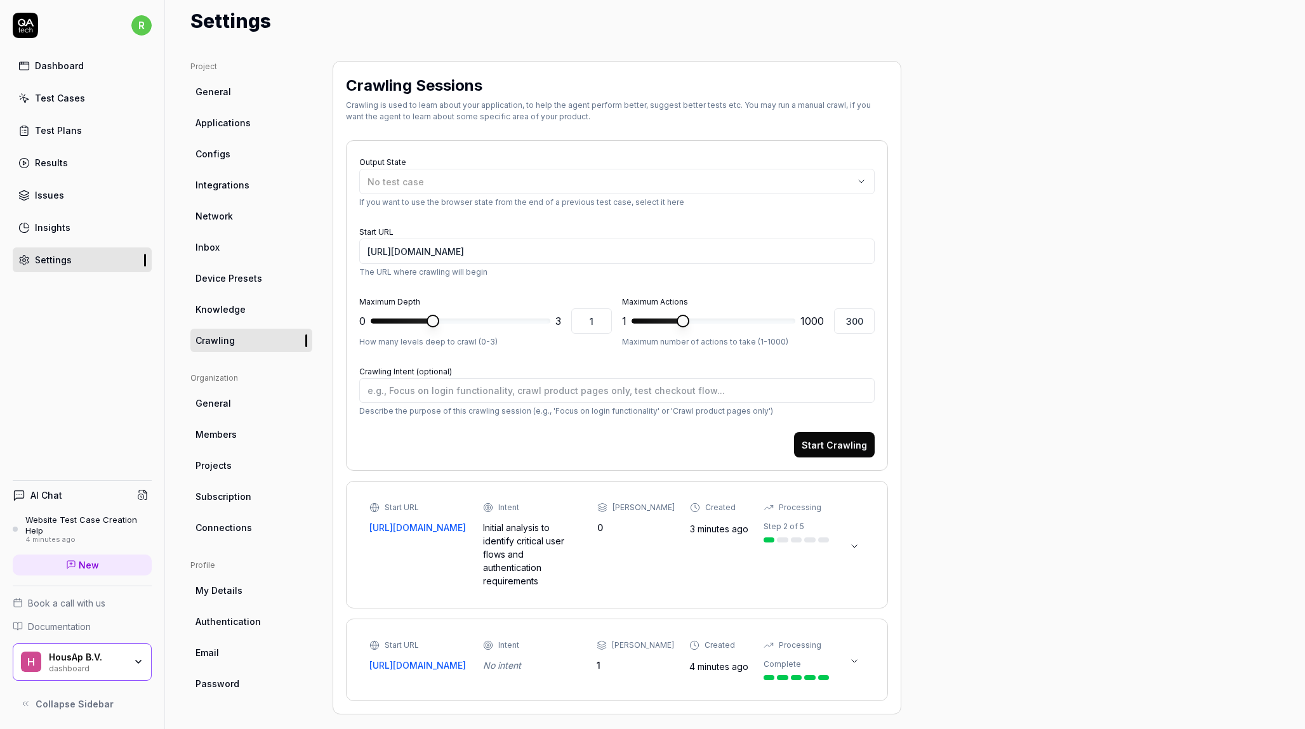
click at [227, 403] on span "General" at bounding box center [213, 403] width 36 height 13
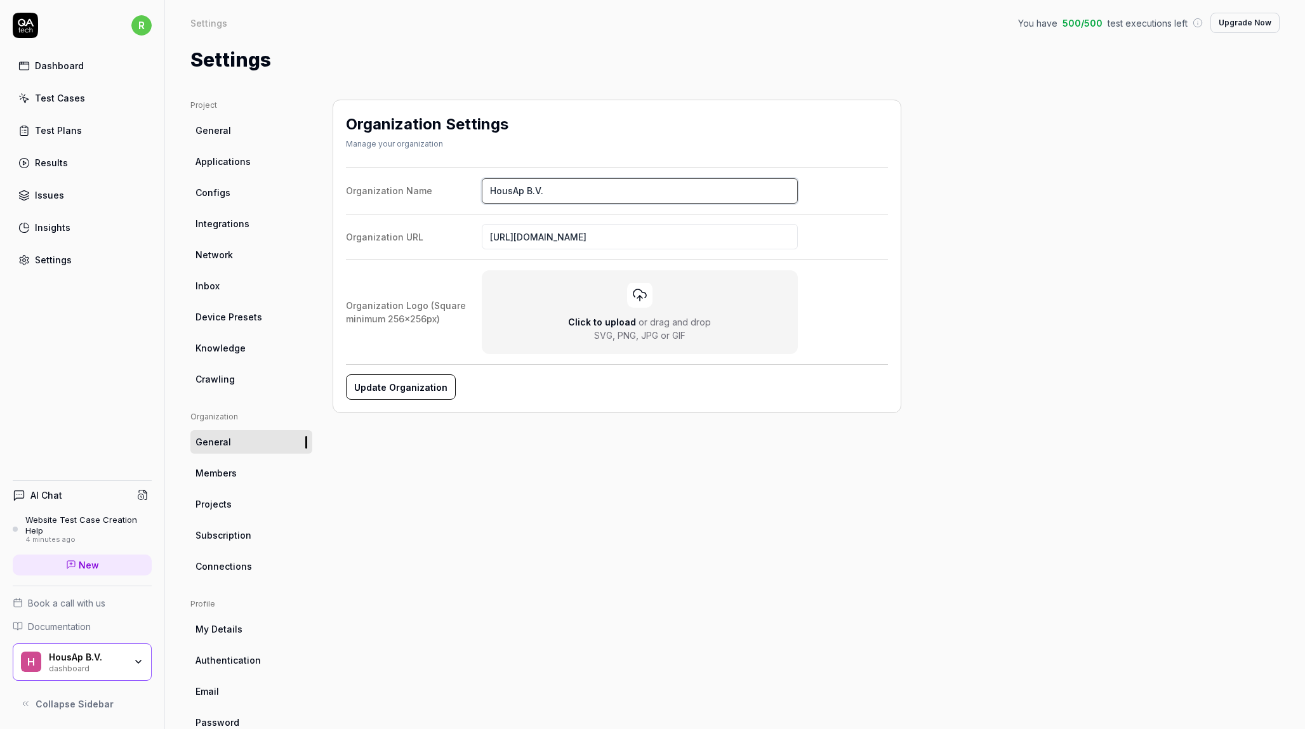
click at [506, 192] on input "HousAp B.V." at bounding box center [640, 190] width 316 height 25
type input "HousApp"
click at [574, 467] on div "Organization Settings Manage your organization Organization Name HousApp Organi…" at bounding box center [617, 417] width 569 height 635
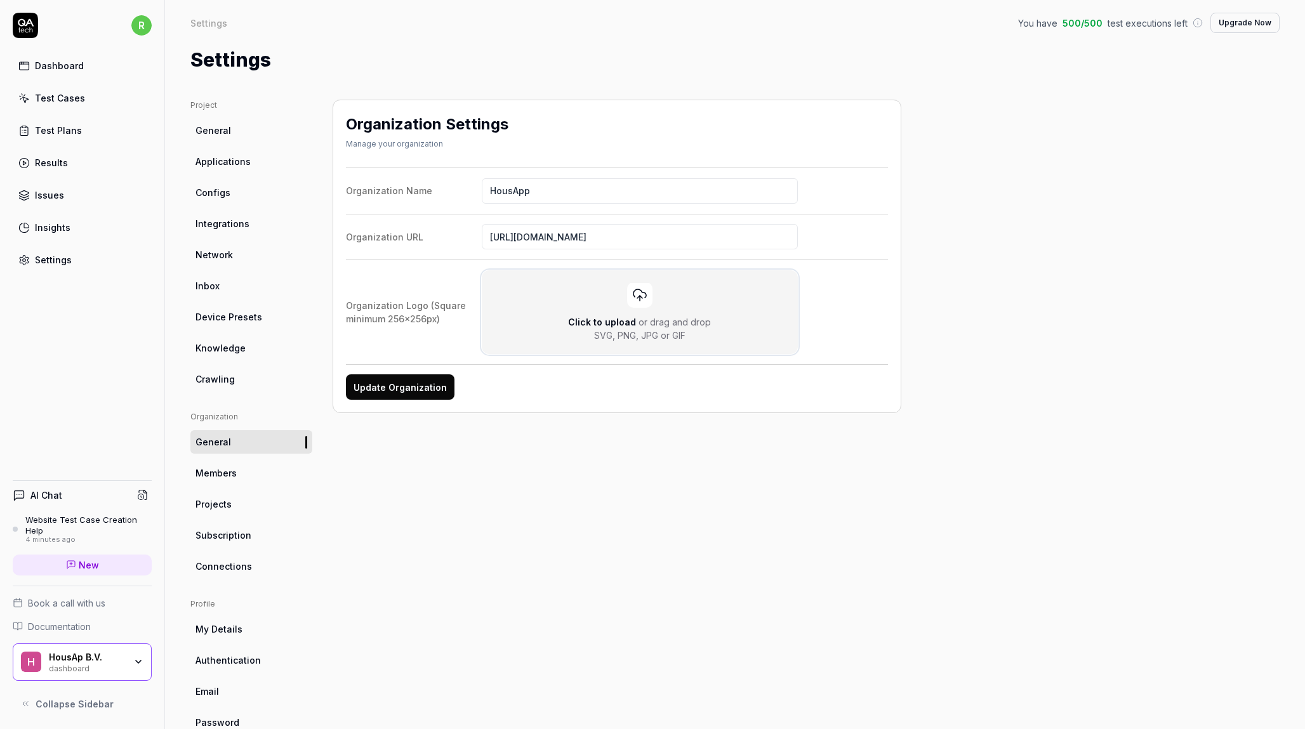
click at [643, 294] on icon at bounding box center [639, 294] width 15 height 15
click at [0, 0] on input "Click to upload or drag and drop SVG, PNG, JPG or GIF" at bounding box center [0, 0] width 0 height 0
click at [394, 387] on button "Update Organization" at bounding box center [400, 386] width 109 height 25
click at [238, 463] on link "Members" at bounding box center [251, 472] width 122 height 23
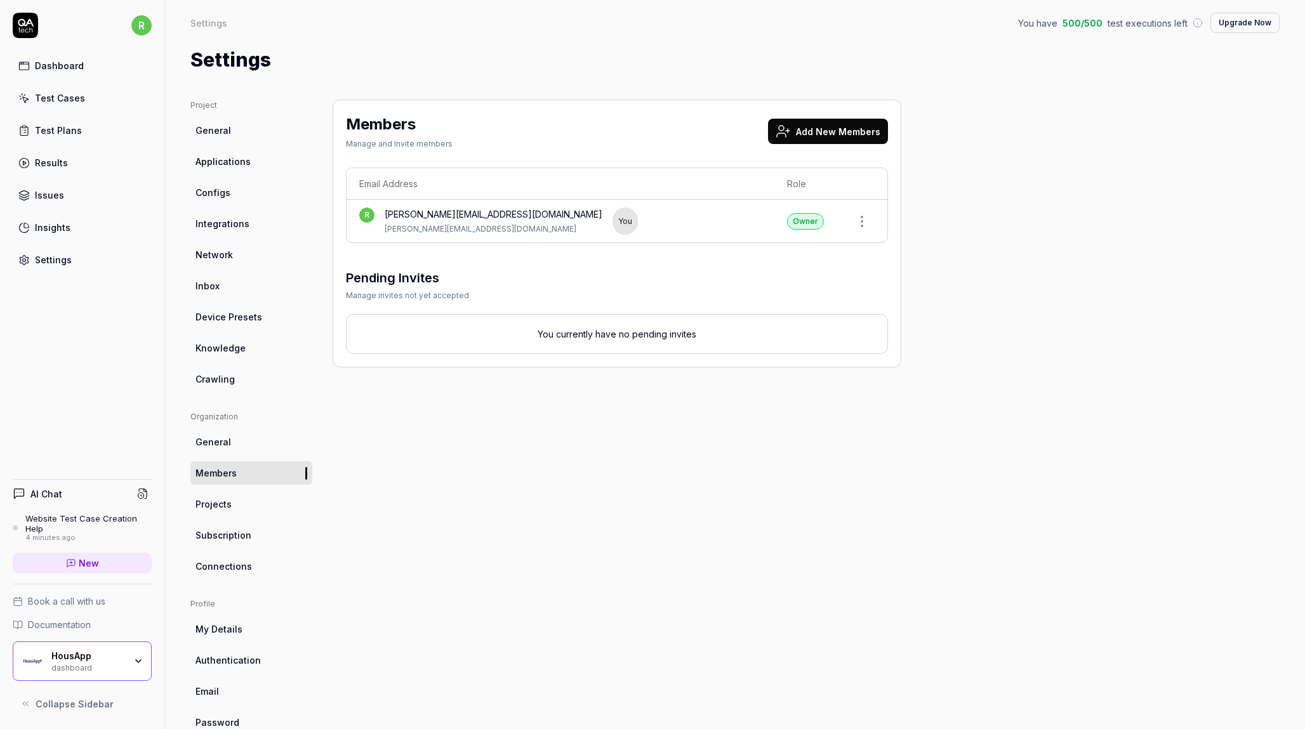
scroll to position [30, 0]
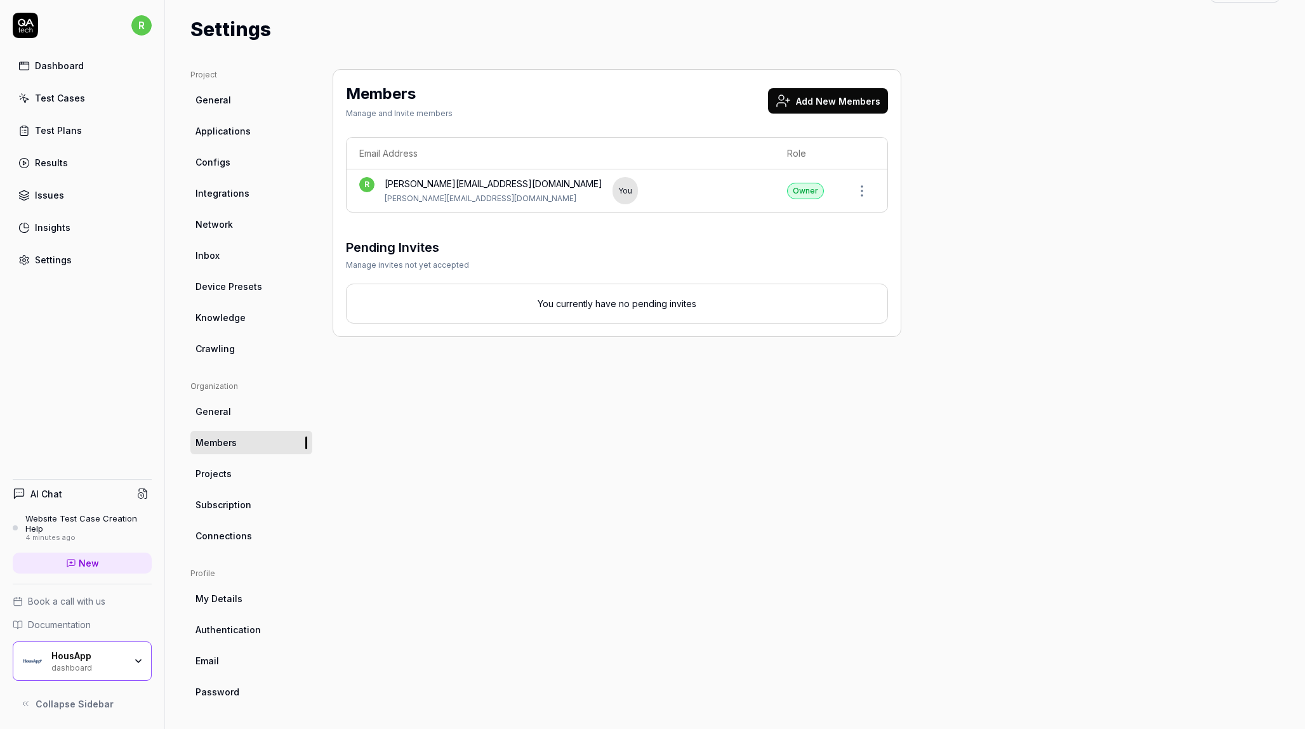
click at [235, 598] on span "My Details" at bounding box center [218, 598] width 47 height 13
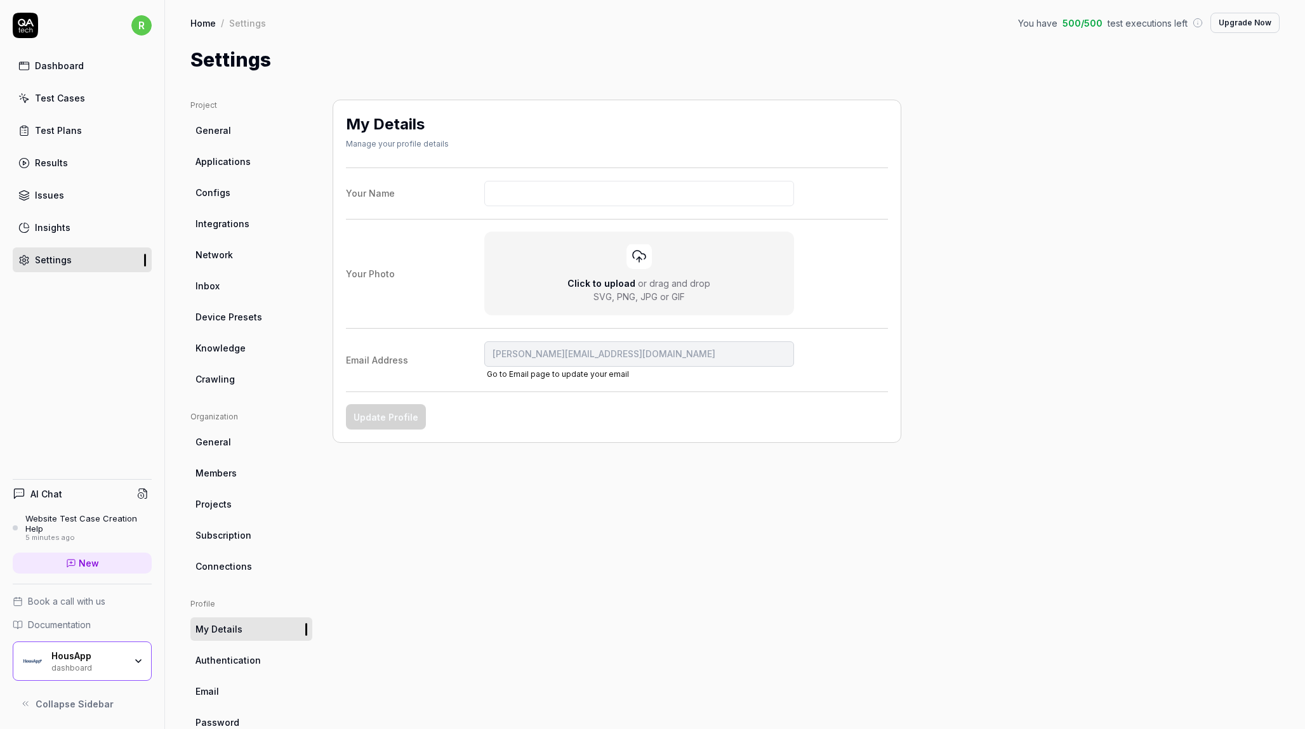
click at [237, 657] on span "Authentication" at bounding box center [227, 660] width 65 height 13
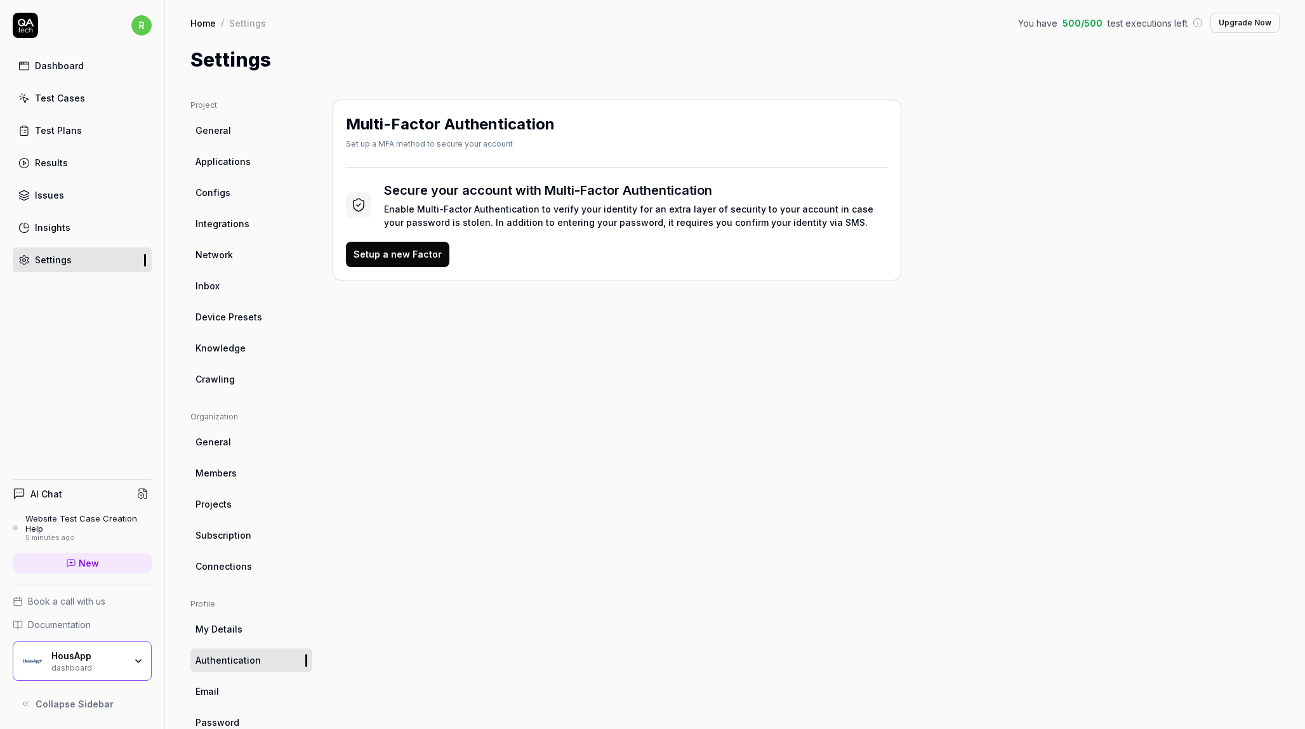
click at [214, 688] on span "Email" at bounding box center [206, 691] width 23 height 13
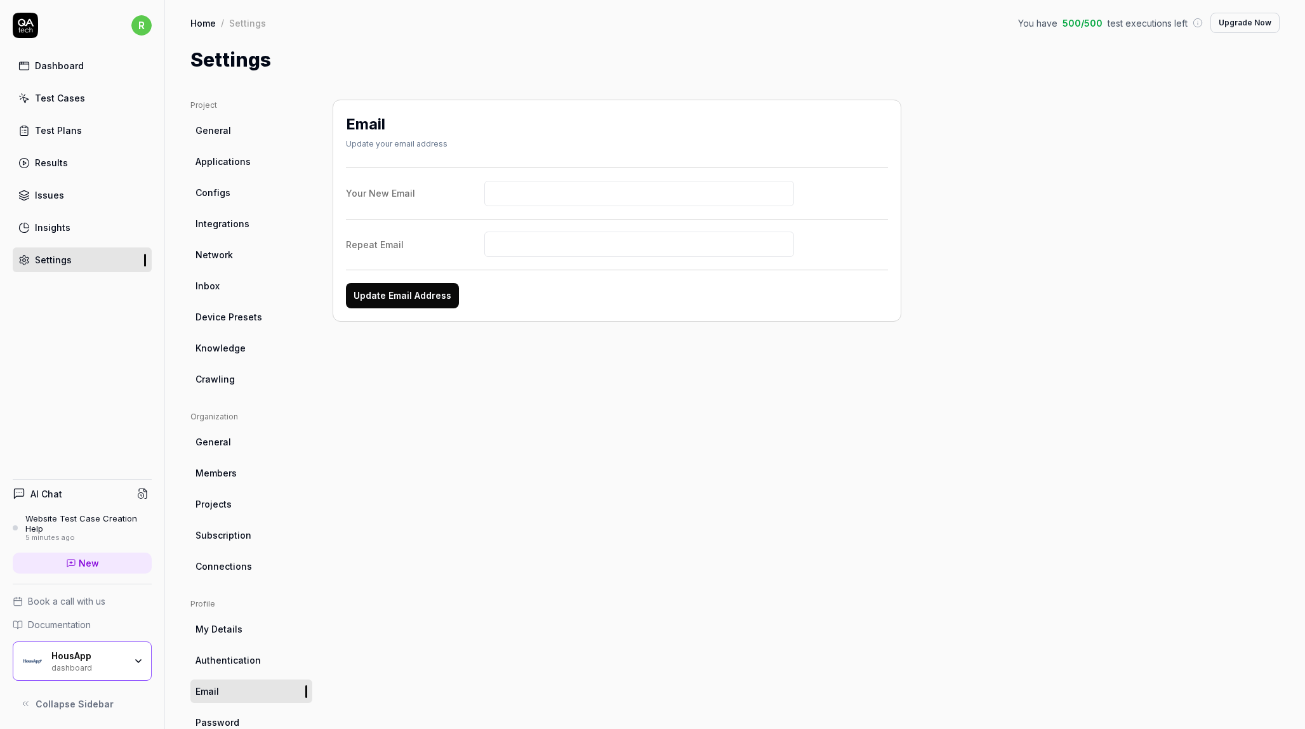
click at [230, 133] on link "General" at bounding box center [251, 130] width 122 height 23
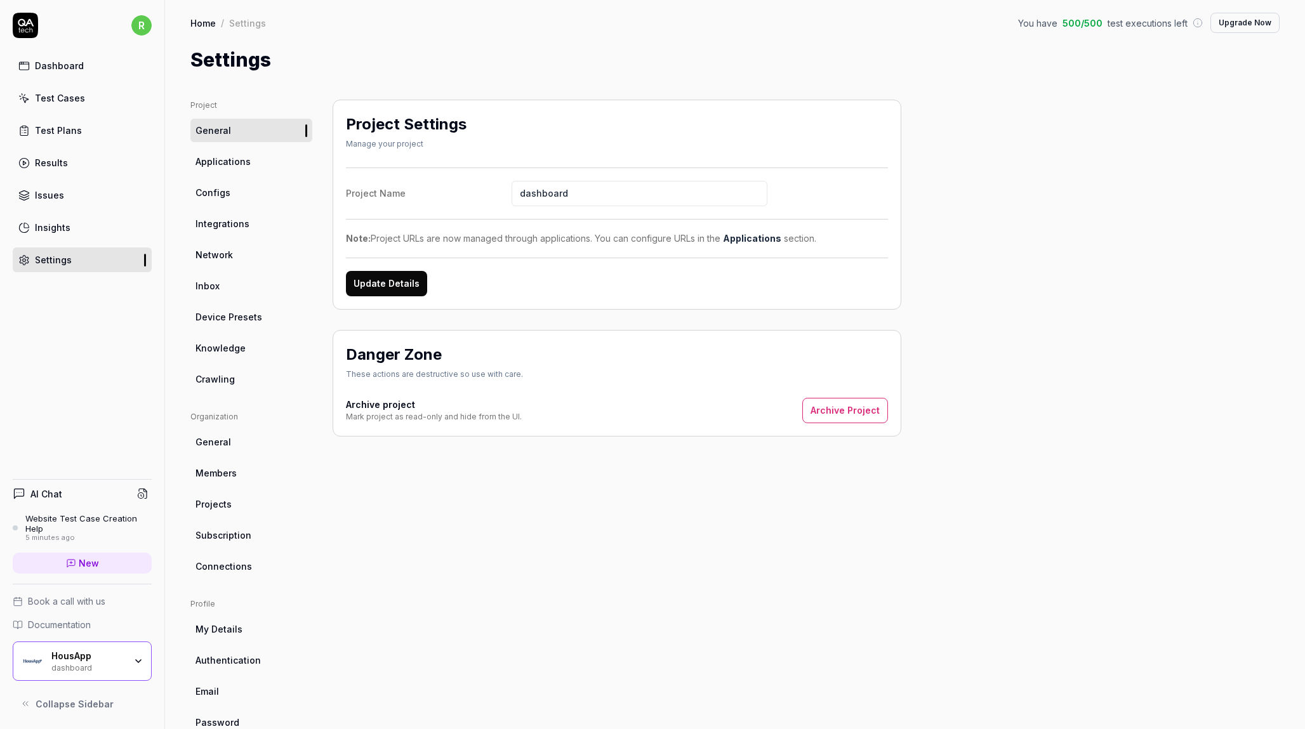
click at [227, 162] on span "Applications" at bounding box center [222, 161] width 55 height 13
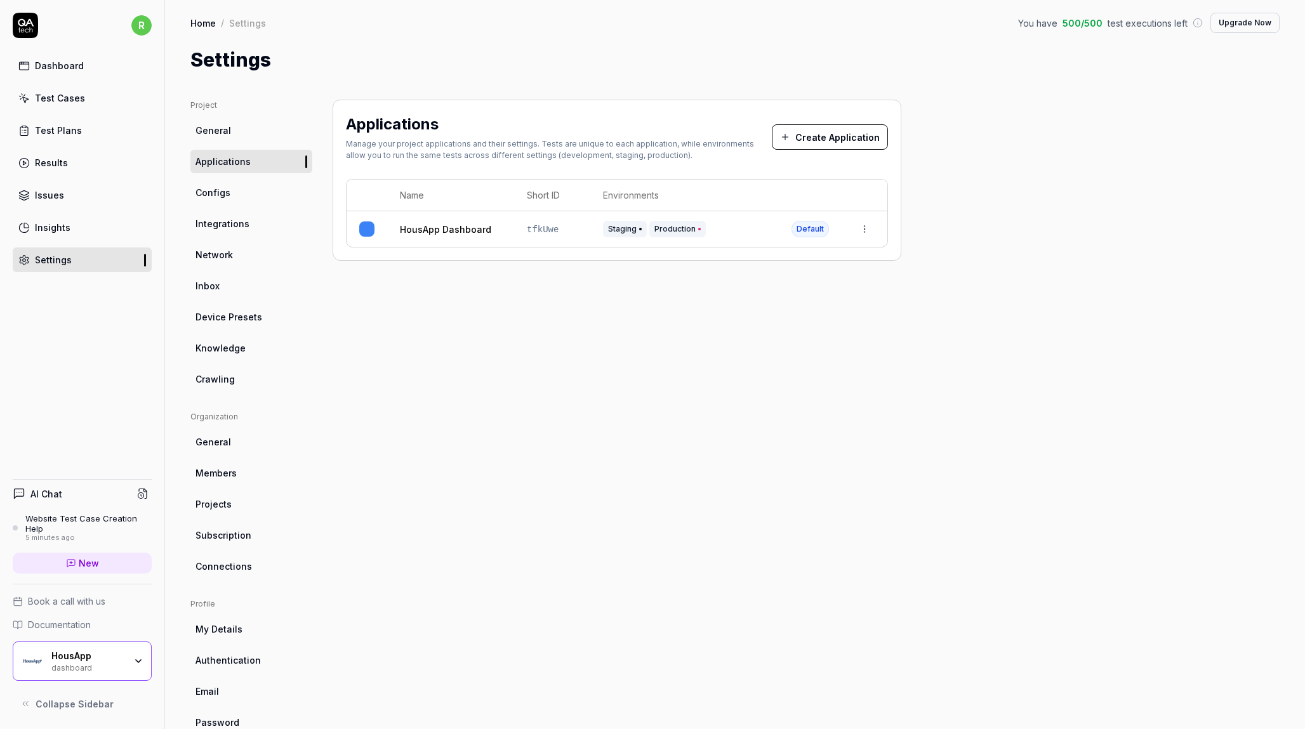
click at [221, 195] on span "Configs" at bounding box center [212, 192] width 35 height 13
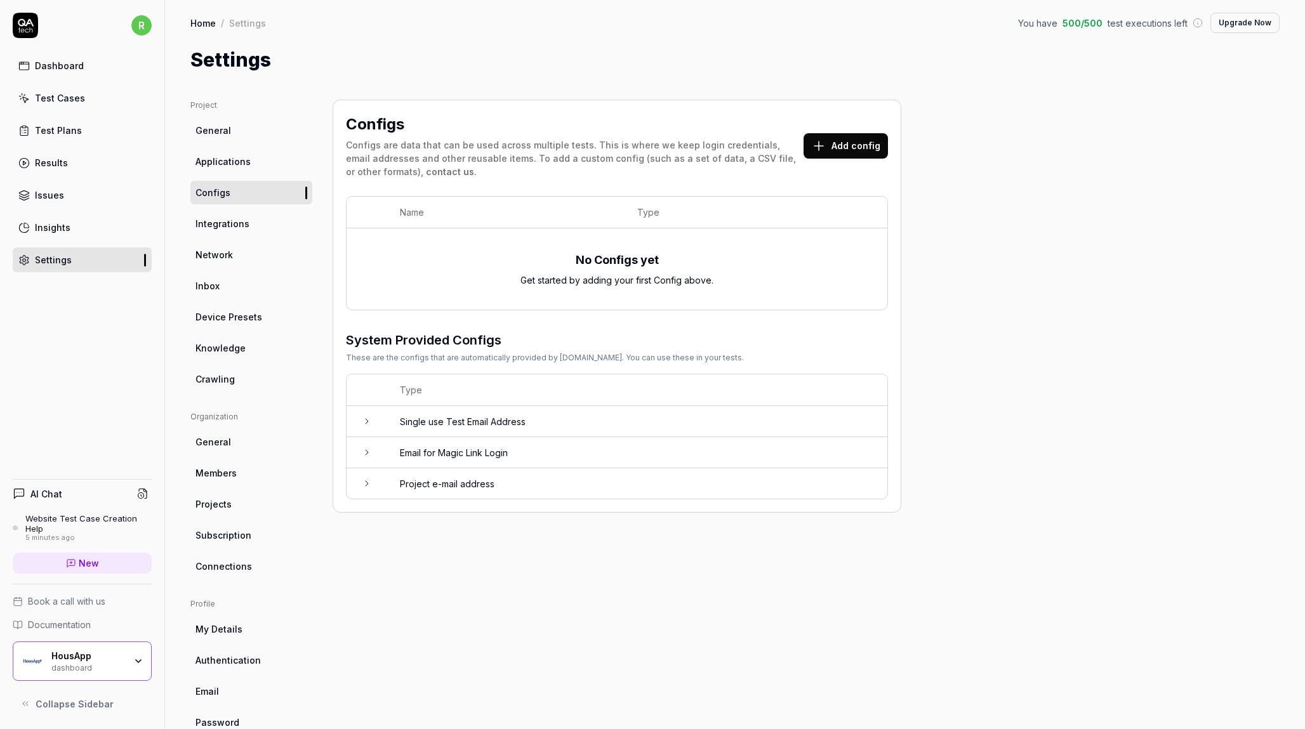
click at [213, 277] on link "Inbox" at bounding box center [251, 285] width 122 height 23
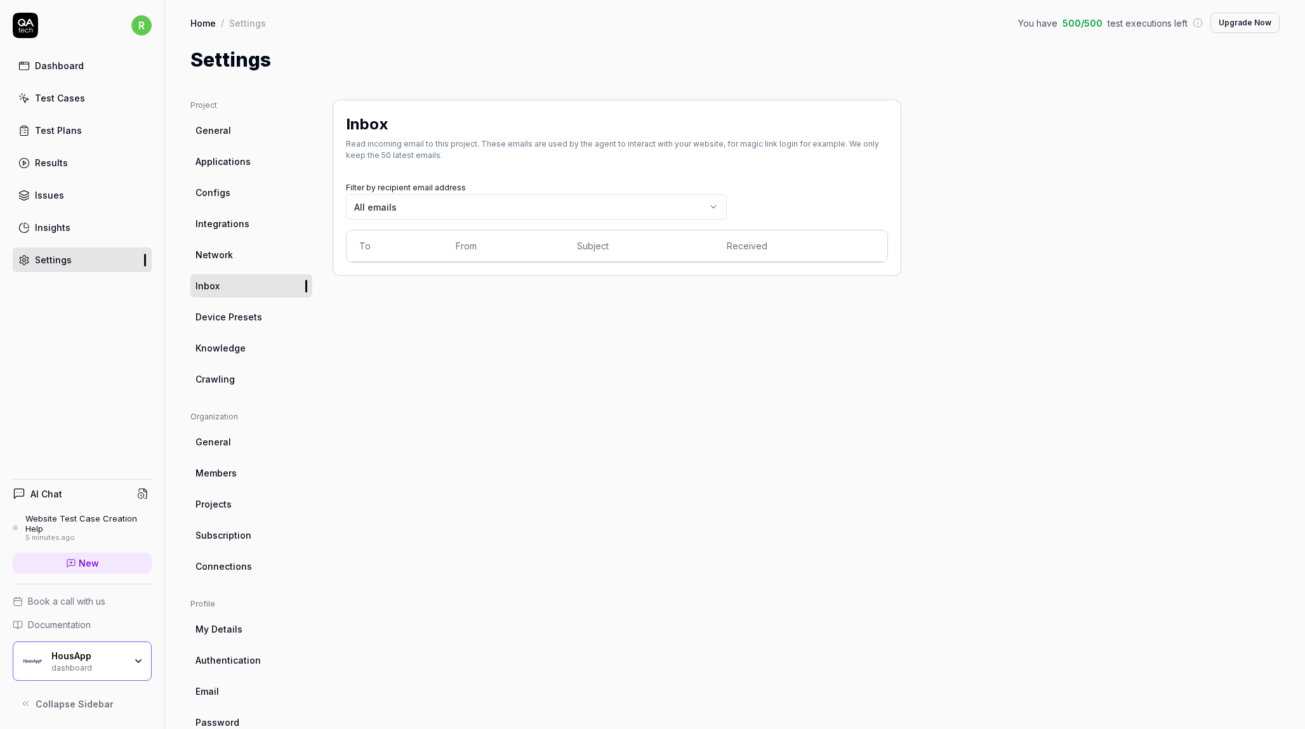
click at [510, 210] on body "r Dashboard Test Cases Test Plans Results Issues Insights Settings AI Chat Webs…" at bounding box center [652, 364] width 1305 height 729
click at [237, 505] on link "Projects" at bounding box center [251, 503] width 122 height 23
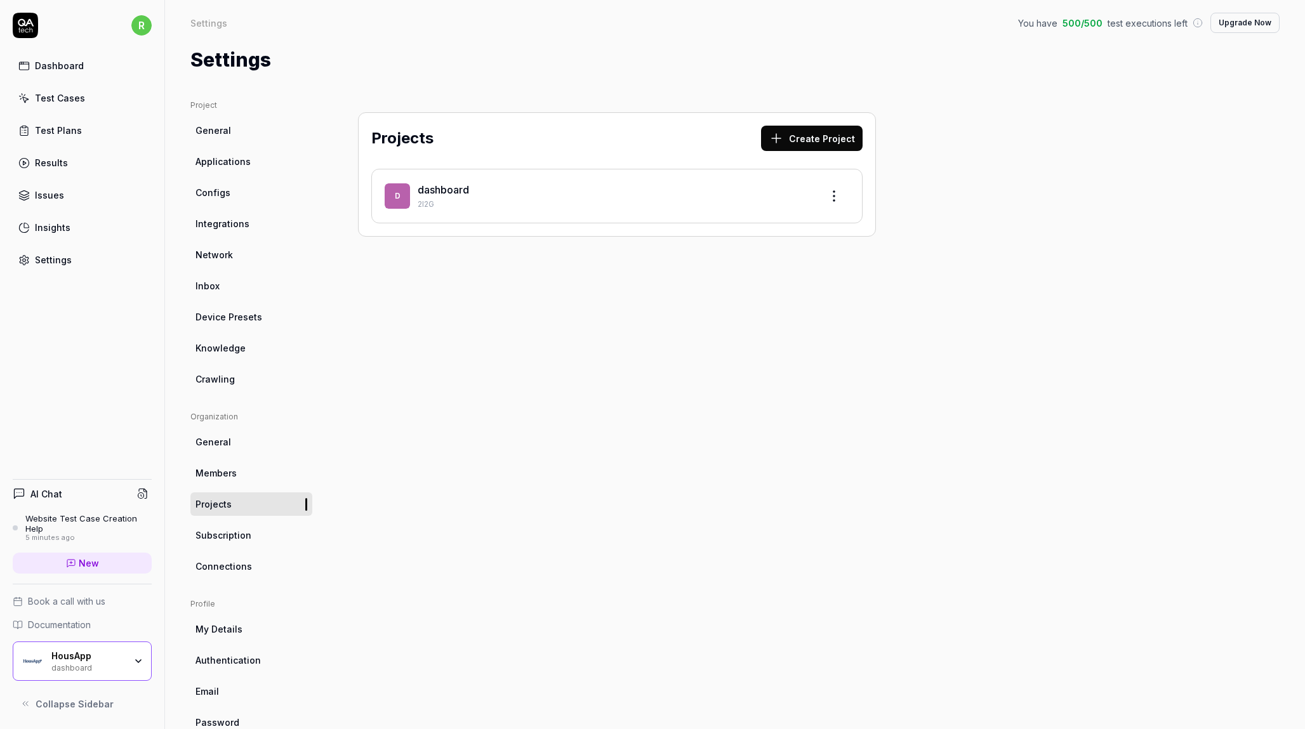
click at [229, 538] on span "Subscription" at bounding box center [223, 535] width 56 height 13
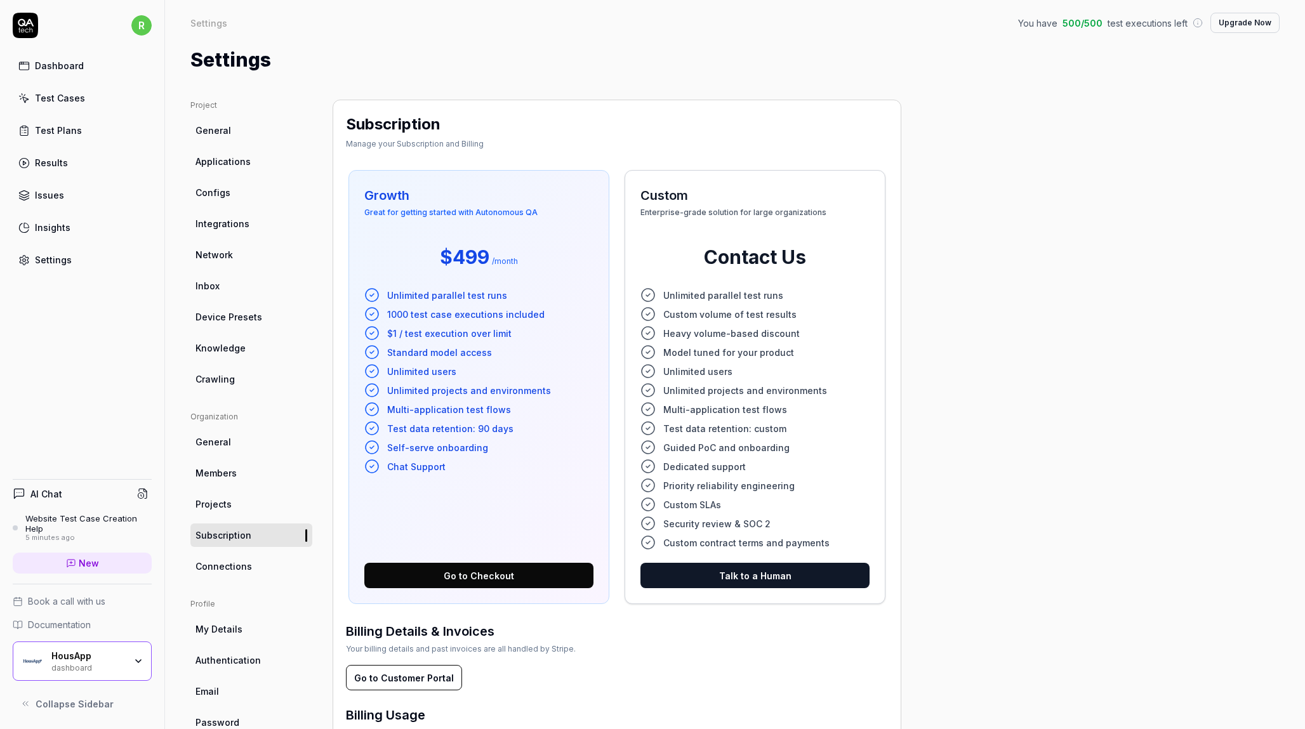
click at [71, 600] on span "Book a call with us" at bounding box center [66, 601] width 77 height 13
click at [209, 281] on span "Inbox" at bounding box center [207, 285] width 24 height 13
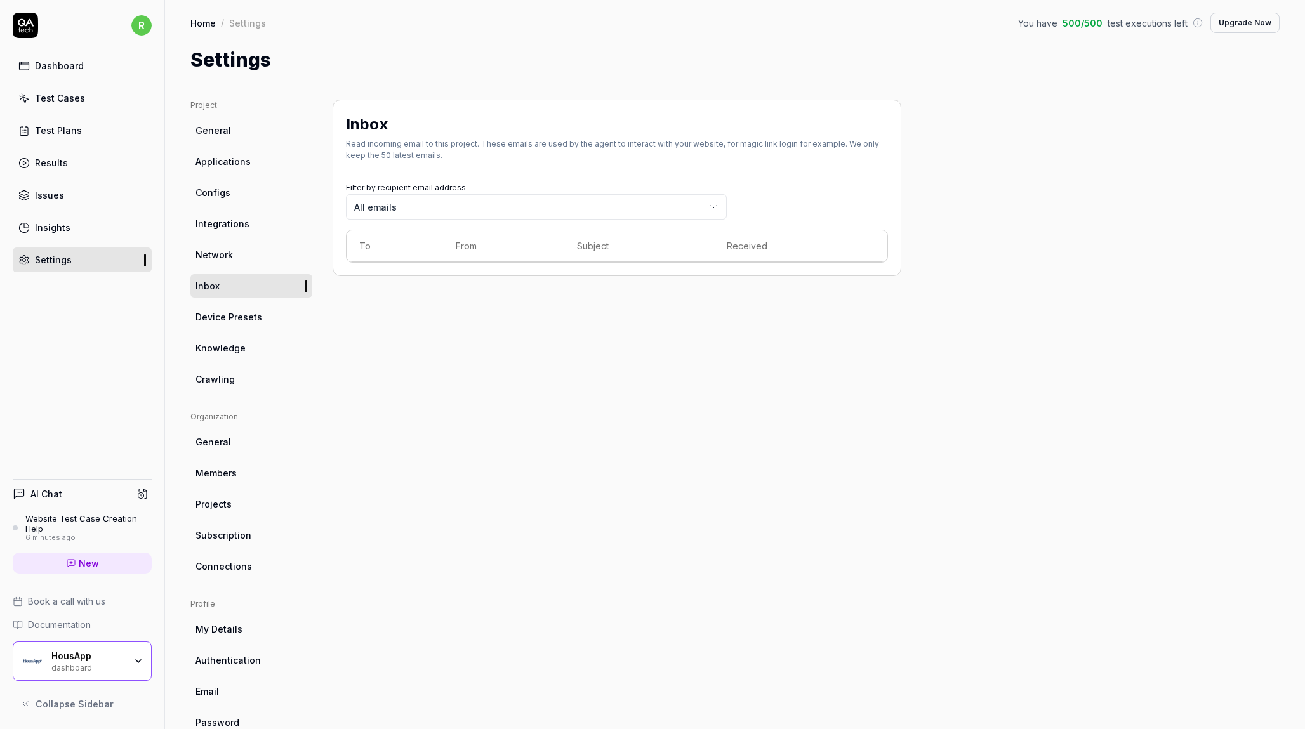
click at [65, 65] on div "Dashboard" at bounding box center [59, 65] width 49 height 13
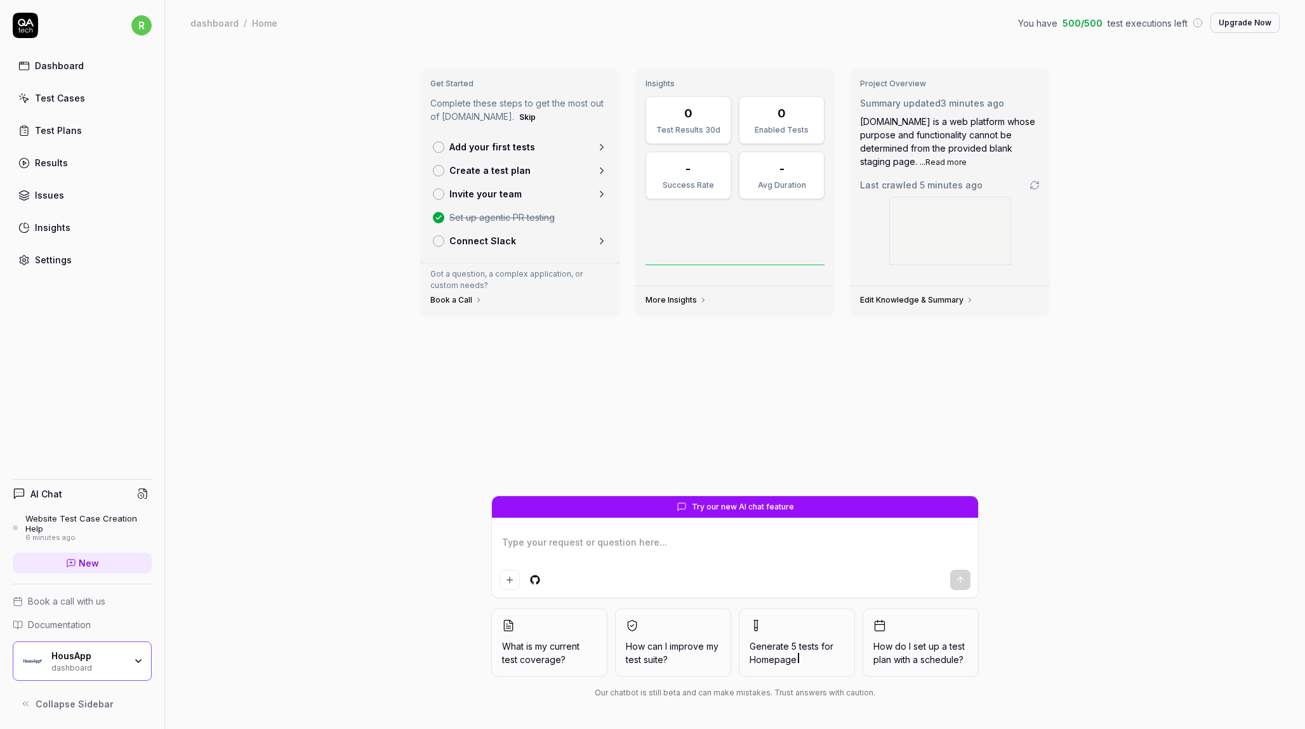
click at [78, 135] on div "Test Plans" at bounding box center [58, 130] width 47 height 13
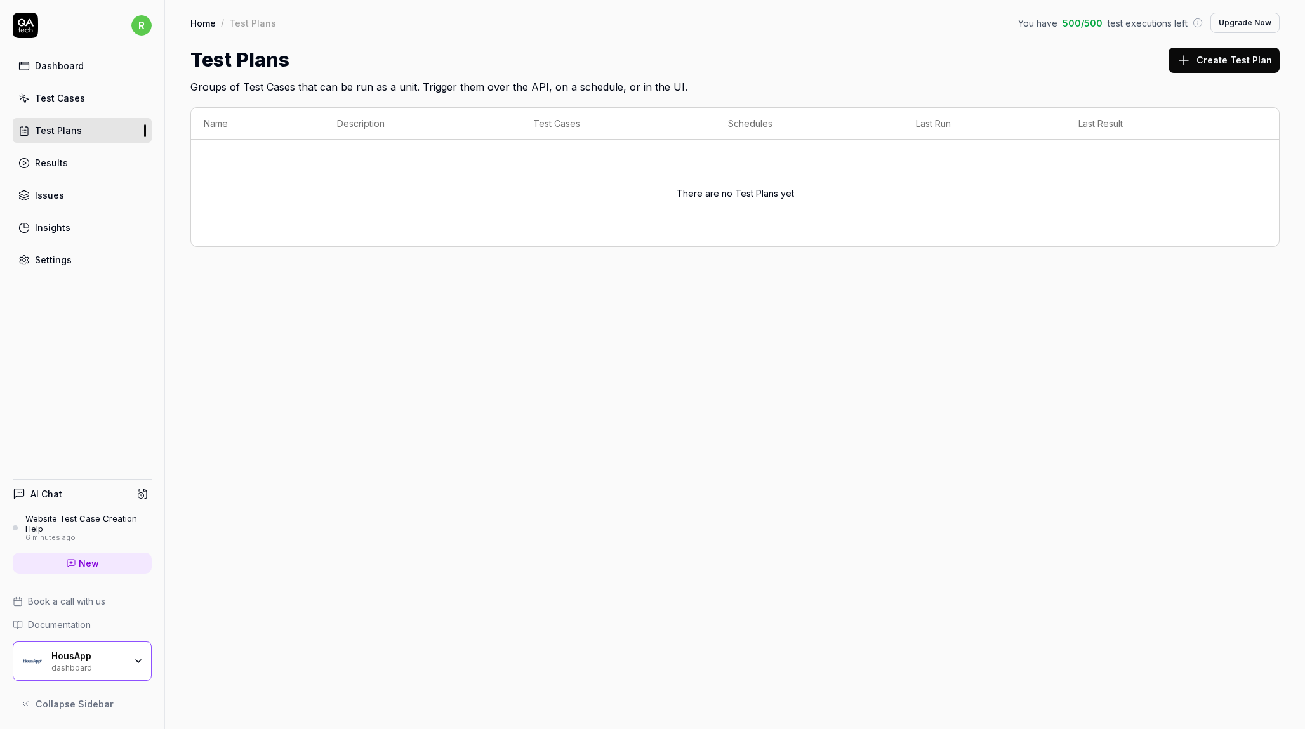
click at [55, 100] on div "Test Cases" at bounding box center [60, 97] width 50 height 13
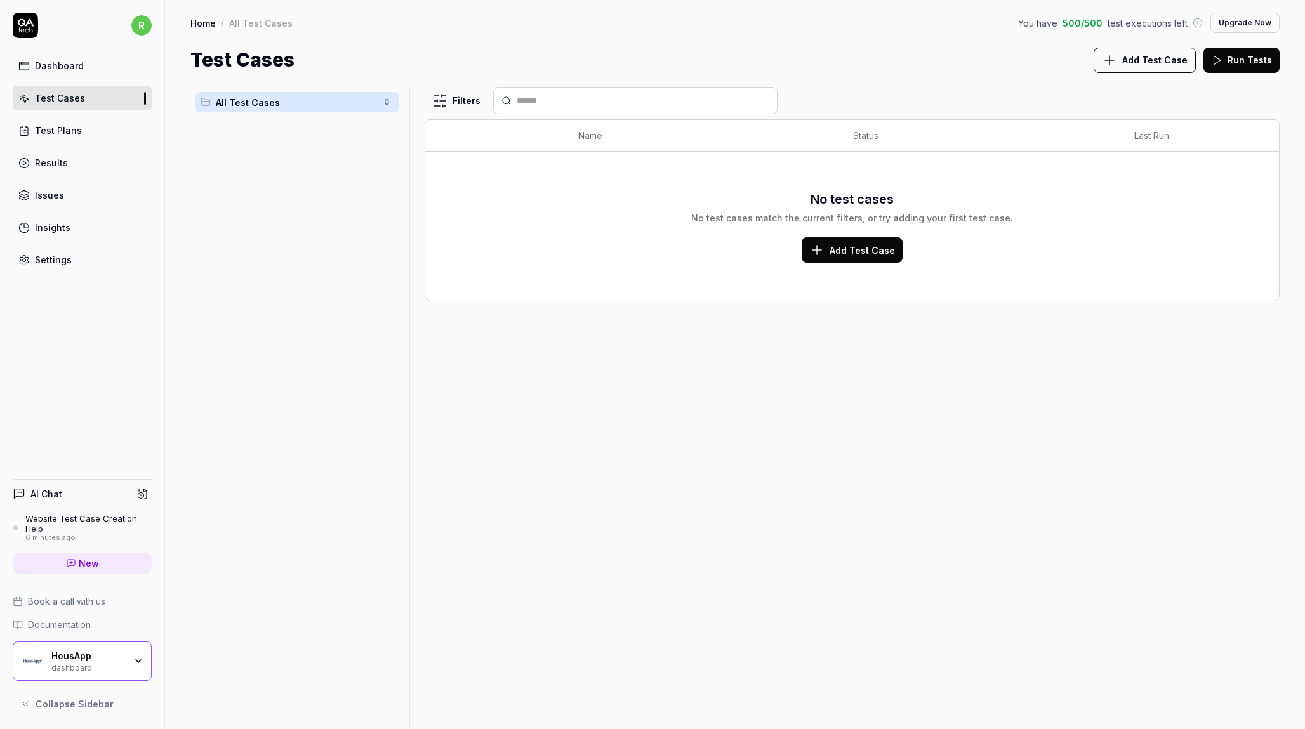
click at [56, 70] on div "Dashboard" at bounding box center [59, 65] width 49 height 13
click at [56, 152] on link "Results" at bounding box center [82, 162] width 139 height 25
type textarea "*"
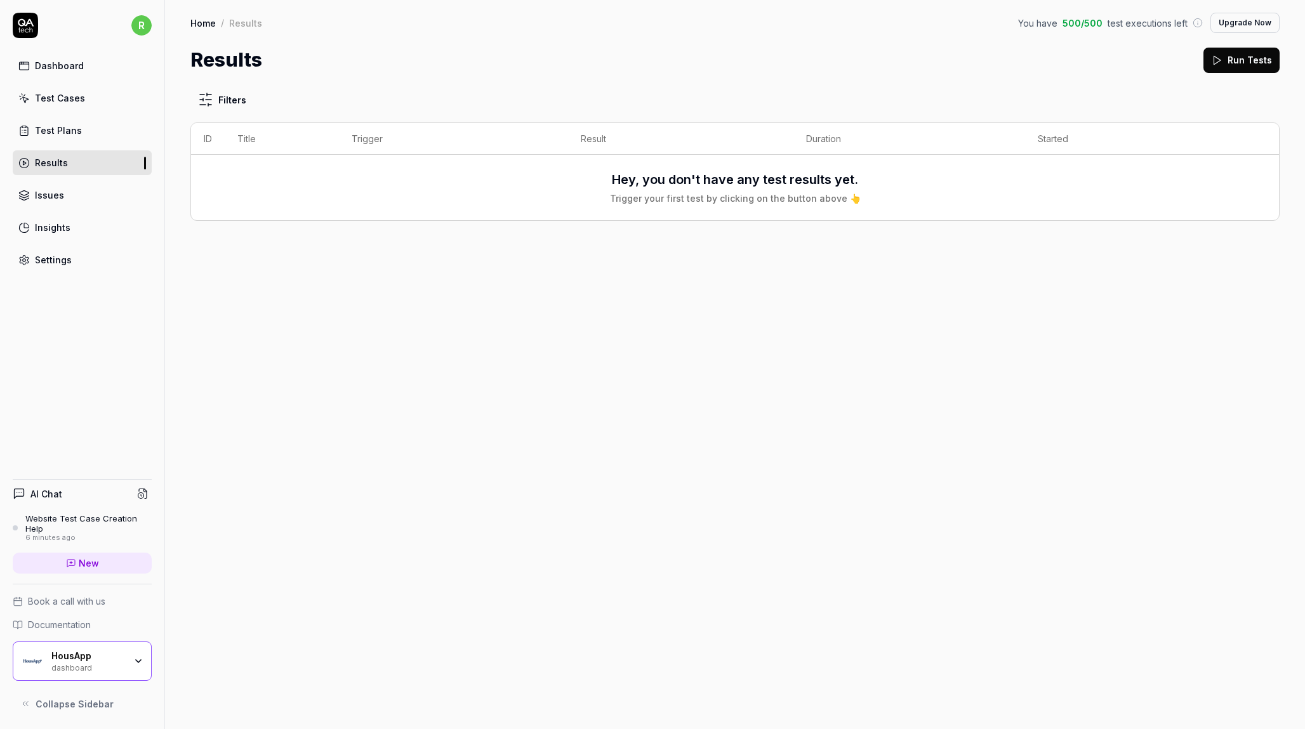
click at [55, 193] on div "Issues" at bounding box center [49, 194] width 29 height 13
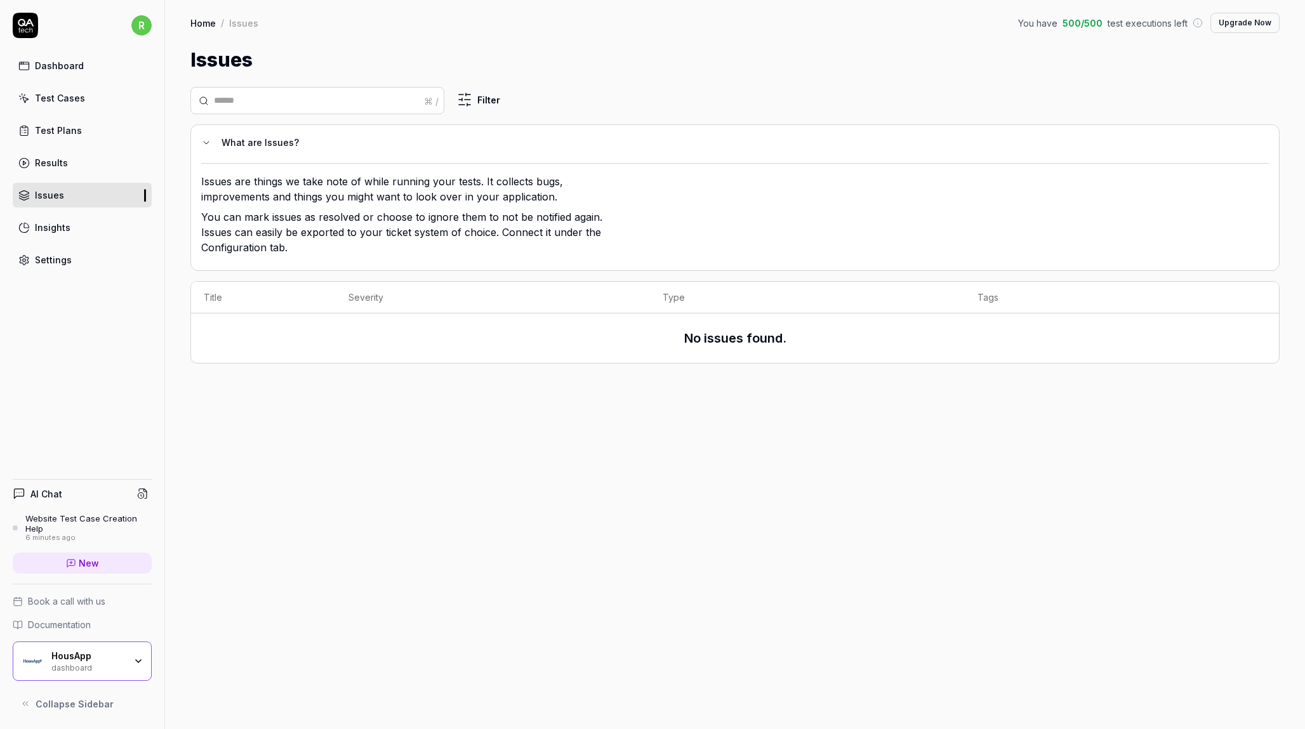
click at [63, 231] on div "Insights" at bounding box center [53, 227] width 36 height 13
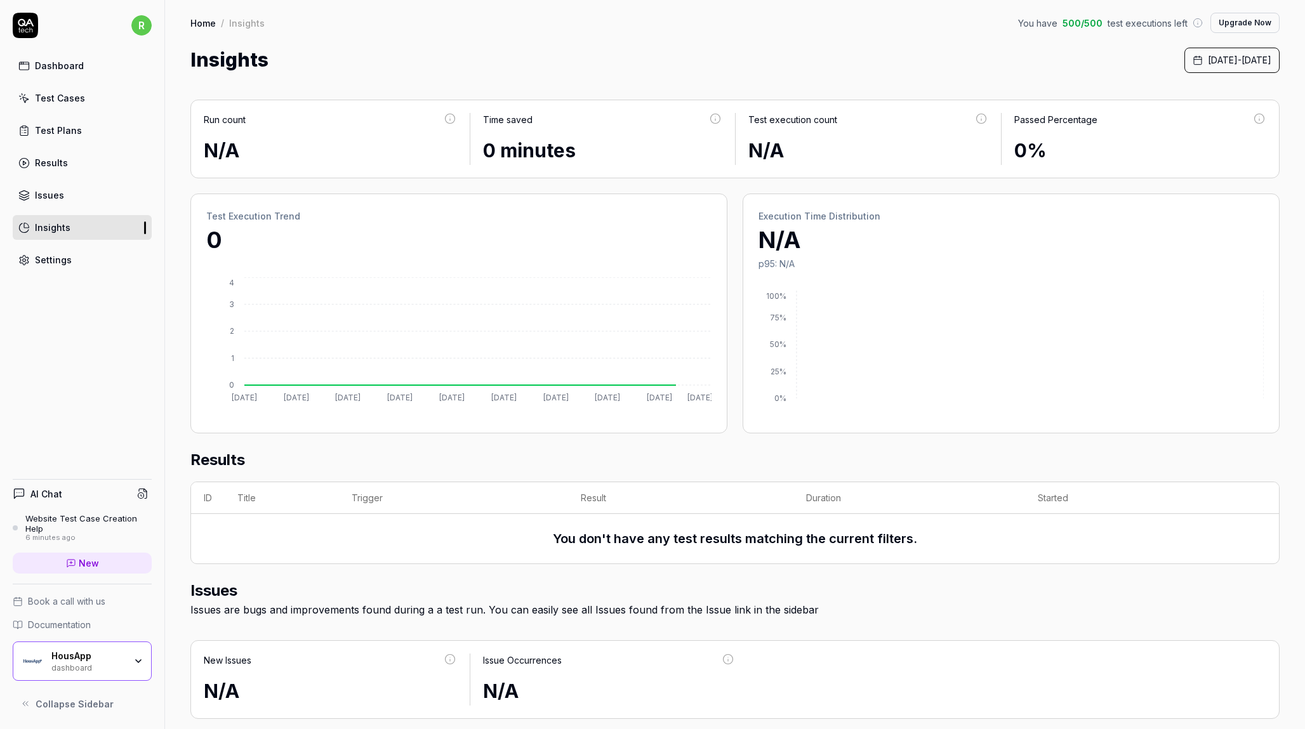
click at [69, 260] on div "Settings" at bounding box center [53, 259] width 37 height 13
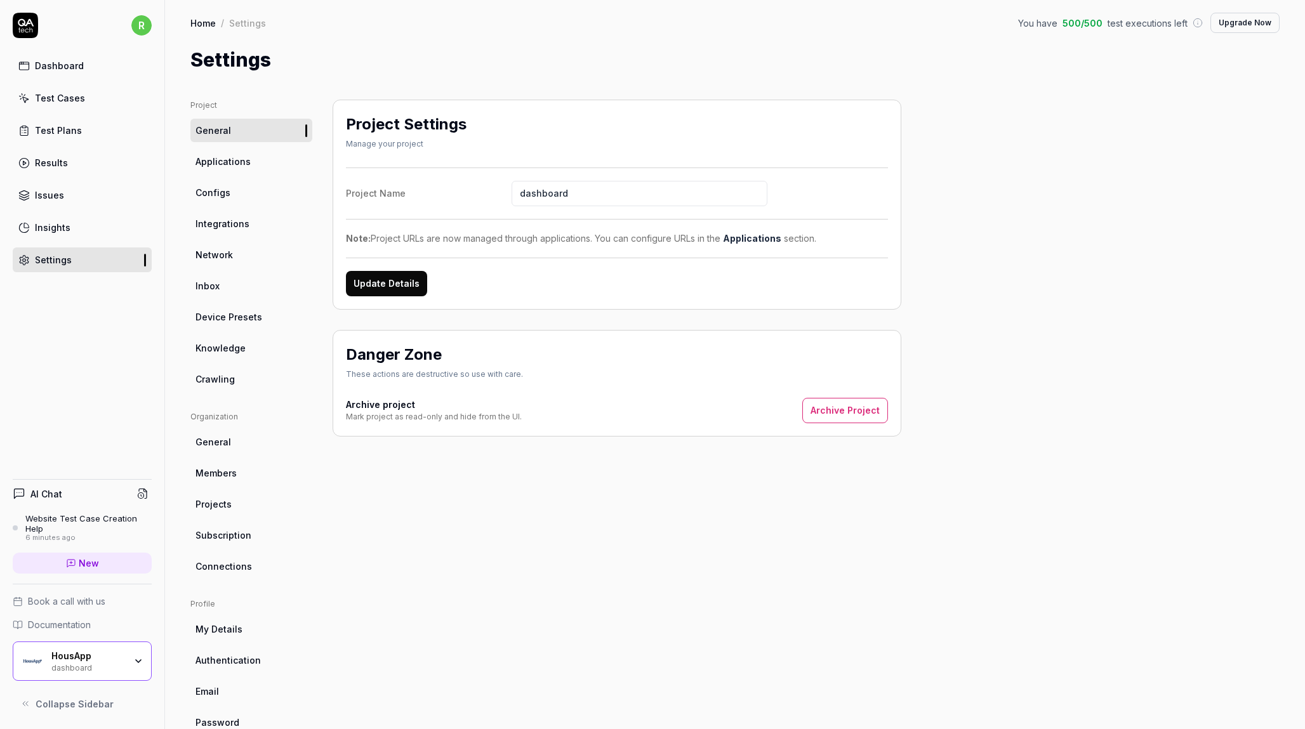
click at [208, 197] on span "Configs" at bounding box center [212, 192] width 35 height 13
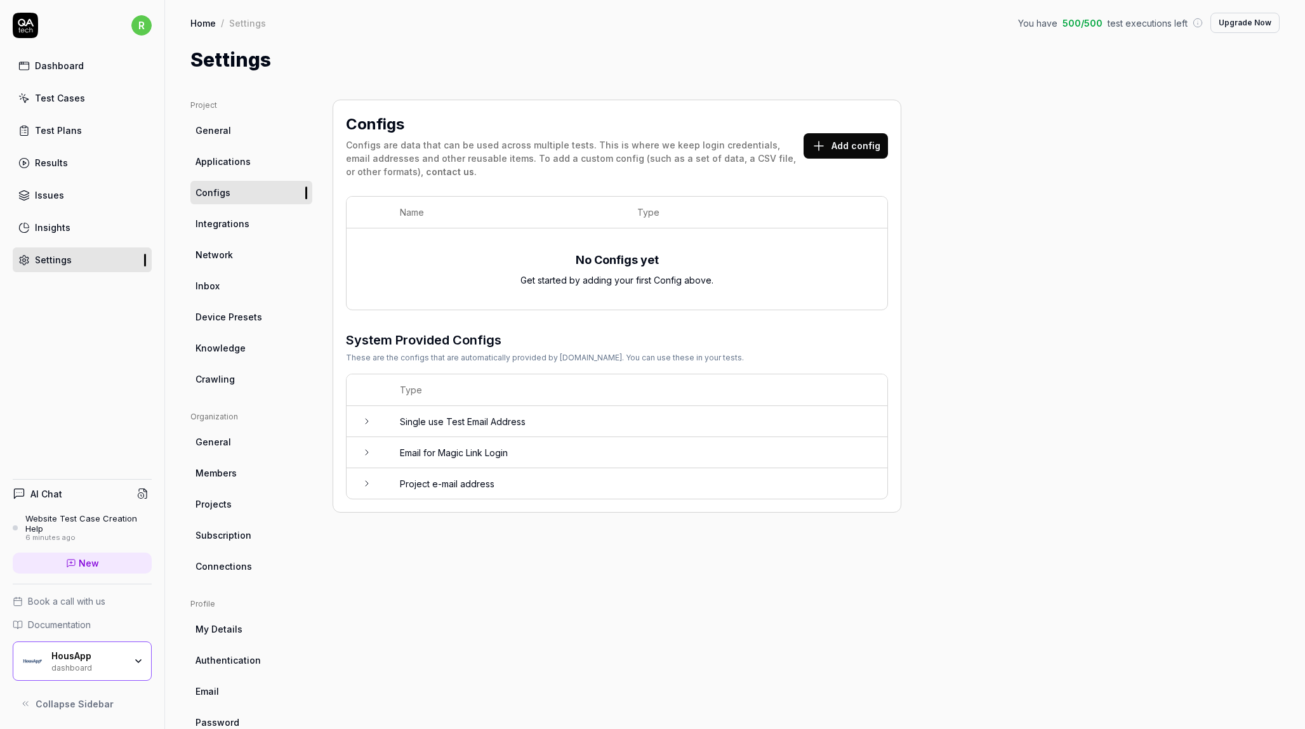
click at [364, 449] on icon at bounding box center [367, 452] width 10 height 10
click at [364, 422] on icon at bounding box center [367, 421] width 10 height 10
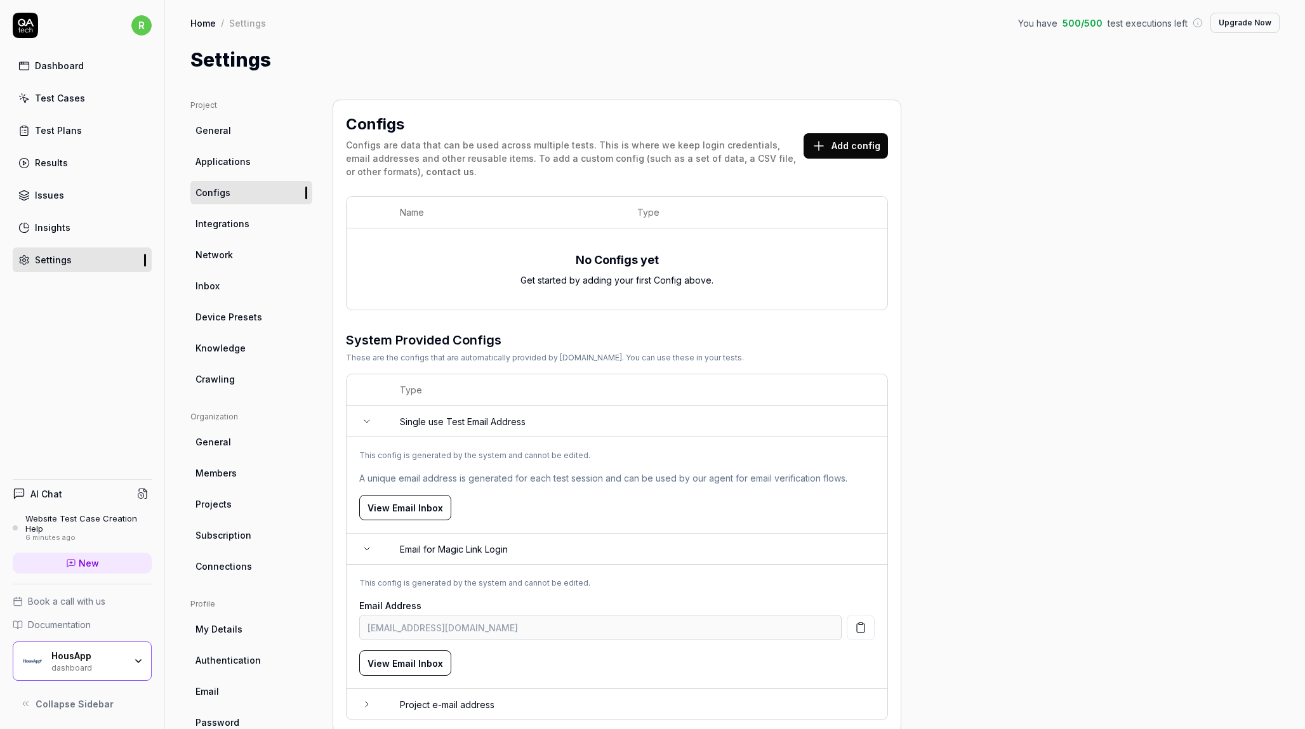
scroll to position [30, 0]
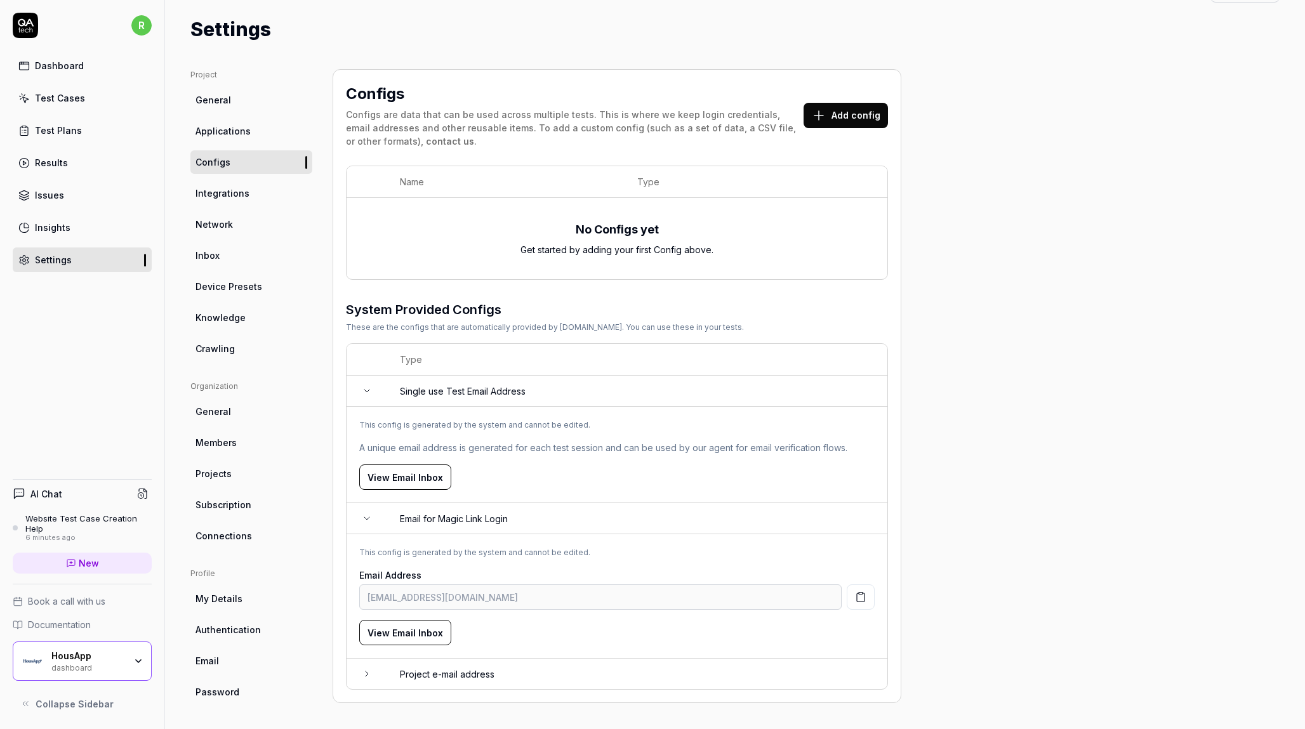
click at [422, 477] on button "View Email Inbox" at bounding box center [405, 477] width 92 height 25
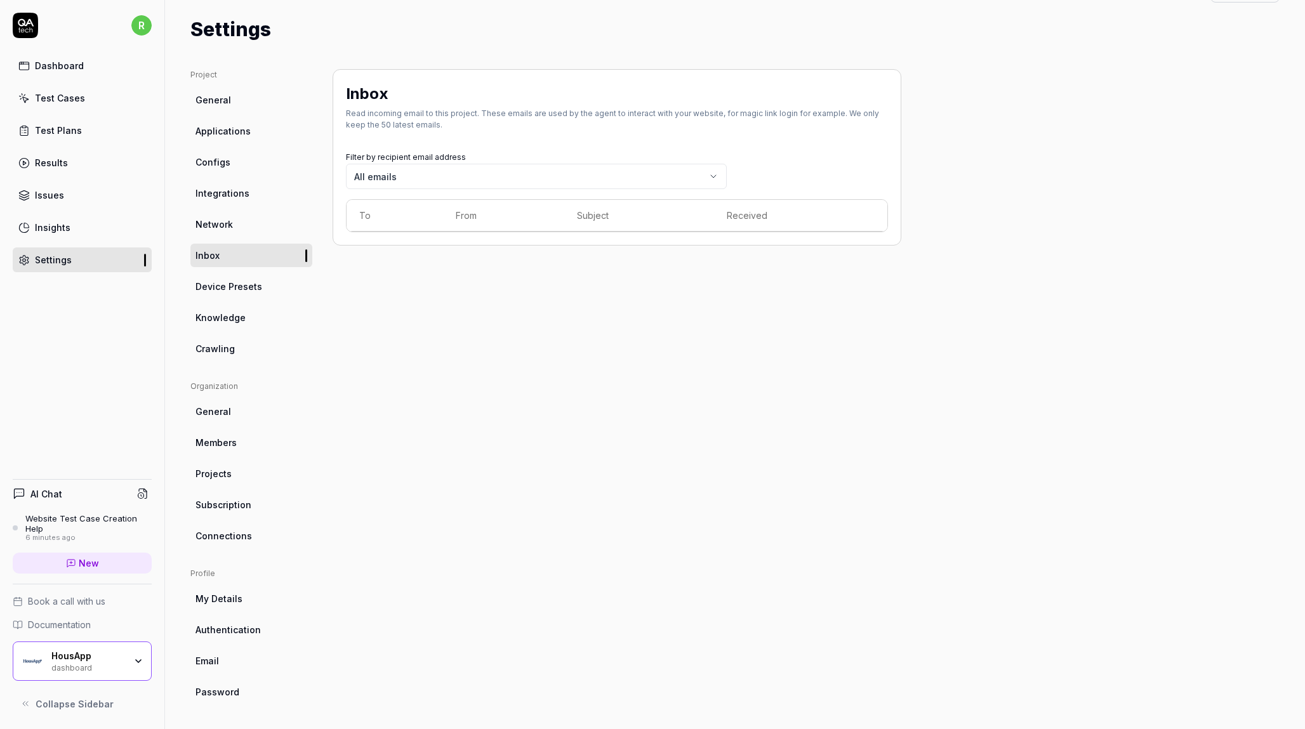
click at [359, 218] on th "To" at bounding box center [394, 216] width 96 height 32
click at [224, 164] on span "Configs" at bounding box center [212, 161] width 35 height 13
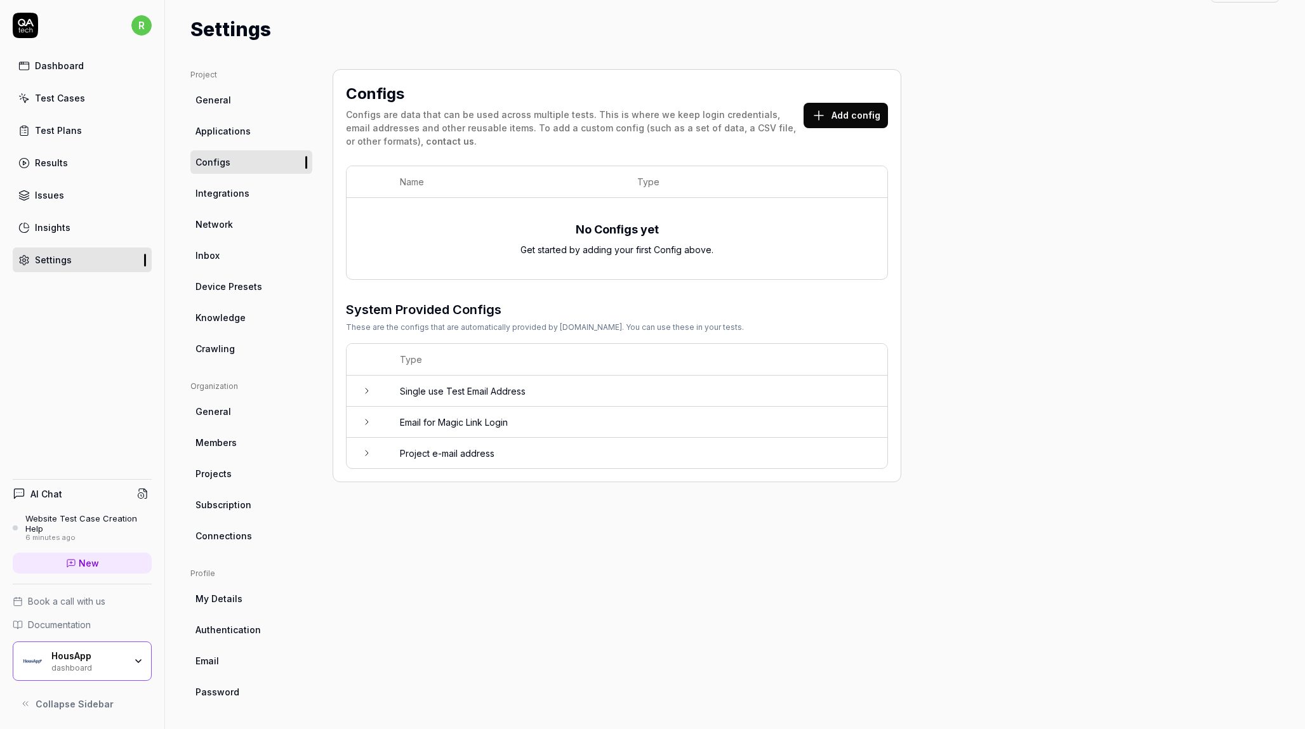
click at [365, 451] on icon at bounding box center [367, 453] width 10 height 10
click at [862, 532] on icon "button" at bounding box center [860, 531] width 11 height 11
click at [845, 114] on button "Add config" at bounding box center [845, 115] width 84 height 25
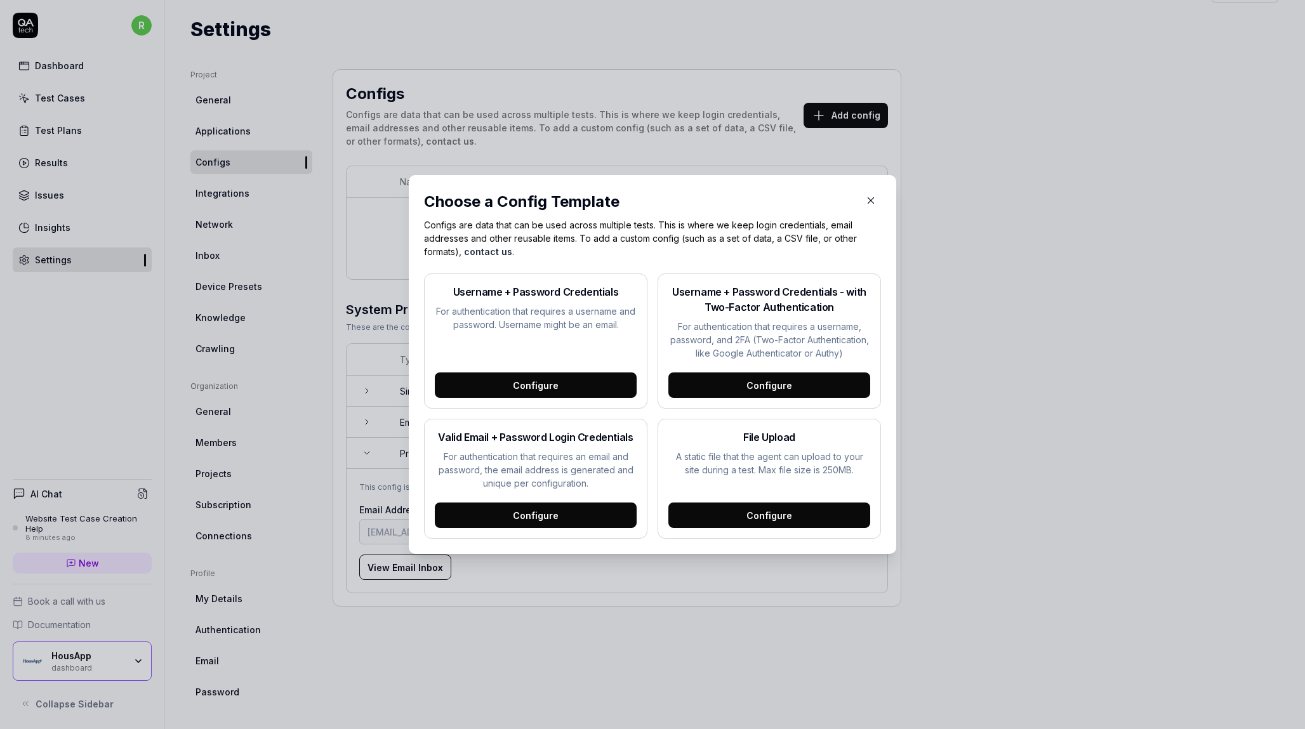
click at [537, 515] on div "Configure" at bounding box center [536, 515] width 202 height 25
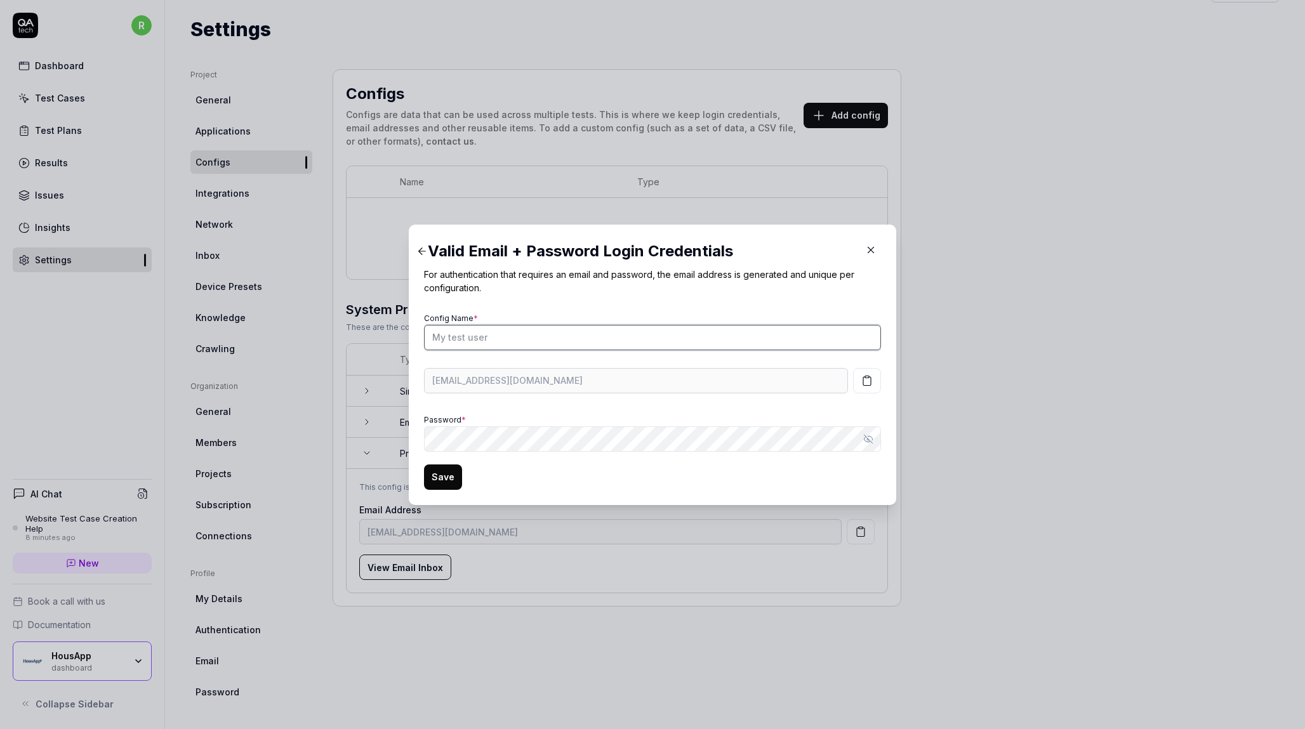
click at [503, 339] on input "Config Name *" at bounding box center [652, 337] width 457 height 25
click at [454, 334] on input "Broker" at bounding box center [652, 337] width 457 height 25
type input "QA Tech Broker"
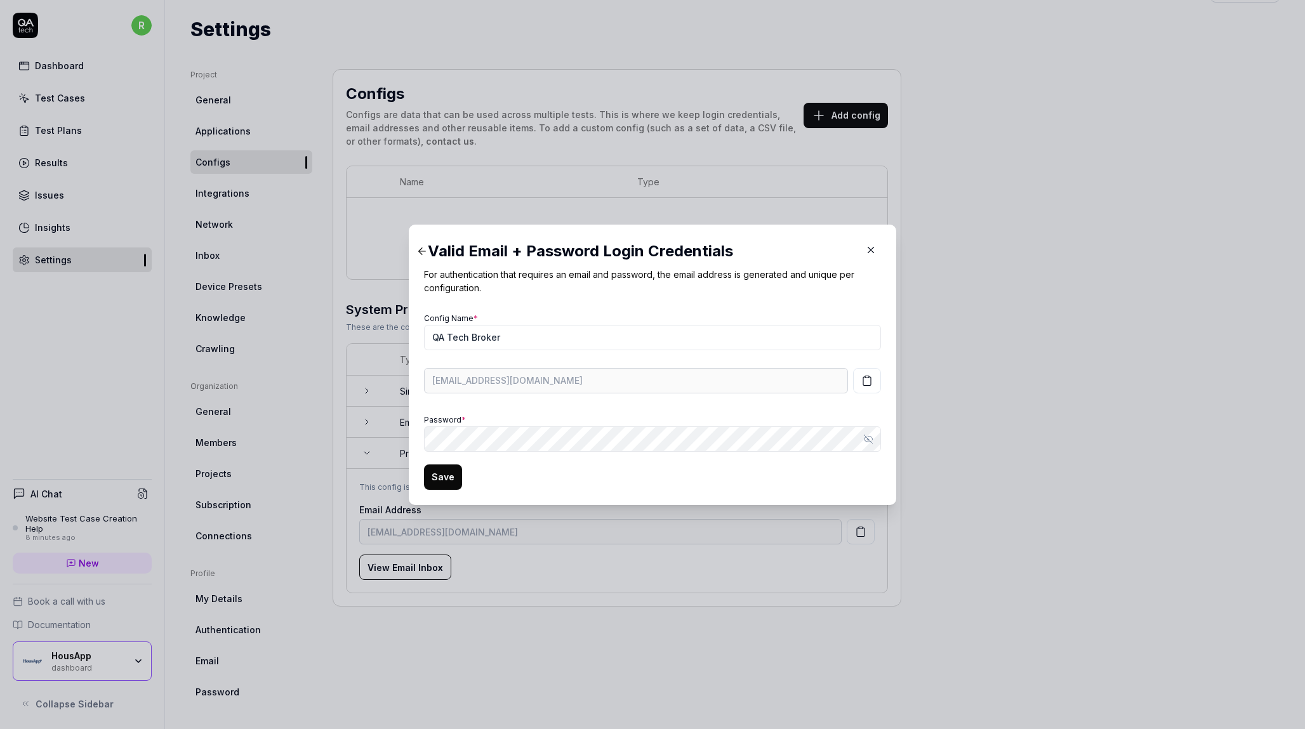
click at [869, 379] on icon "button" at bounding box center [866, 380] width 11 height 11
click at [868, 437] on icon "button" at bounding box center [868, 439] width 10 height 10
click at [449, 474] on button "Save" at bounding box center [443, 477] width 38 height 25
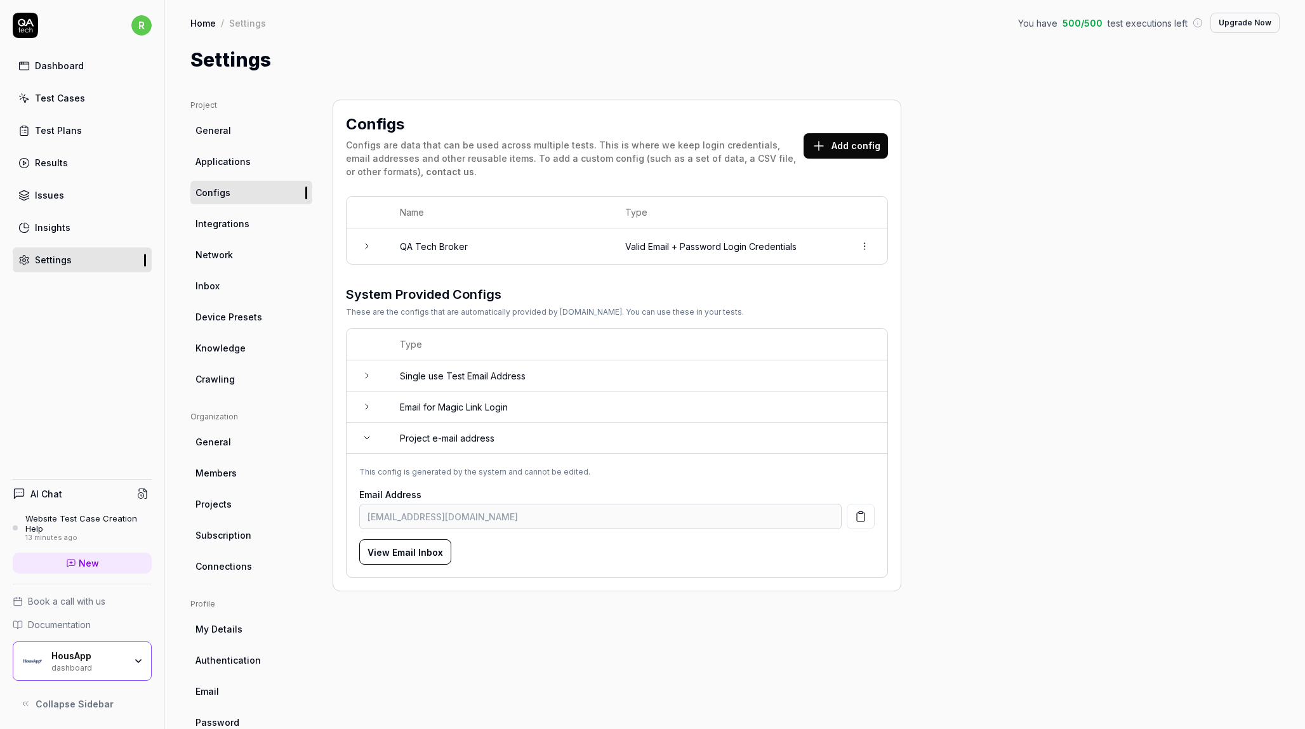
click at [86, 520] on div "Website Test Case Creation Help" at bounding box center [88, 523] width 126 height 21
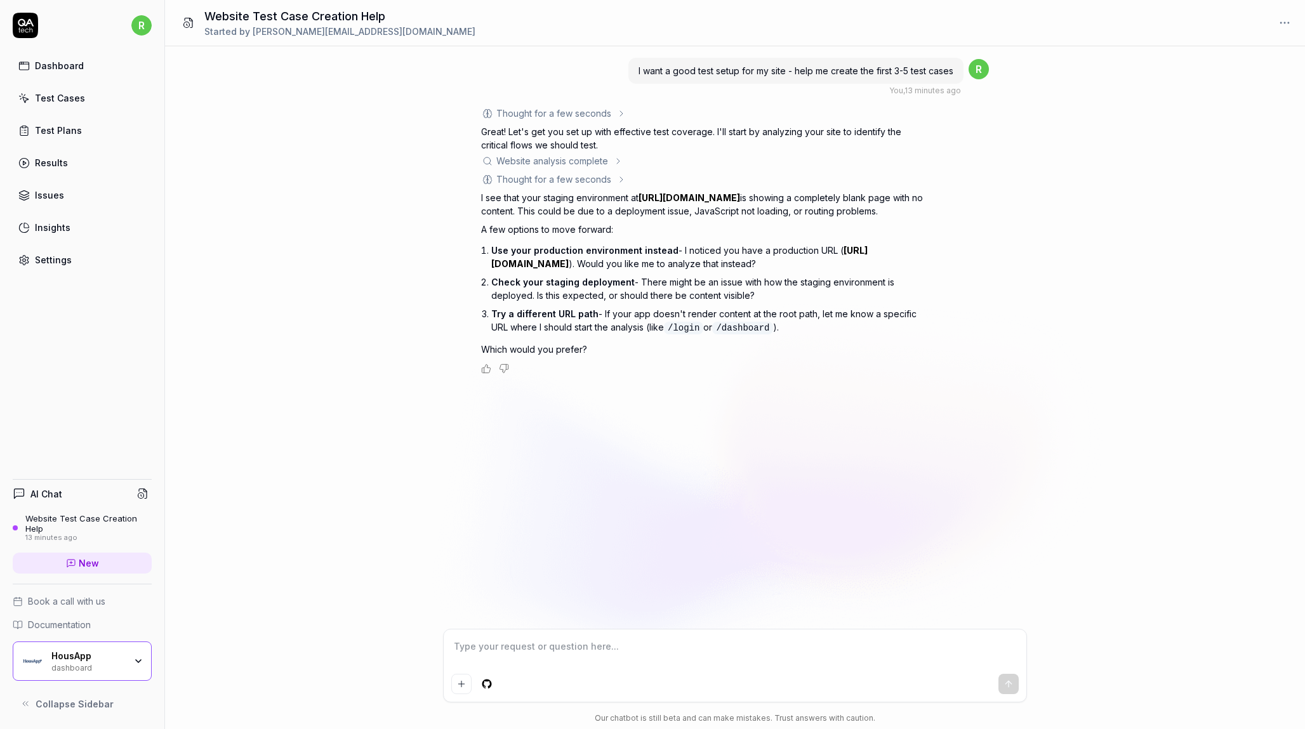
click at [656, 198] on link "[URL][DOMAIN_NAME]" at bounding box center [689, 197] width 102 height 11
click at [483, 659] on textarea at bounding box center [734, 653] width 567 height 32
type textarea "*"
type textarea "y"
type textarea "*"
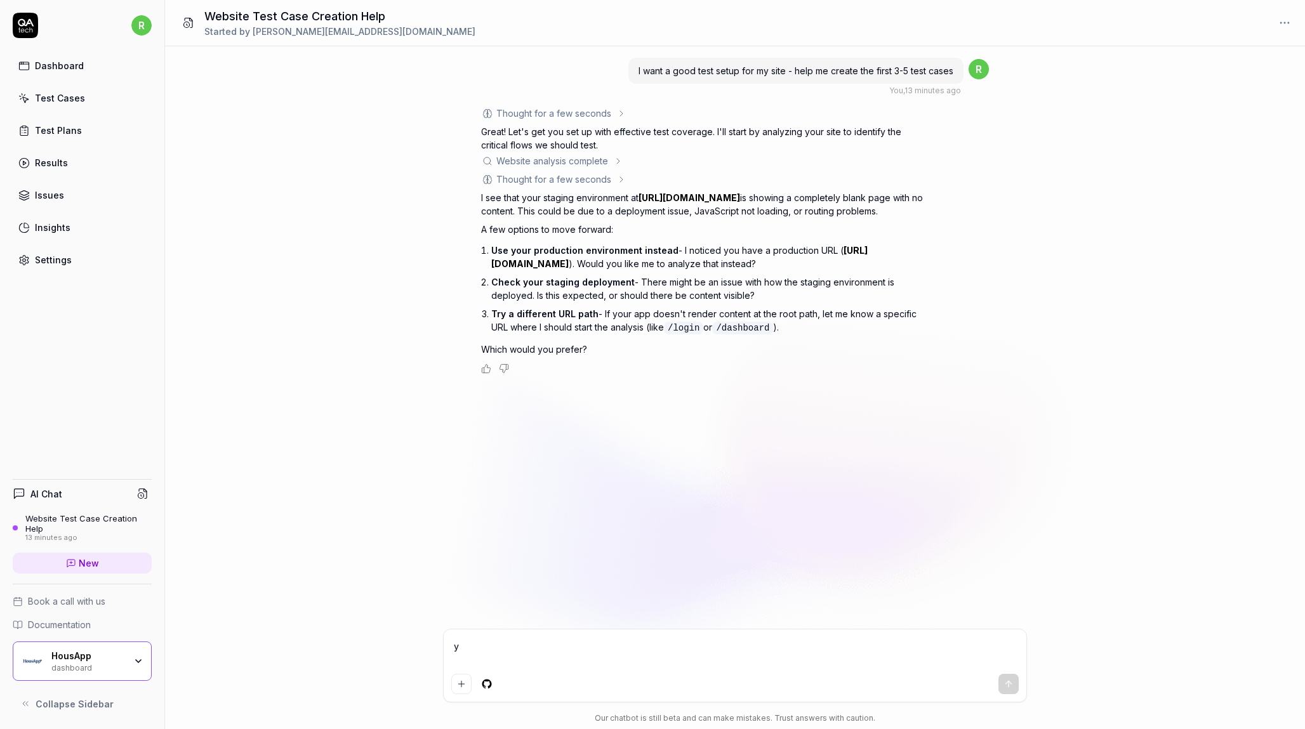
type textarea "yo"
type textarea "*"
type textarea "you"
type textarea "*"
type textarea "you e"
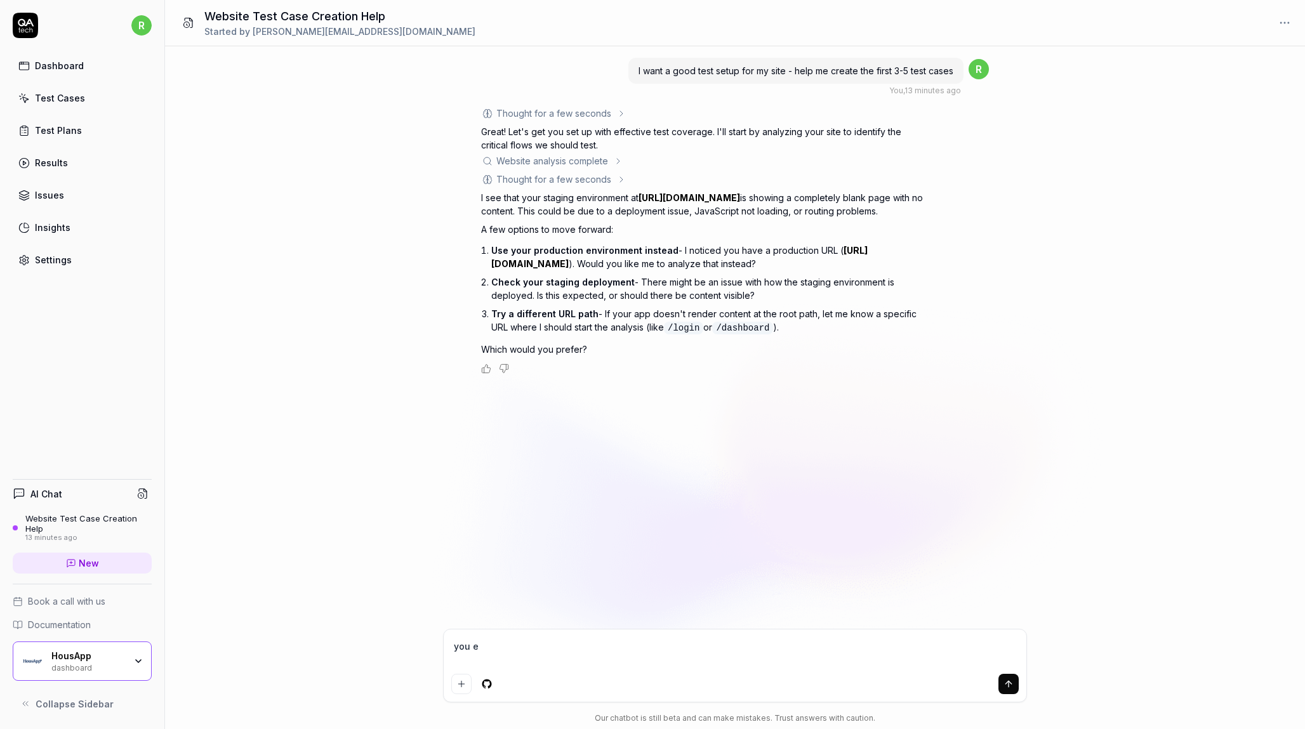
type textarea "*"
type textarea "you"
type textarea "*"
type textarea "you n"
type textarea "*"
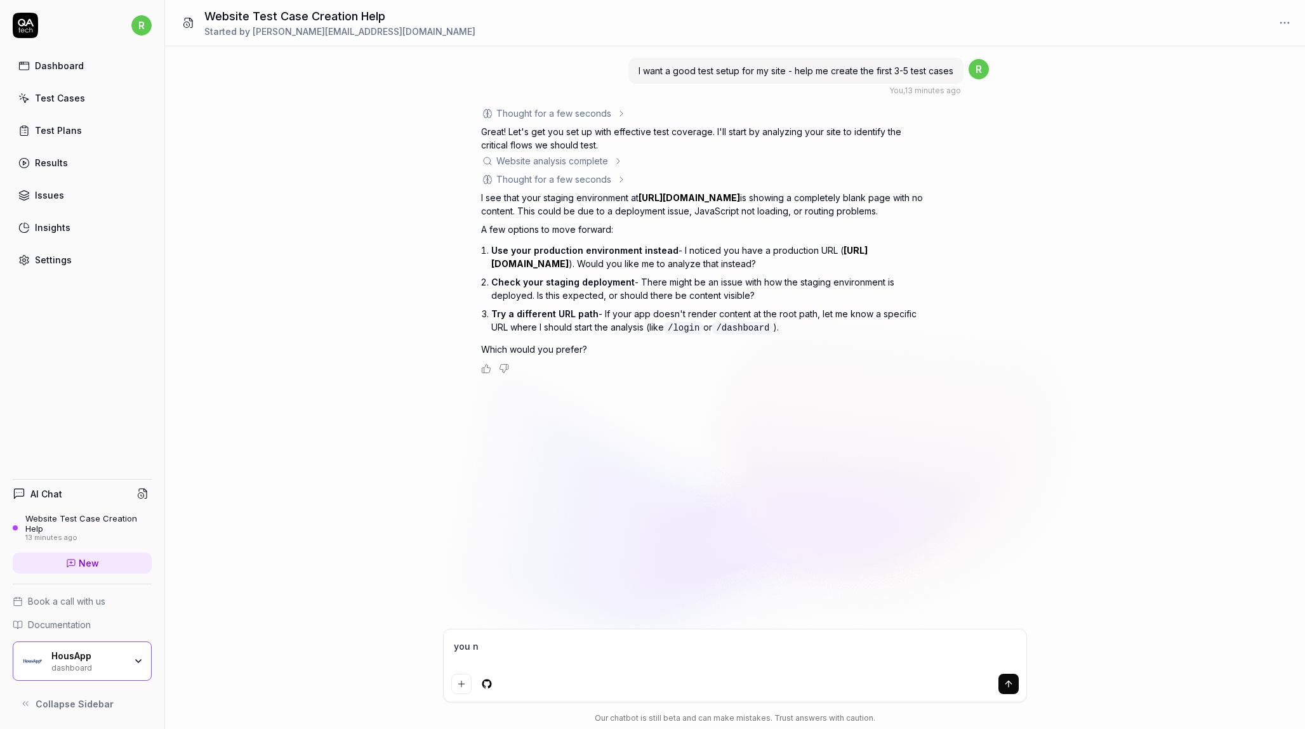
type textarea "you ne"
type textarea "*"
type textarea "you nee"
type textarea "*"
type textarea "you need"
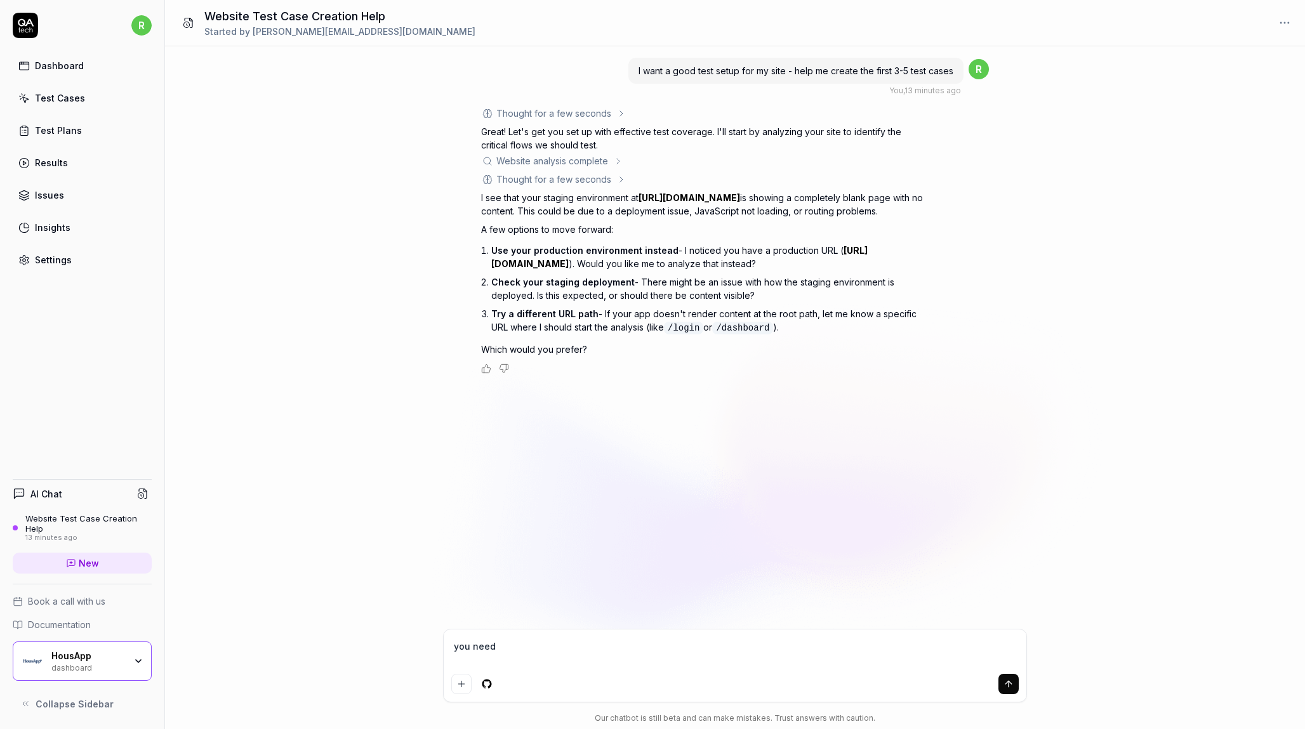
type textarea "*"
type textarea "you need"
type textarea "*"
type textarea "you need t"
type textarea "*"
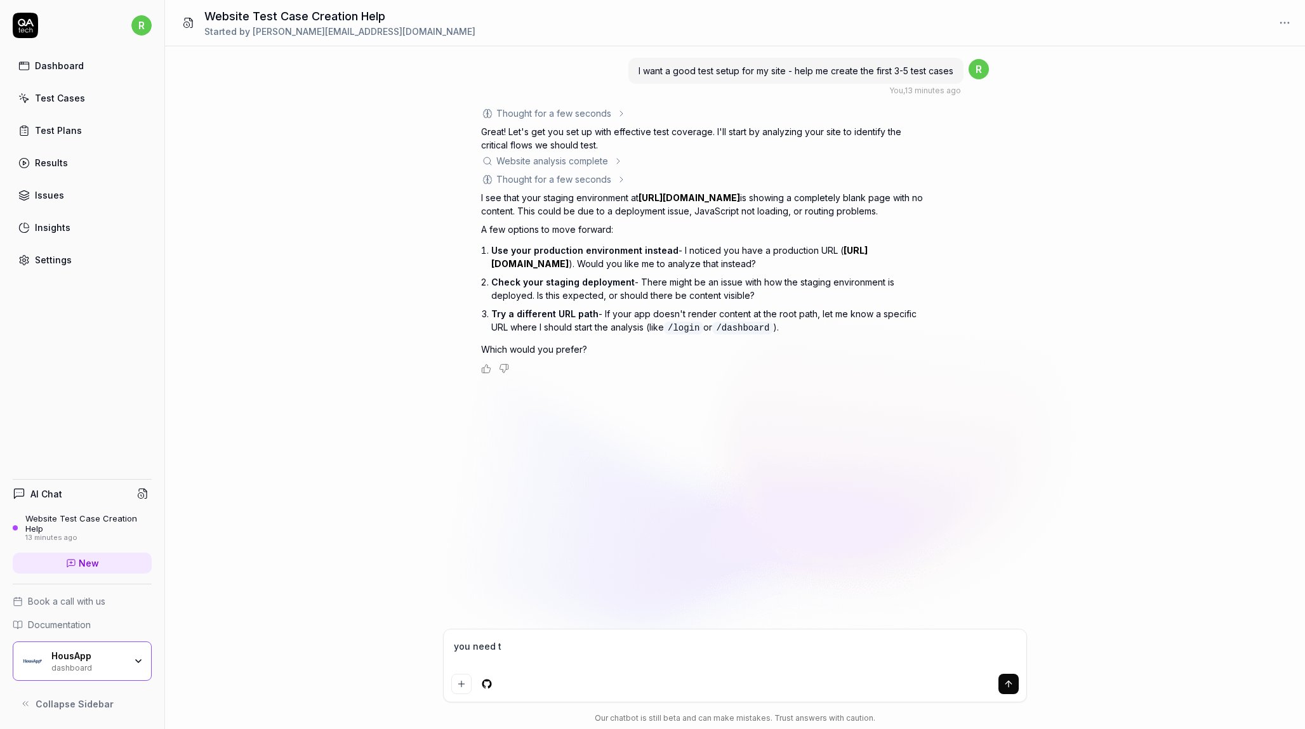
type textarea "you need to"
type textarea "*"
type textarea "you need to"
type textarea "*"
type textarea "you need to g"
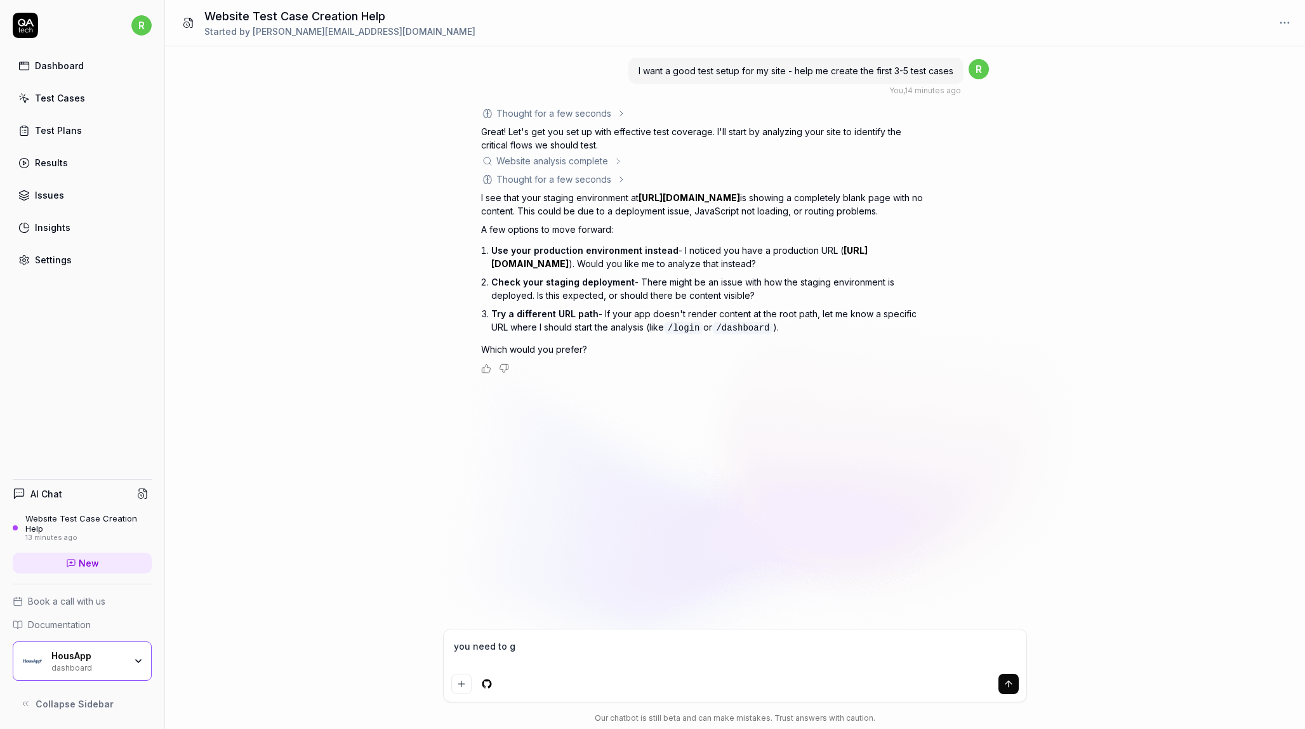
type textarea "*"
type textarea "you need to go"
type textarea "*"
type textarea "you need to go"
type textarea "*"
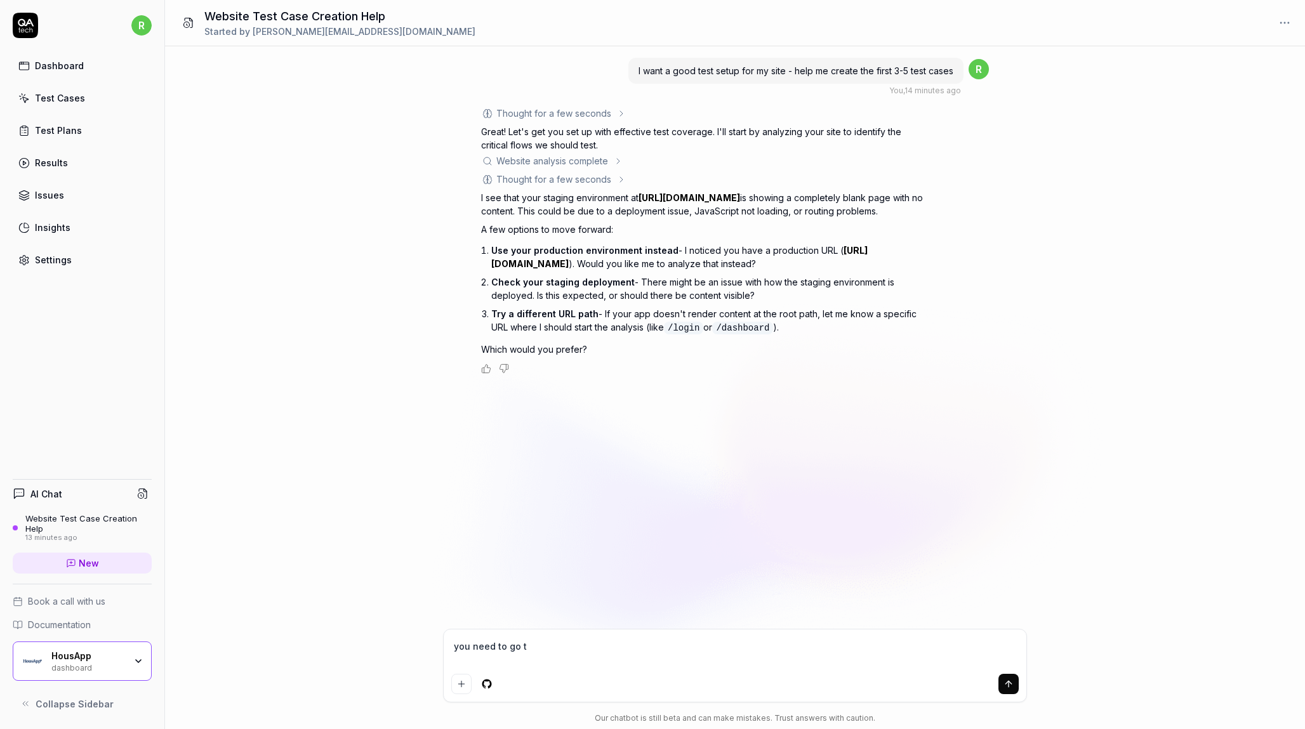
type textarea "you need to go to"
type textarea "*"
type textarea "you need to go to"
type textarea "*"
type textarea "you need to go to h"
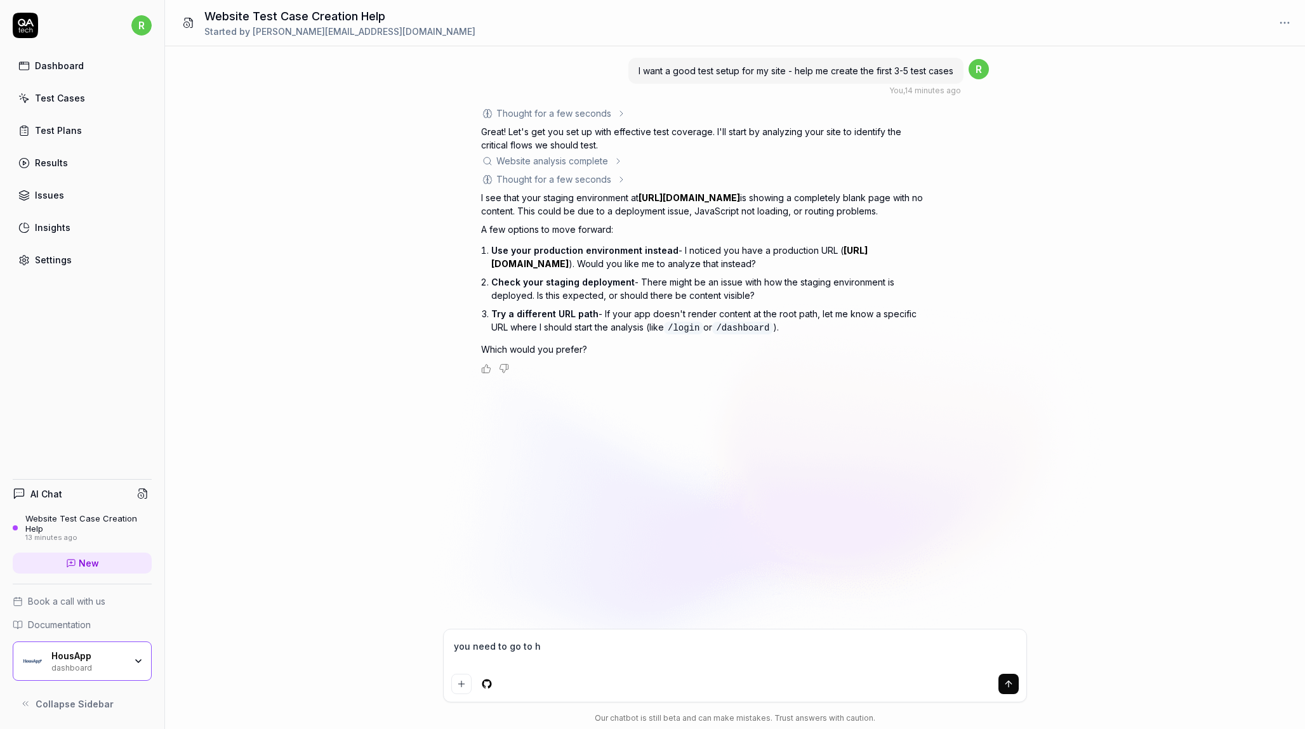
type textarea "*"
type textarea "you need to go to ht"
type textarea "*"
type textarea "you need to go to htt"
type textarea "*"
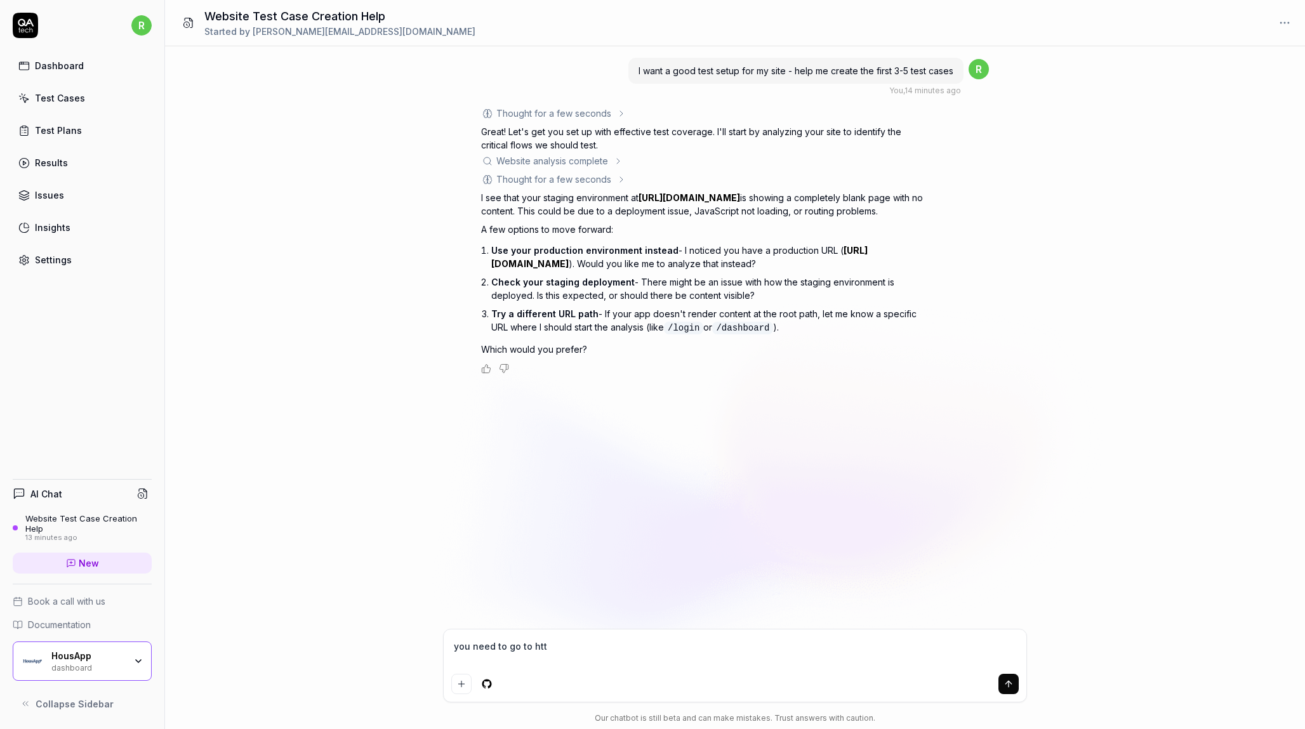
type textarea "you need to go to http"
type textarea "*"
type textarea "you need to go to https"
type textarea "*"
type textarea "you need to go to https:"
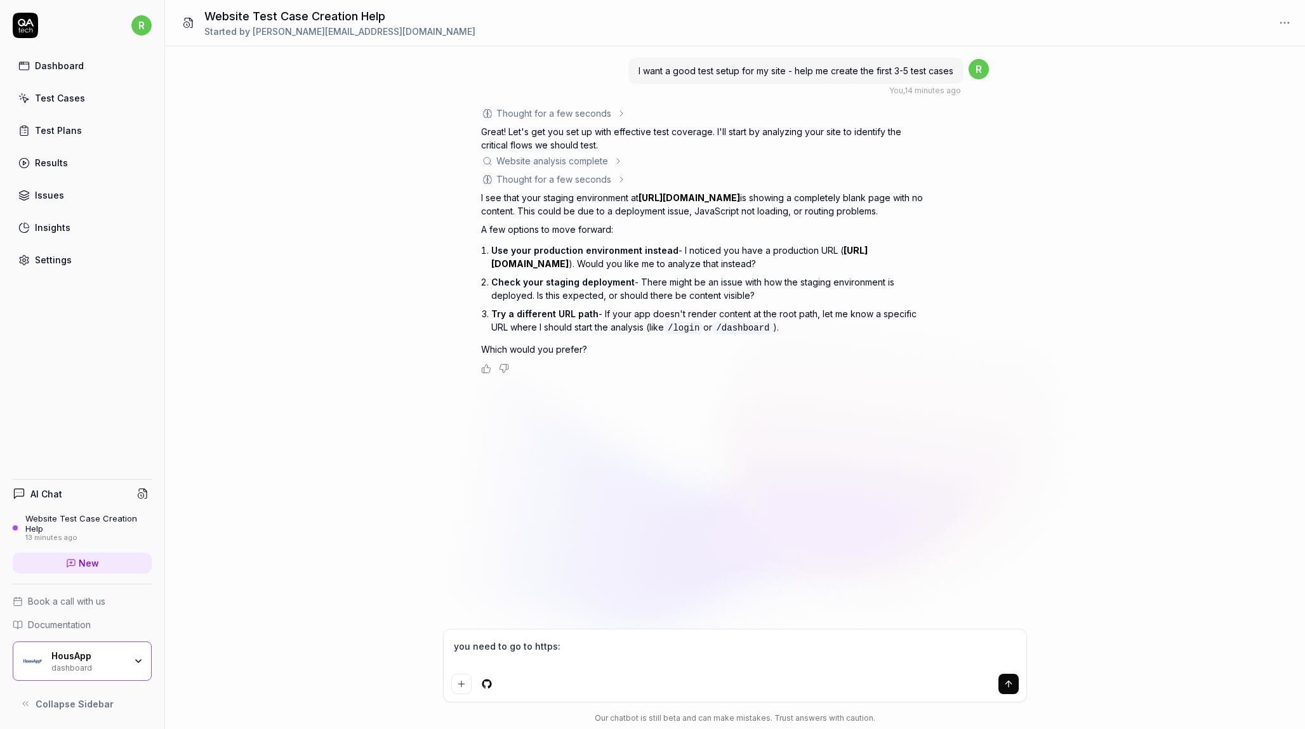
type textarea "*"
type textarea "you need to go to https:/"
type textarea "*"
type textarea "you need to go to https://"
type textarea "*"
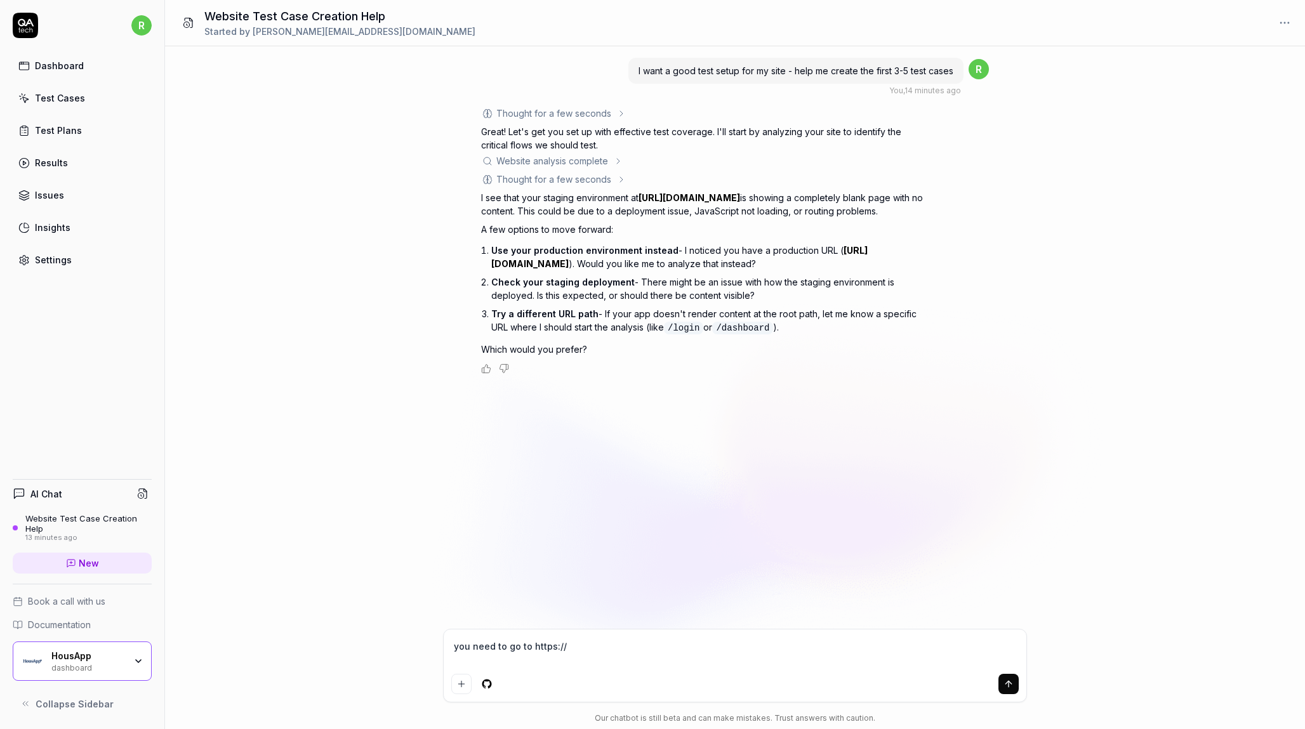
type textarea "you need to go to [URL]"
type textarea "*"
type textarea "you need to go to [URL]"
type textarea "*"
type textarea "you need to go to [URL]"
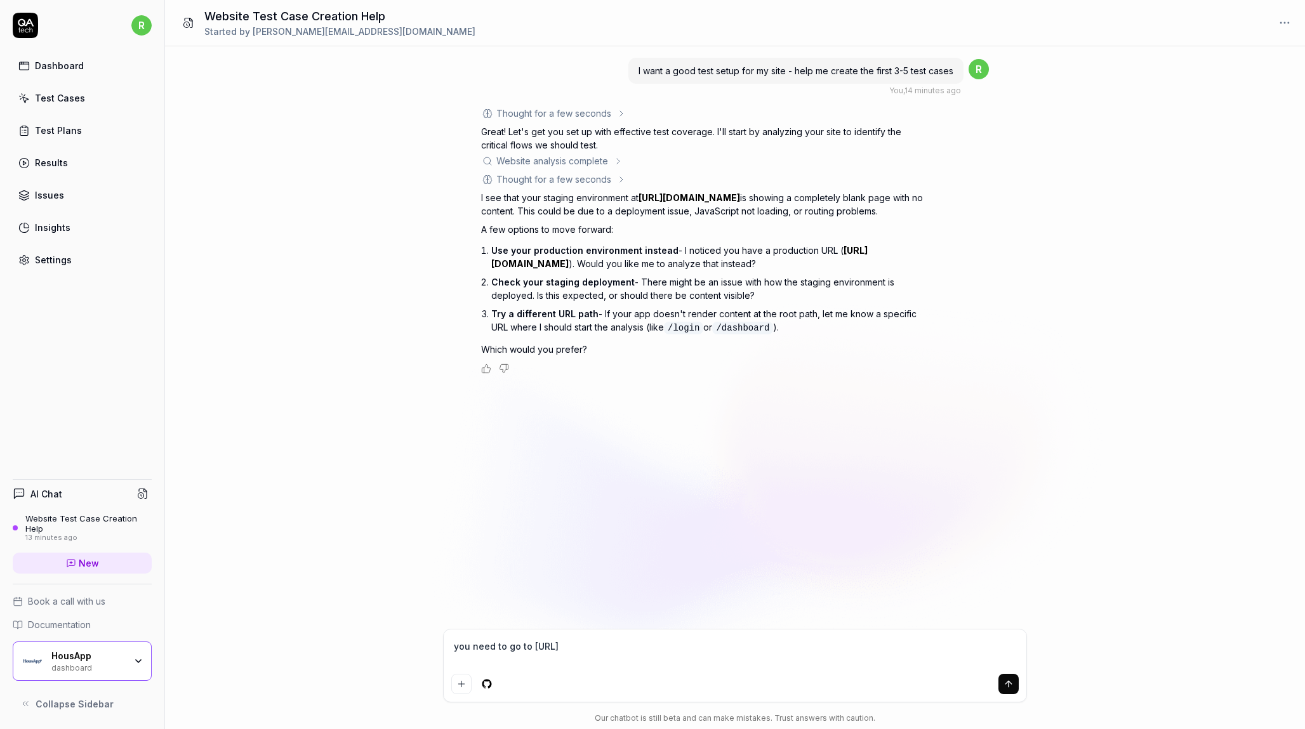
type textarea "*"
type textarea "you need to go to [URL]"
type textarea "*"
type textarea "you need to go to [URL]"
type textarea "*"
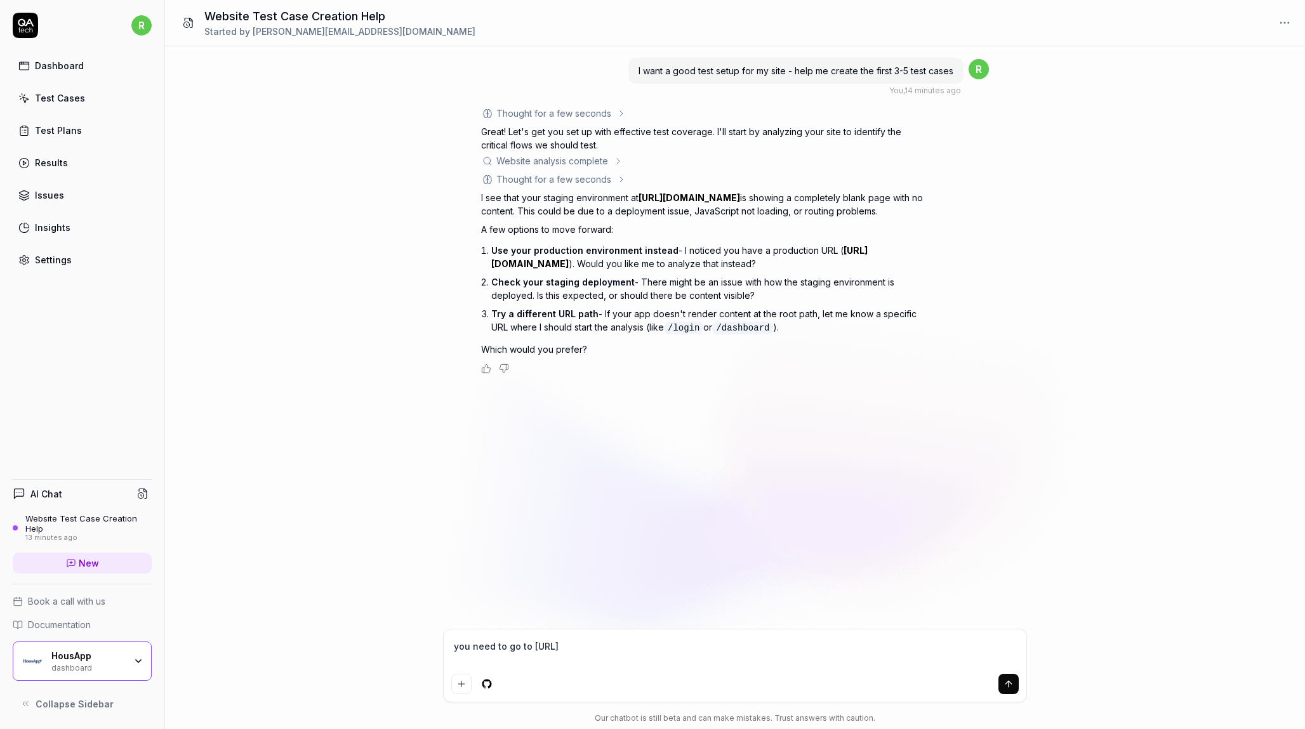
type textarea "you need to go to [URL]"
type textarea "*"
type textarea "you need to go to [URL]."
type textarea "*"
type textarea "you need to go to [URL]"
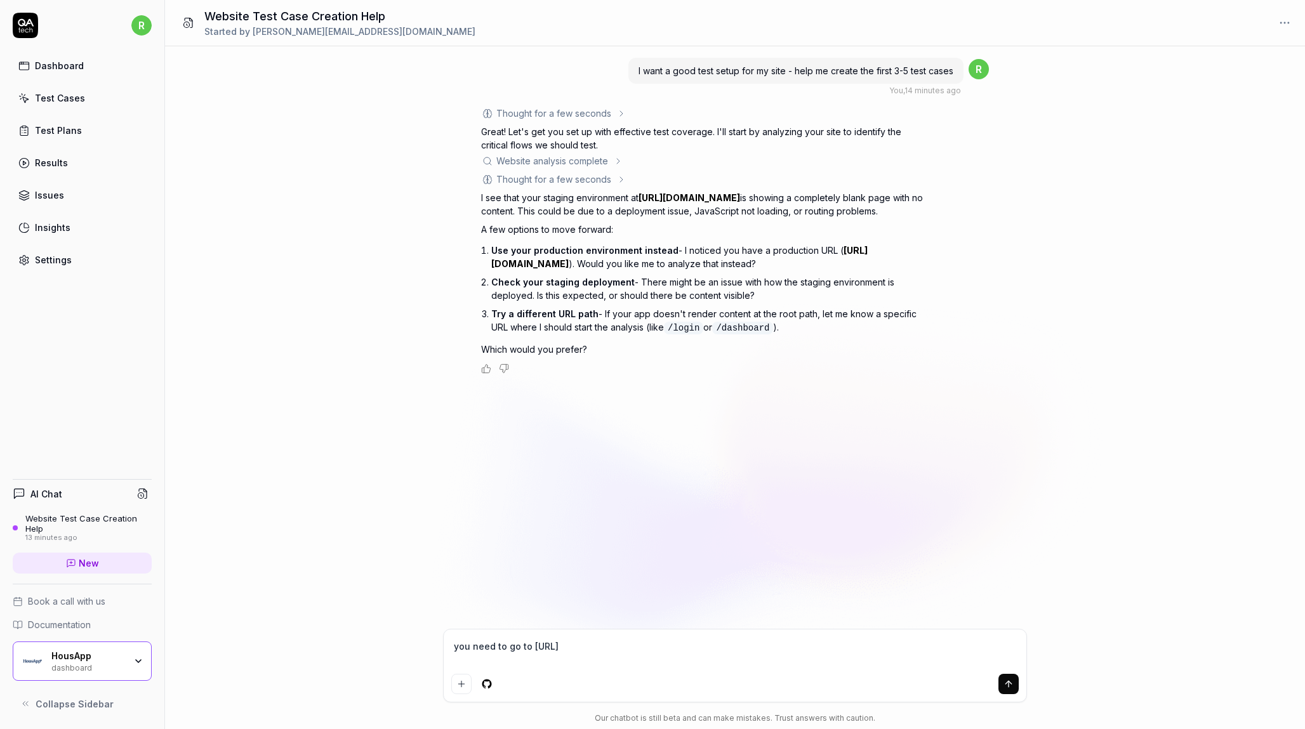
type textarea "*"
type textarea "you need to go to [URL]"
type textarea "*"
type textarea "you need to go to [URL]"
type textarea "*"
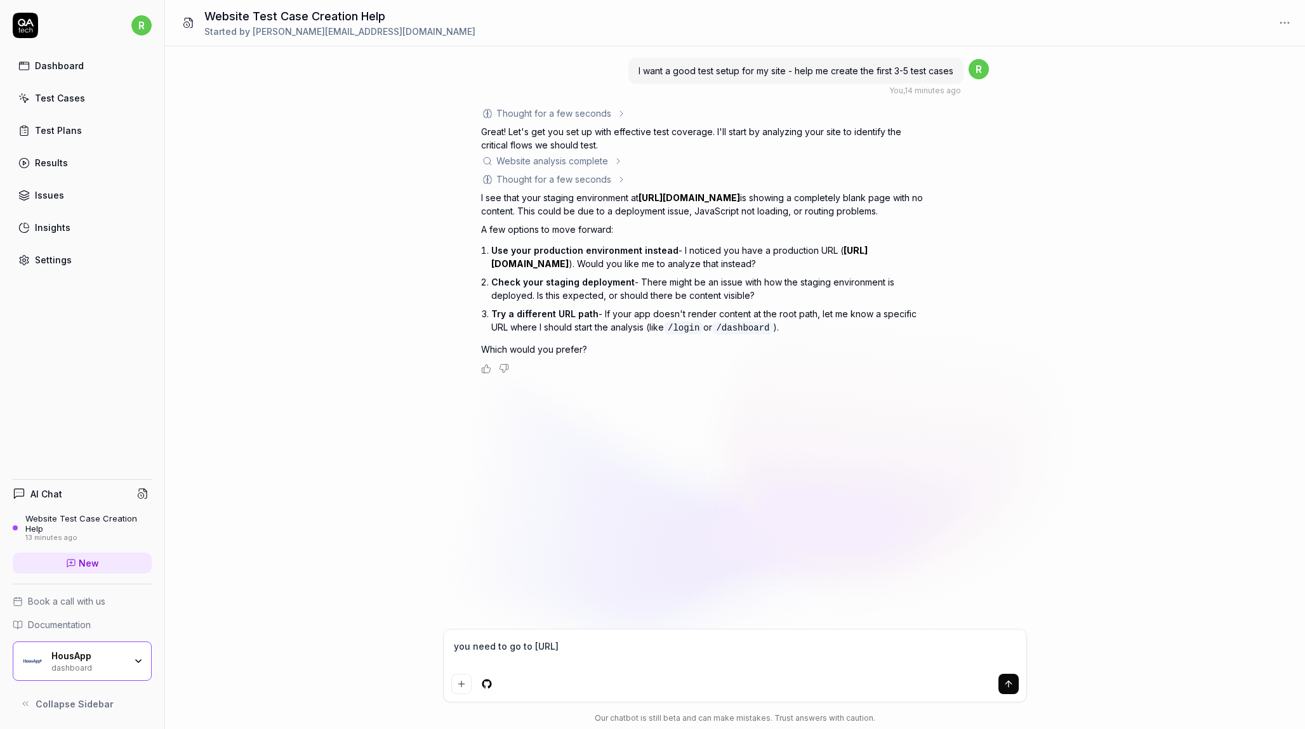
type textarea "you need to go to [URL]"
type textarea "*"
type textarea "you need to go to [URL]"
type textarea "*"
type textarea "you need to go to [URL]"
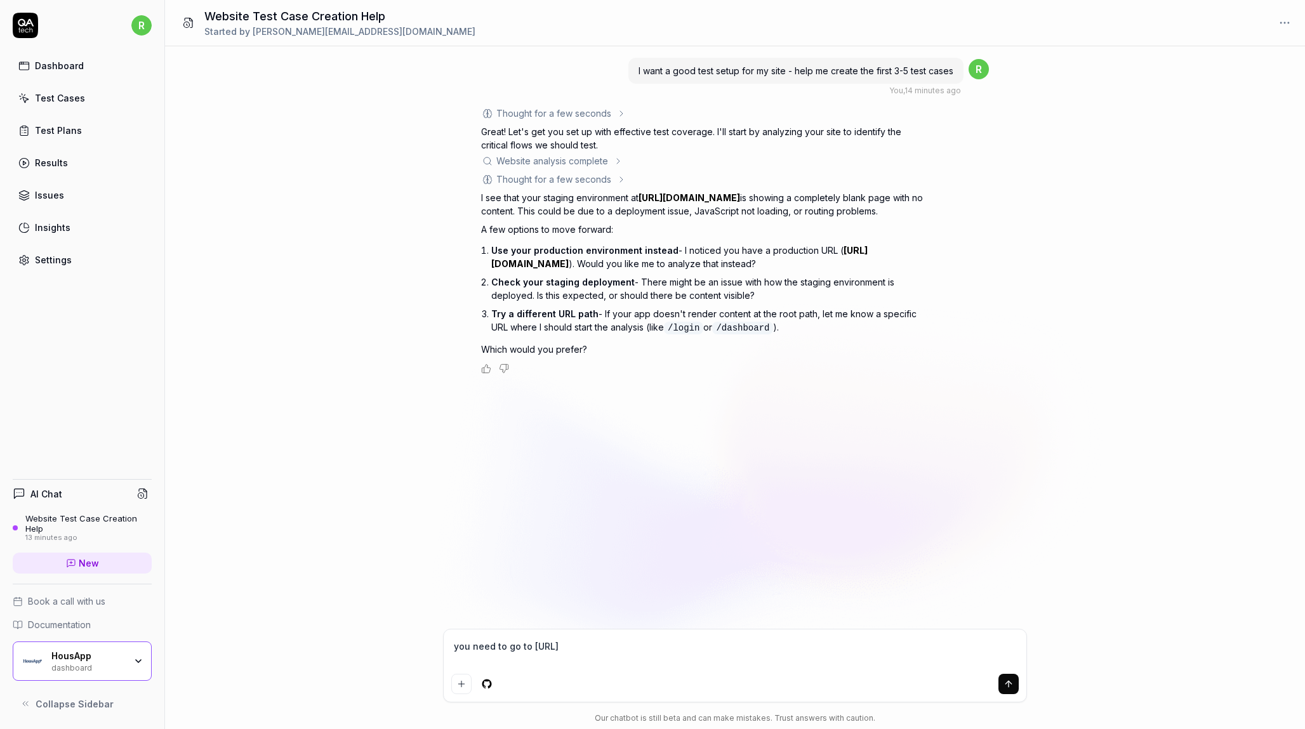
type textarea "*"
type textarea "you need to go to [URL]."
type textarea "*"
type textarea "you need to go to [URL]"
type textarea "*"
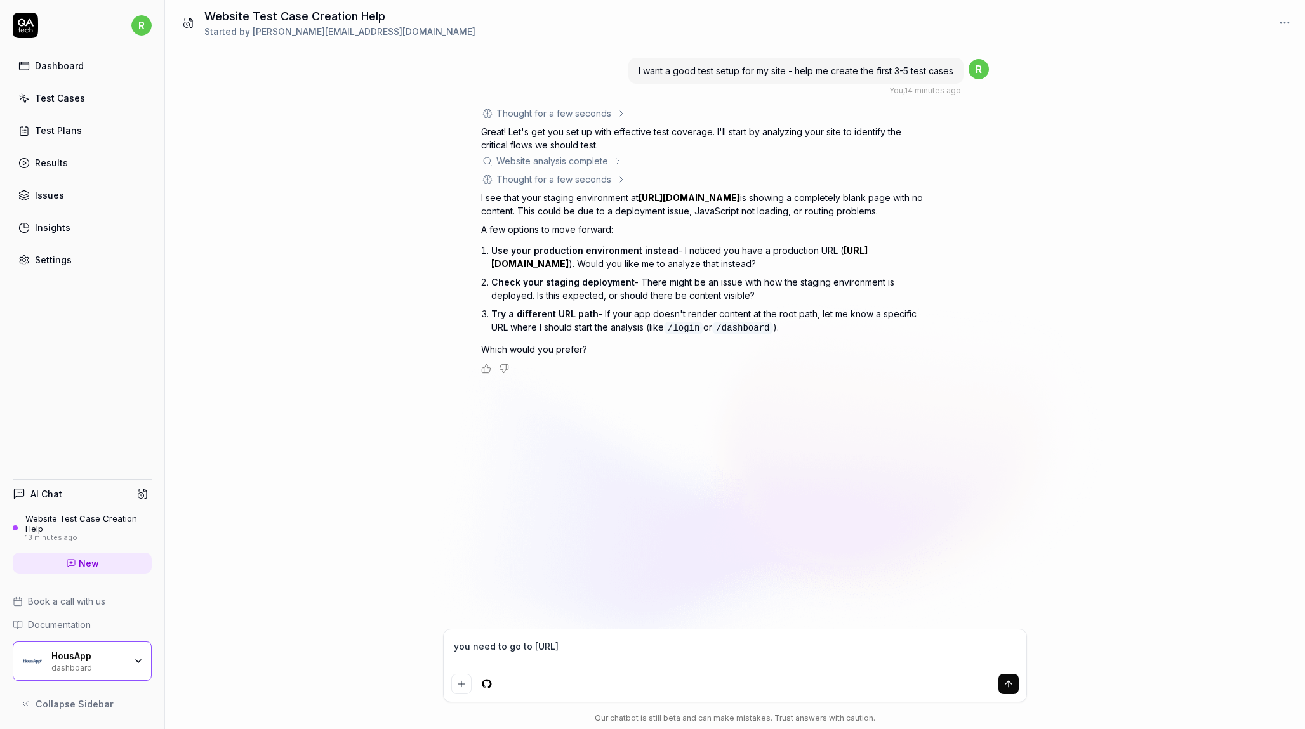
type textarea "you need to go to [URL][DOMAIN_NAME]"
type textarea "*"
type textarea "you need to go to [URL][DOMAIN_NAME]"
type textarea "*"
type textarea "you need to go to [URL][DOMAIN_NAME]"
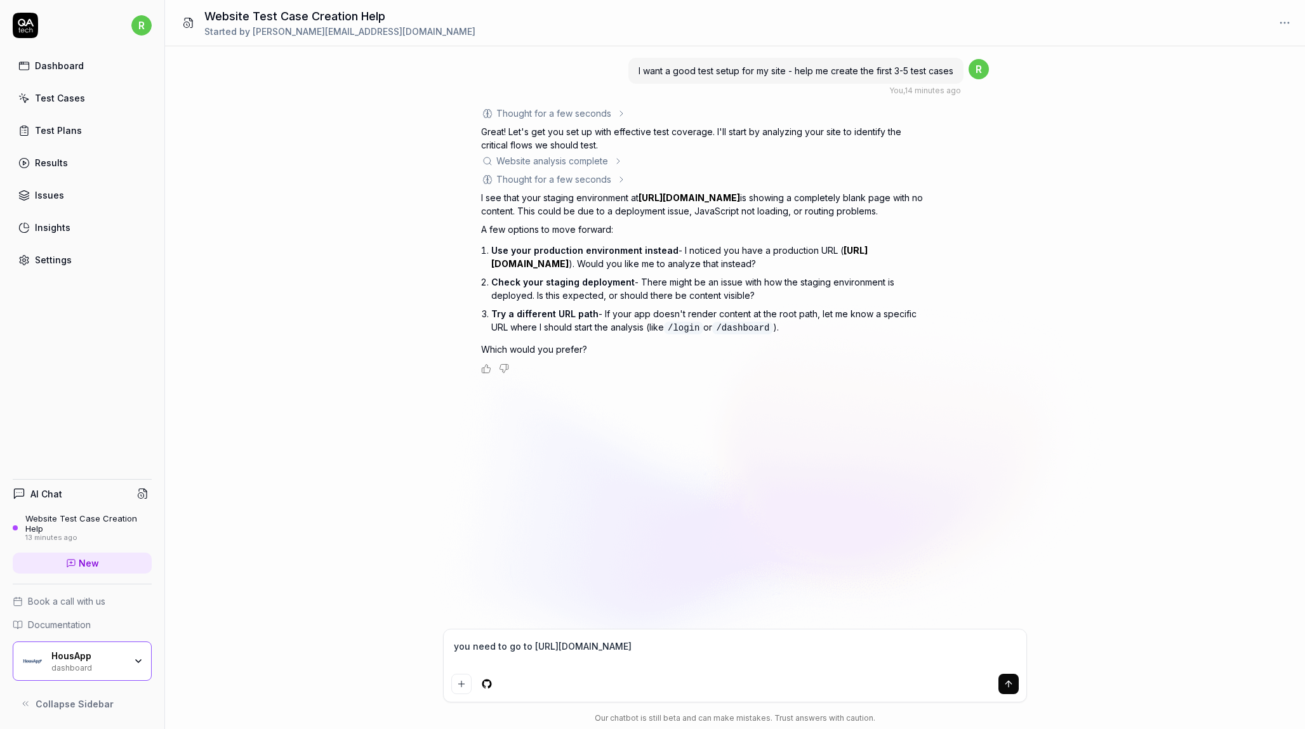
type textarea "*"
type textarea "you need to go to [URL][DOMAIN_NAME]"
type textarea "*"
type textarea "you need to go to [URL][DOMAIN_NAME]"
type textarea "*"
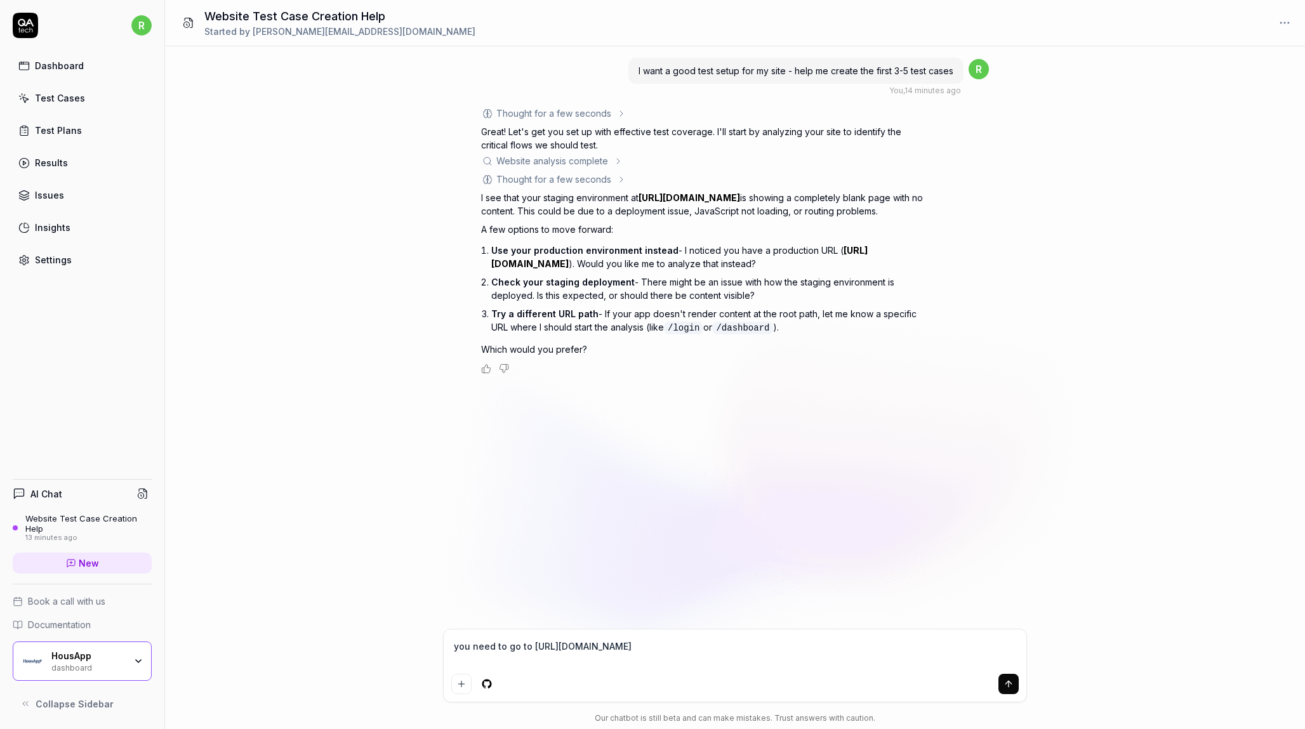
type textarea "you need to go to [URL][DOMAIN_NAME]"
type textarea "*"
type textarea "you need to go to [URL][DOMAIN_NAME]"
type textarea "*"
type textarea "you need to go to [URL][DOMAIN_NAME]"
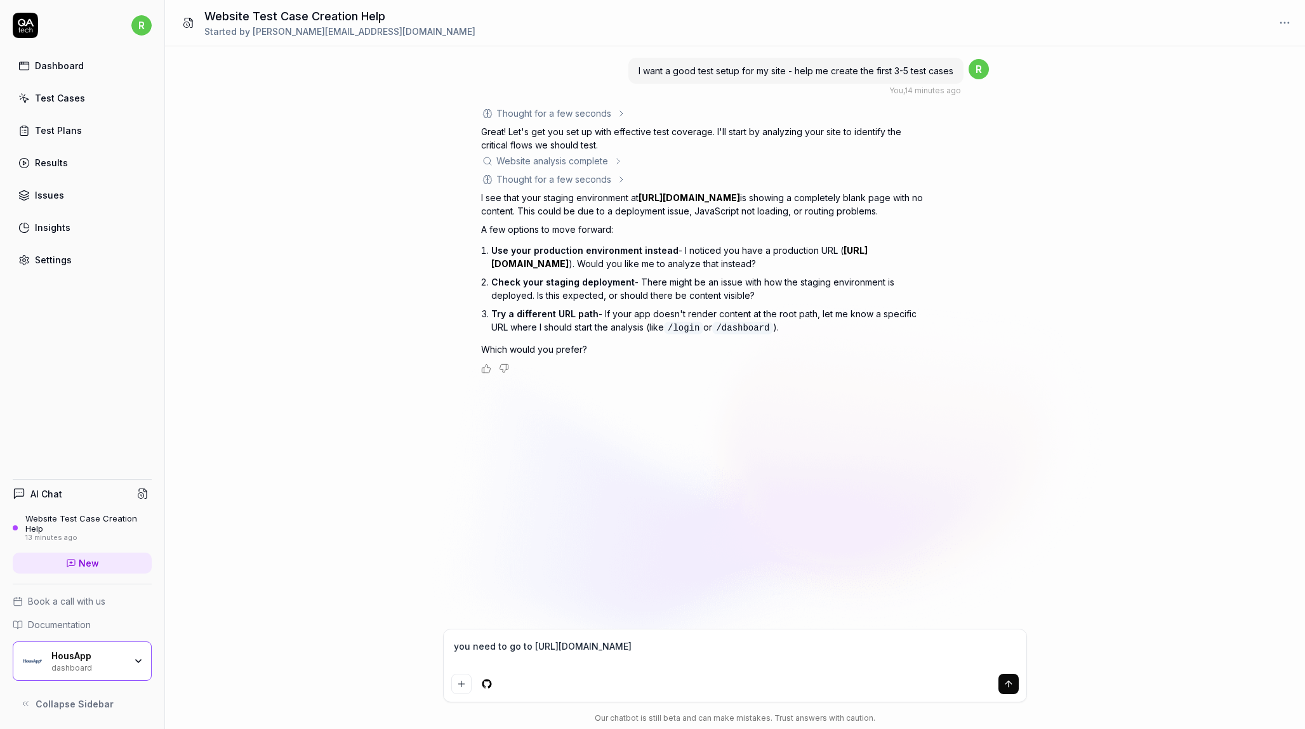
type textarea "*"
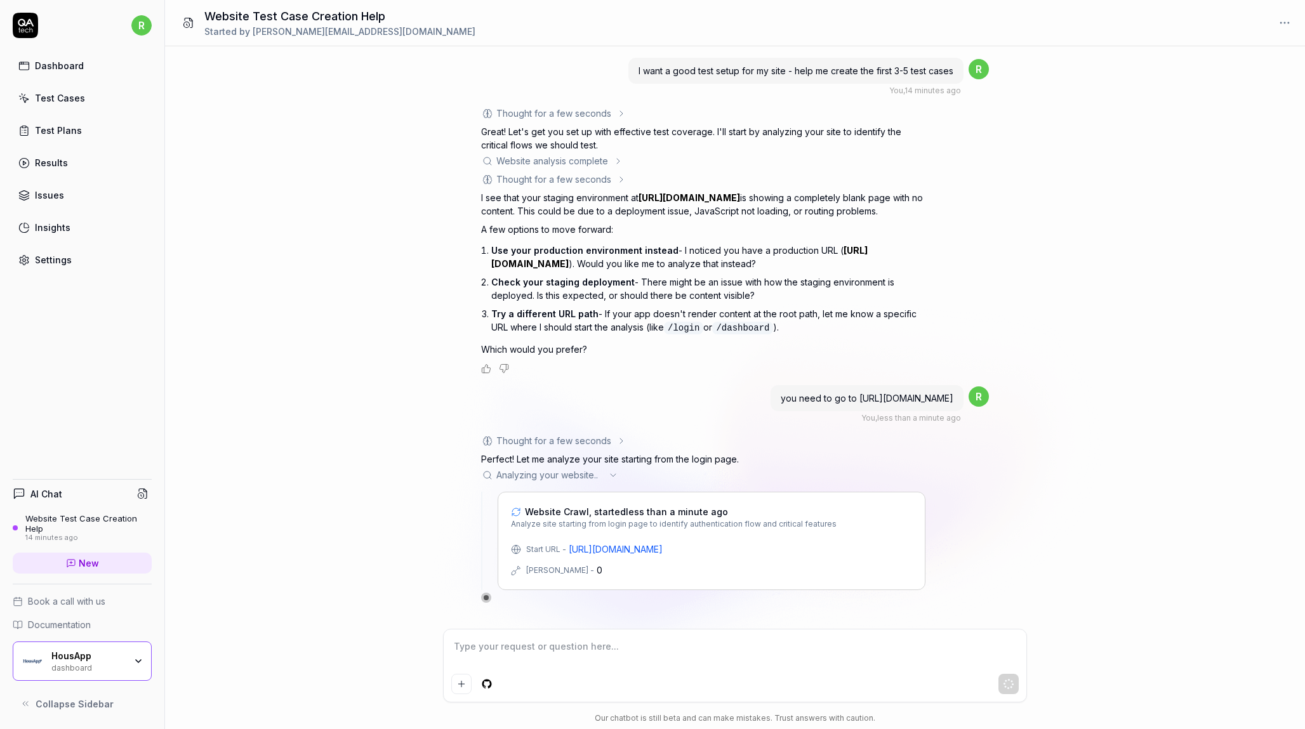
click at [663, 549] on link "[URL][DOMAIN_NAME]" at bounding box center [616, 549] width 94 height 13
click at [140, 656] on icon "button" at bounding box center [138, 661] width 10 height 10
click at [419, 426] on div "I want a good test setup for my site - help me create the first 3-5 test cases …" at bounding box center [735, 337] width 1140 height 583
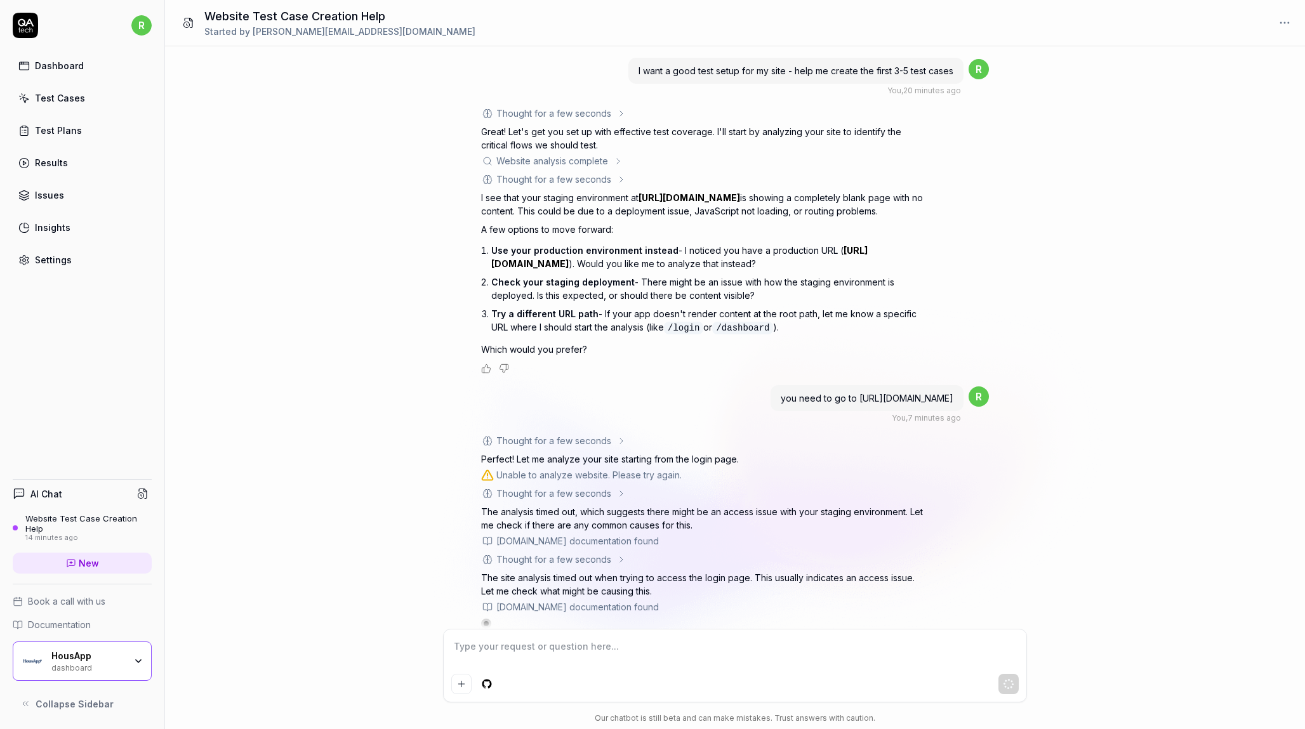
type textarea "*"
